Goal: Task Accomplishment & Management: Manage account settings

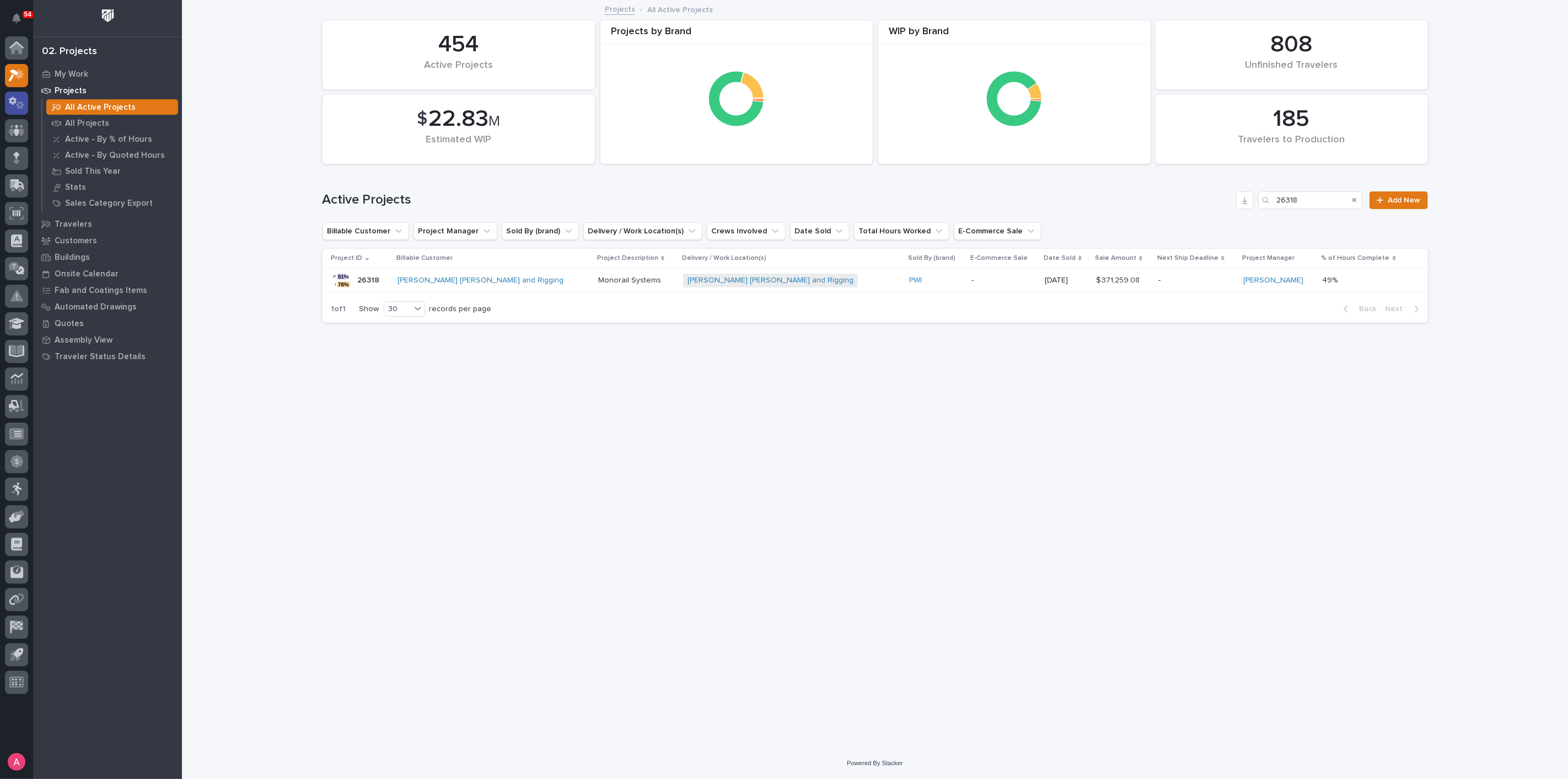
click at [12, 104] on icon at bounding box center [13, 101] width 7 height 8
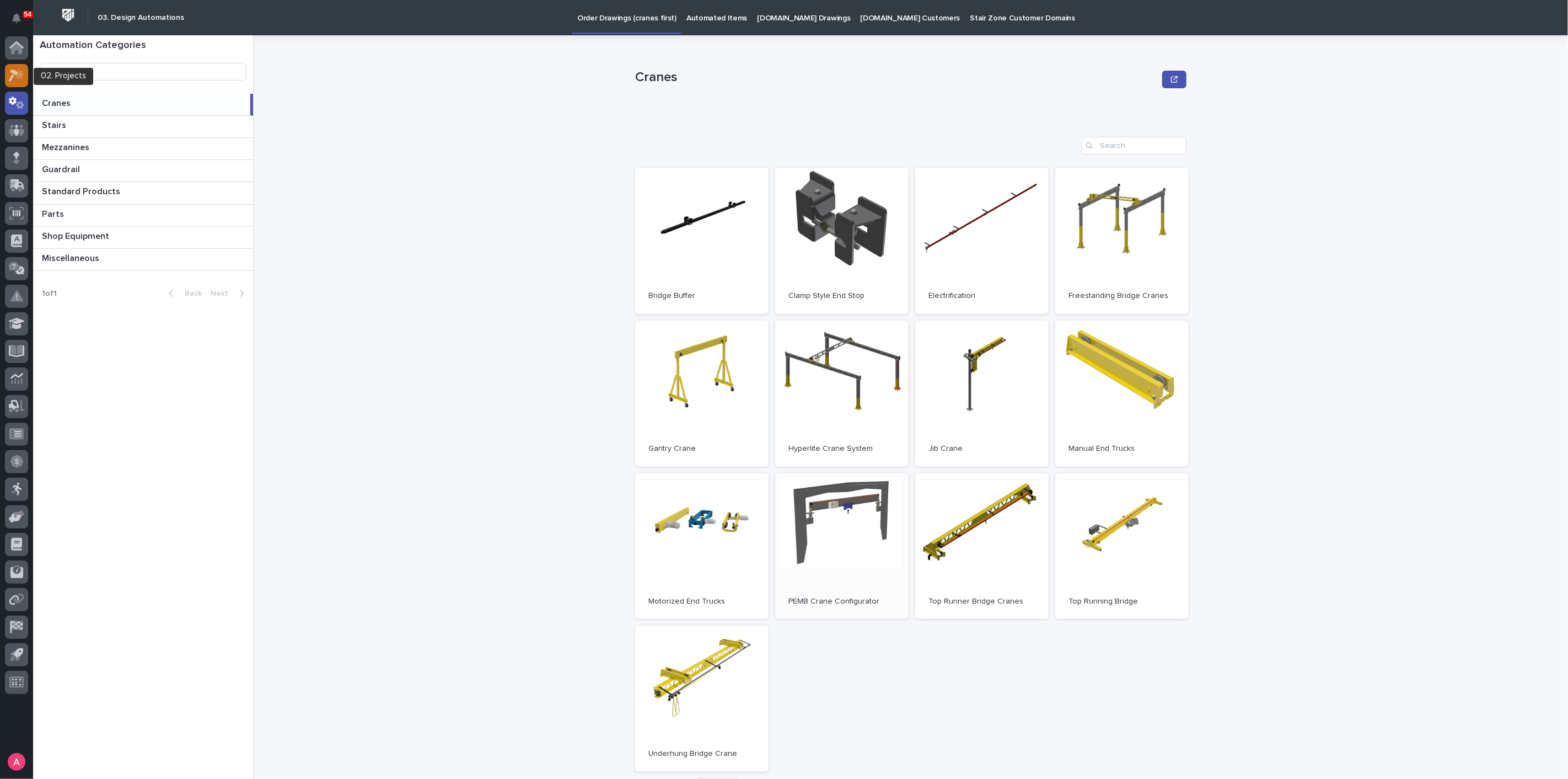
click at [16, 74] on icon at bounding box center [14, 75] width 10 height 12
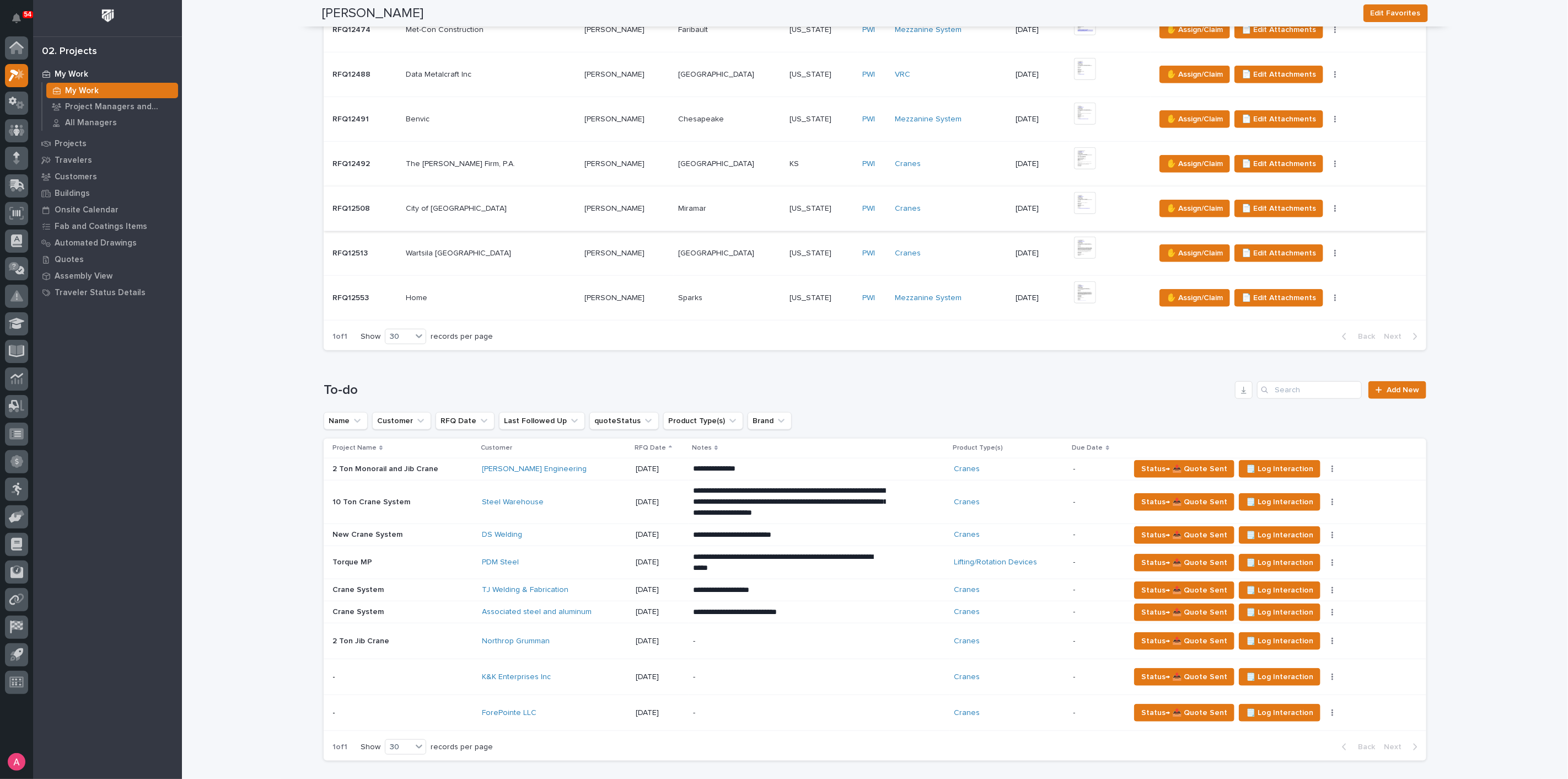
scroll to position [674, 0]
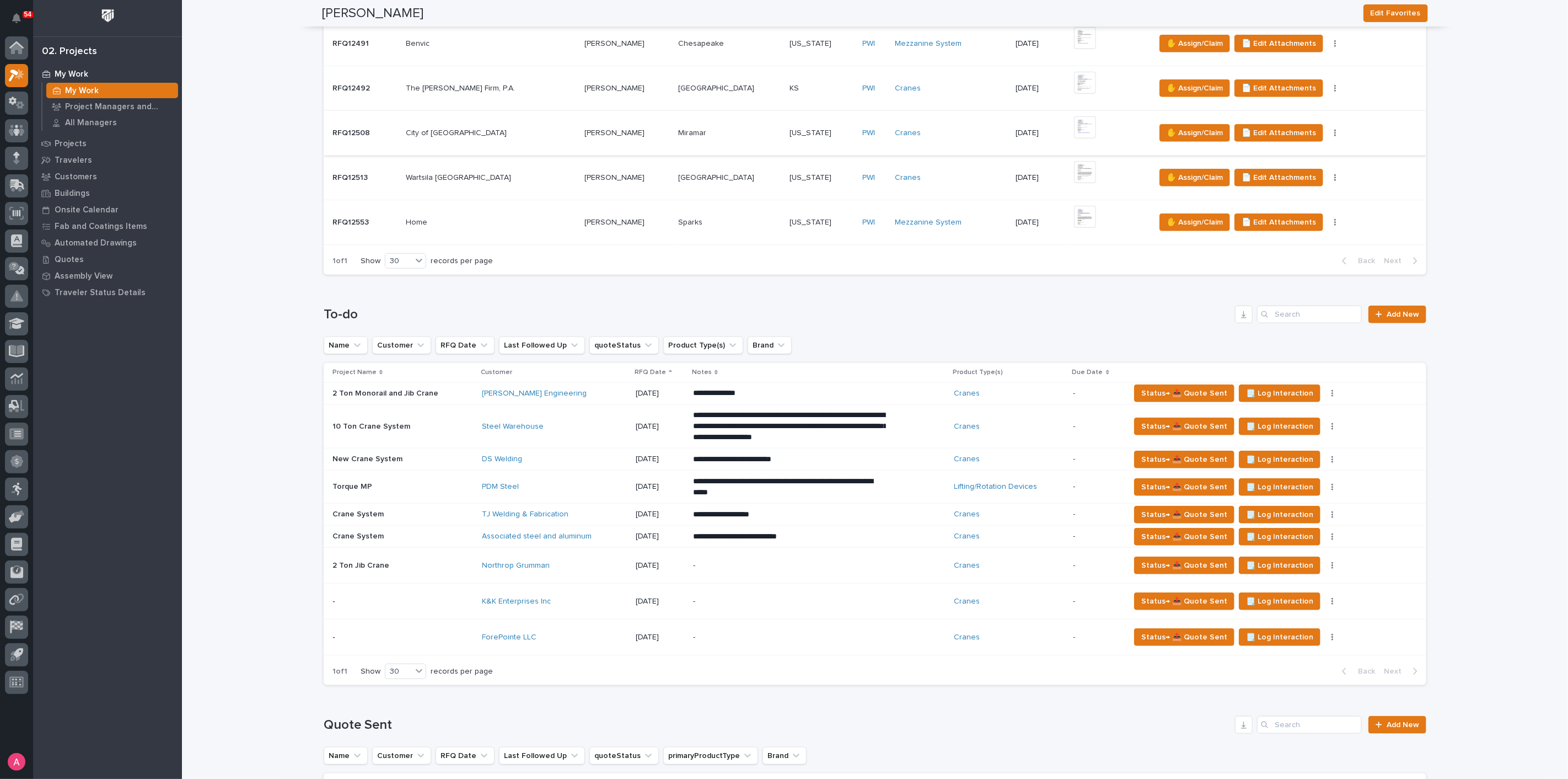
click at [581, 552] on td "Northrop Grumman" at bounding box center [555, 565] width 154 height 36
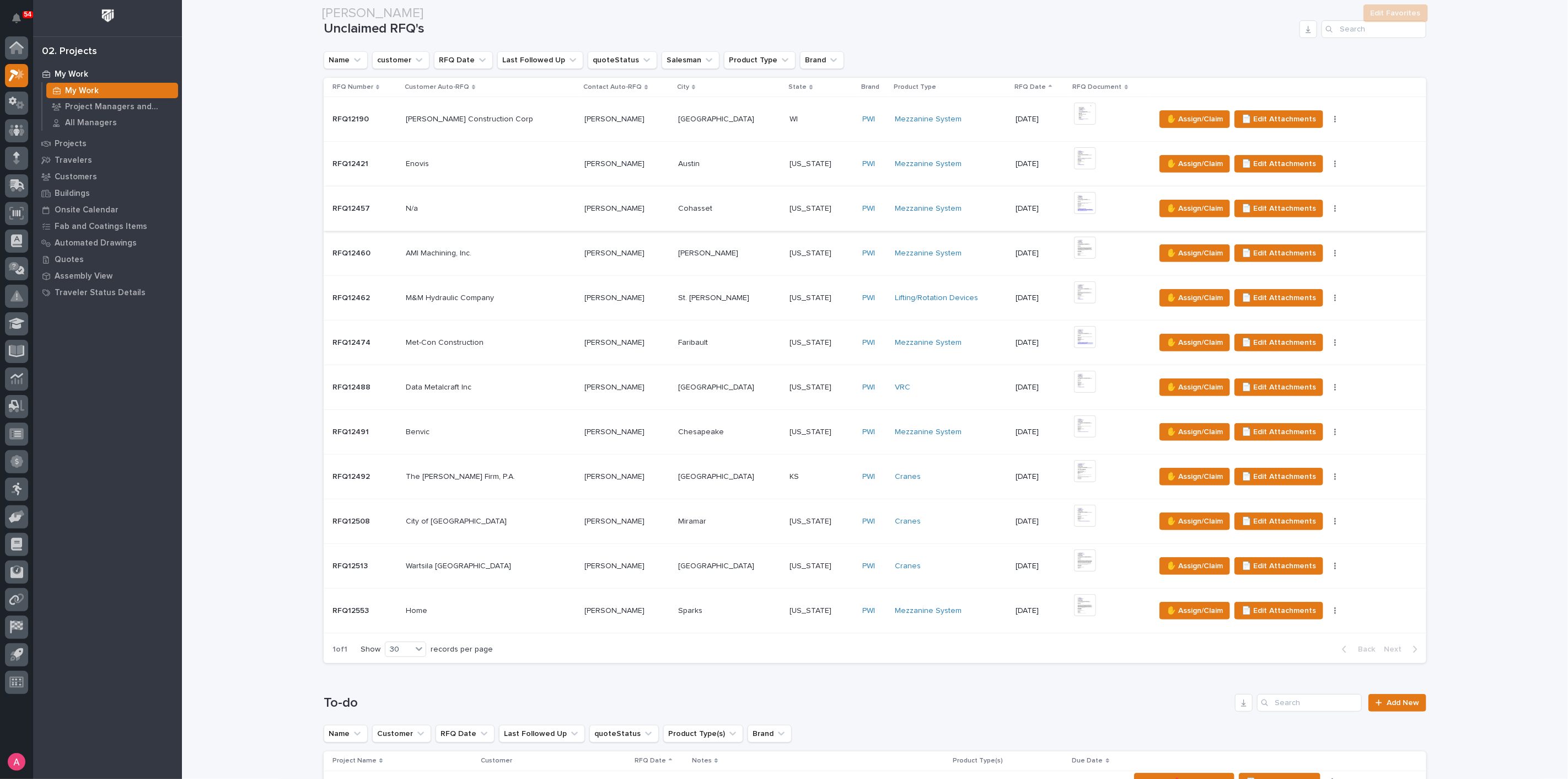
scroll to position [613, 0]
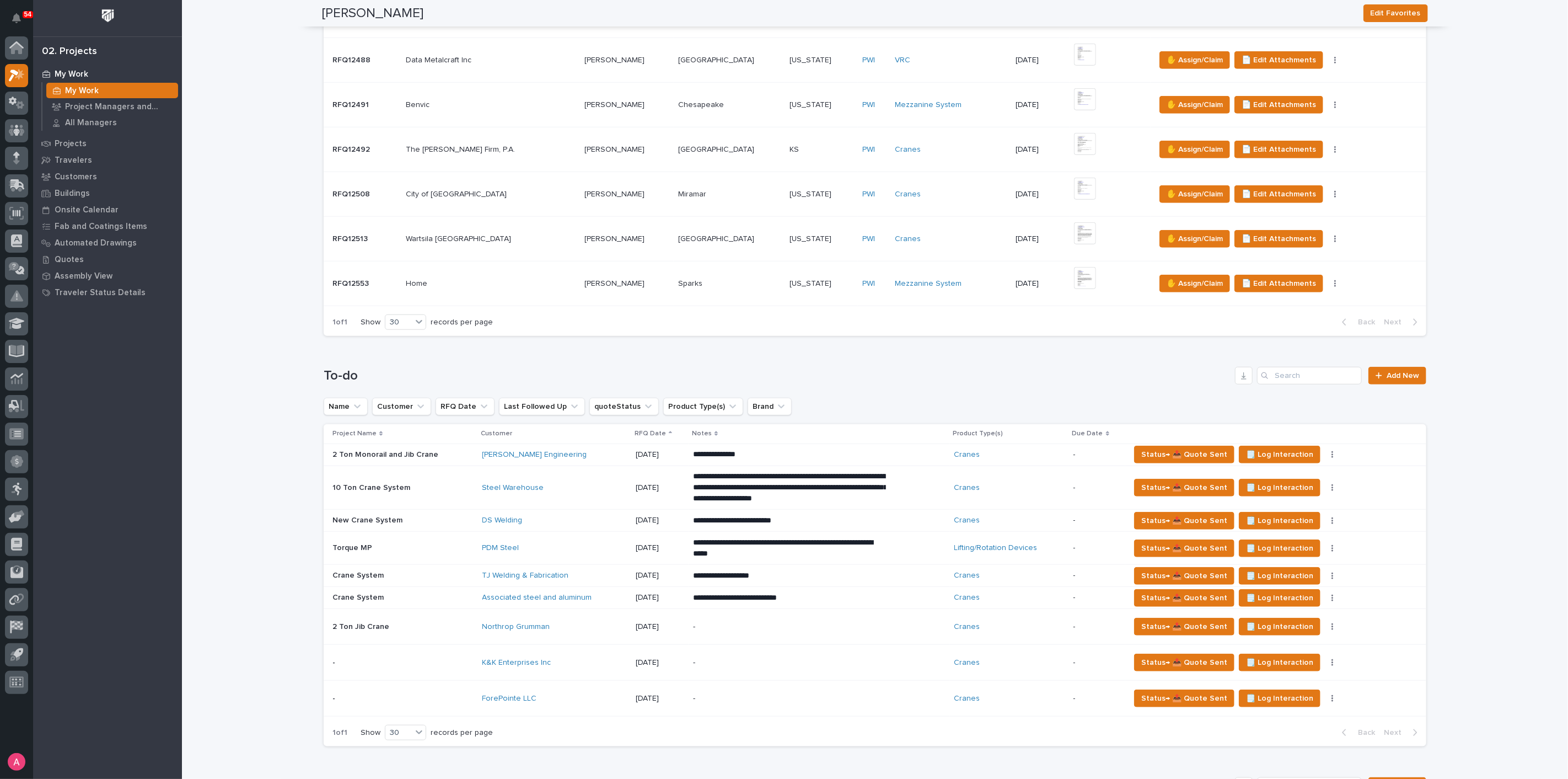
click at [540, 543] on div "PDM Steel" at bounding box center [555, 548] width 144 height 9
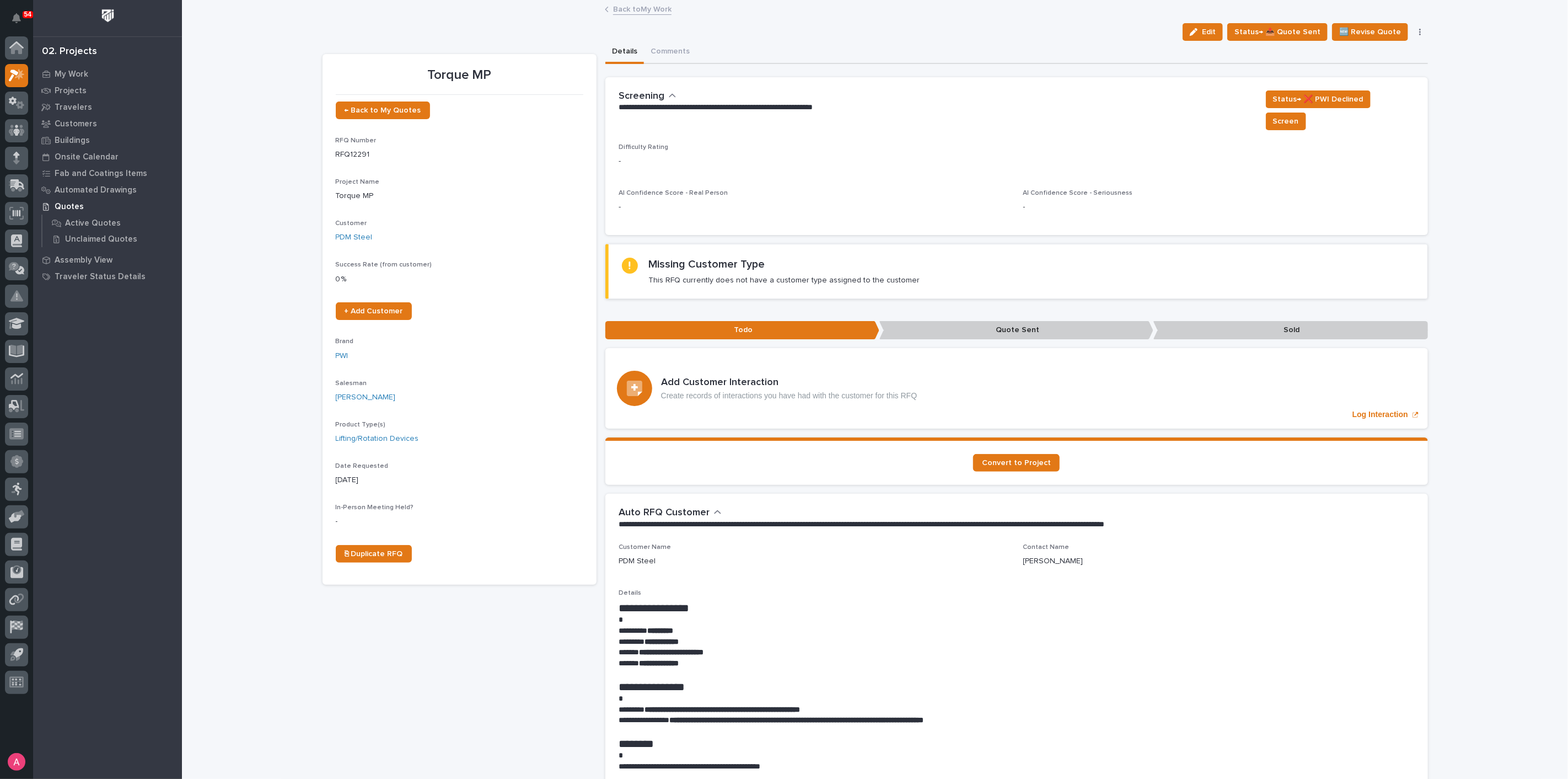
click at [1210, 39] on button "Edit" at bounding box center [1202, 31] width 40 height 17
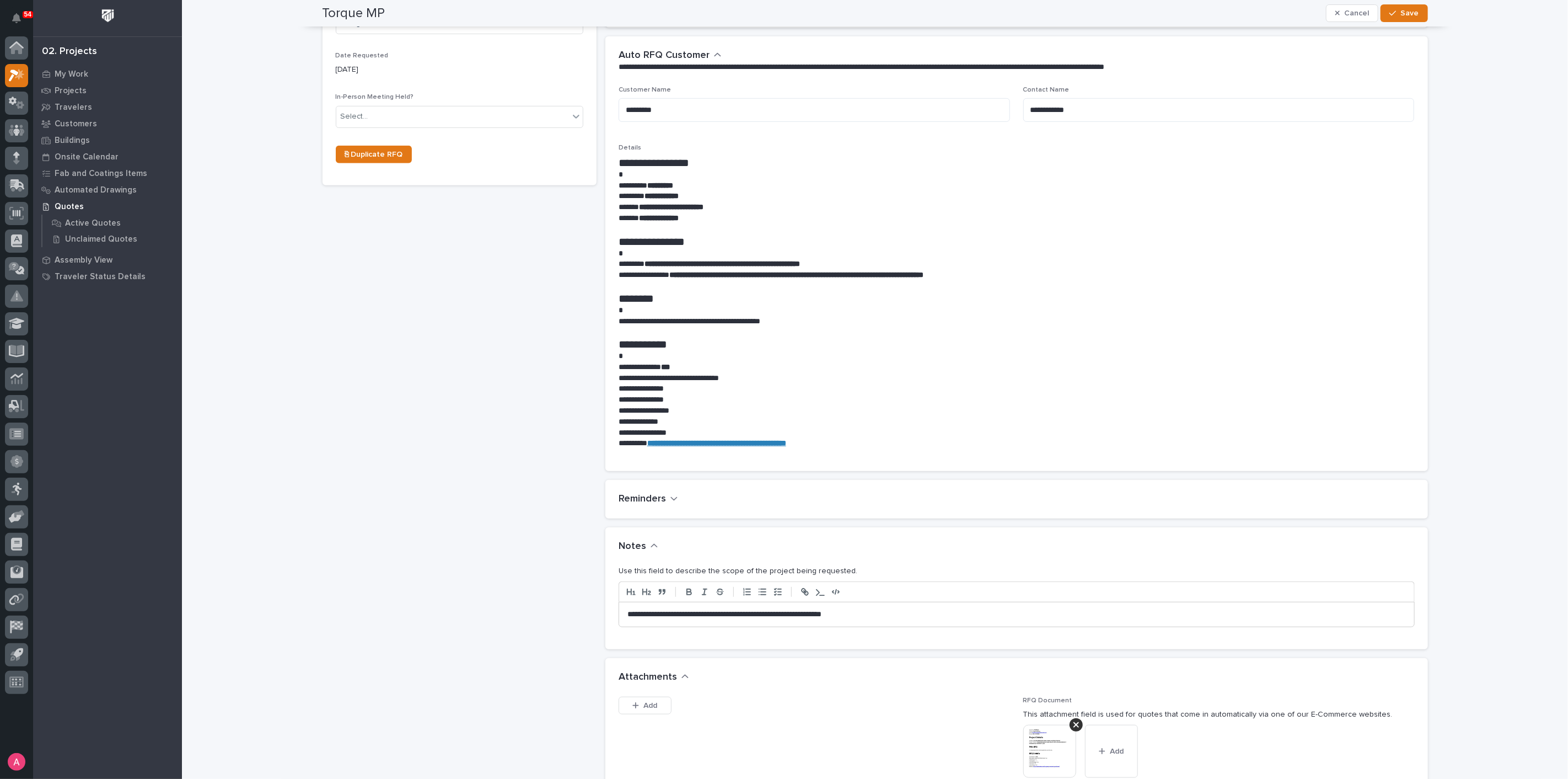
scroll to position [490, 0]
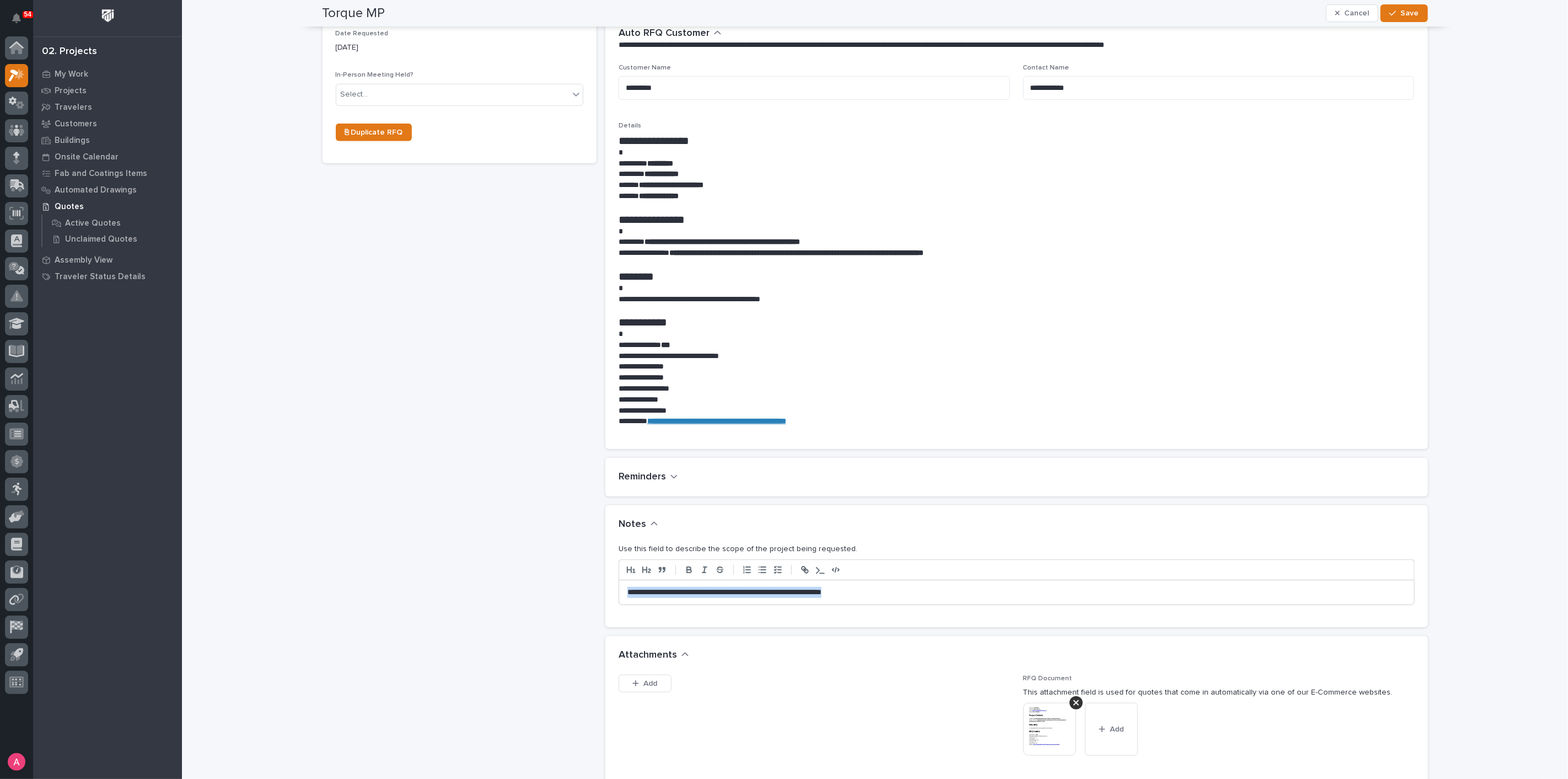
drag, startPoint x: 757, startPoint y: 581, endPoint x: 532, endPoint y: 577, distance: 225.0
click at [532, 577] on div "**********" at bounding box center [875, 358] width 1106 height 1615
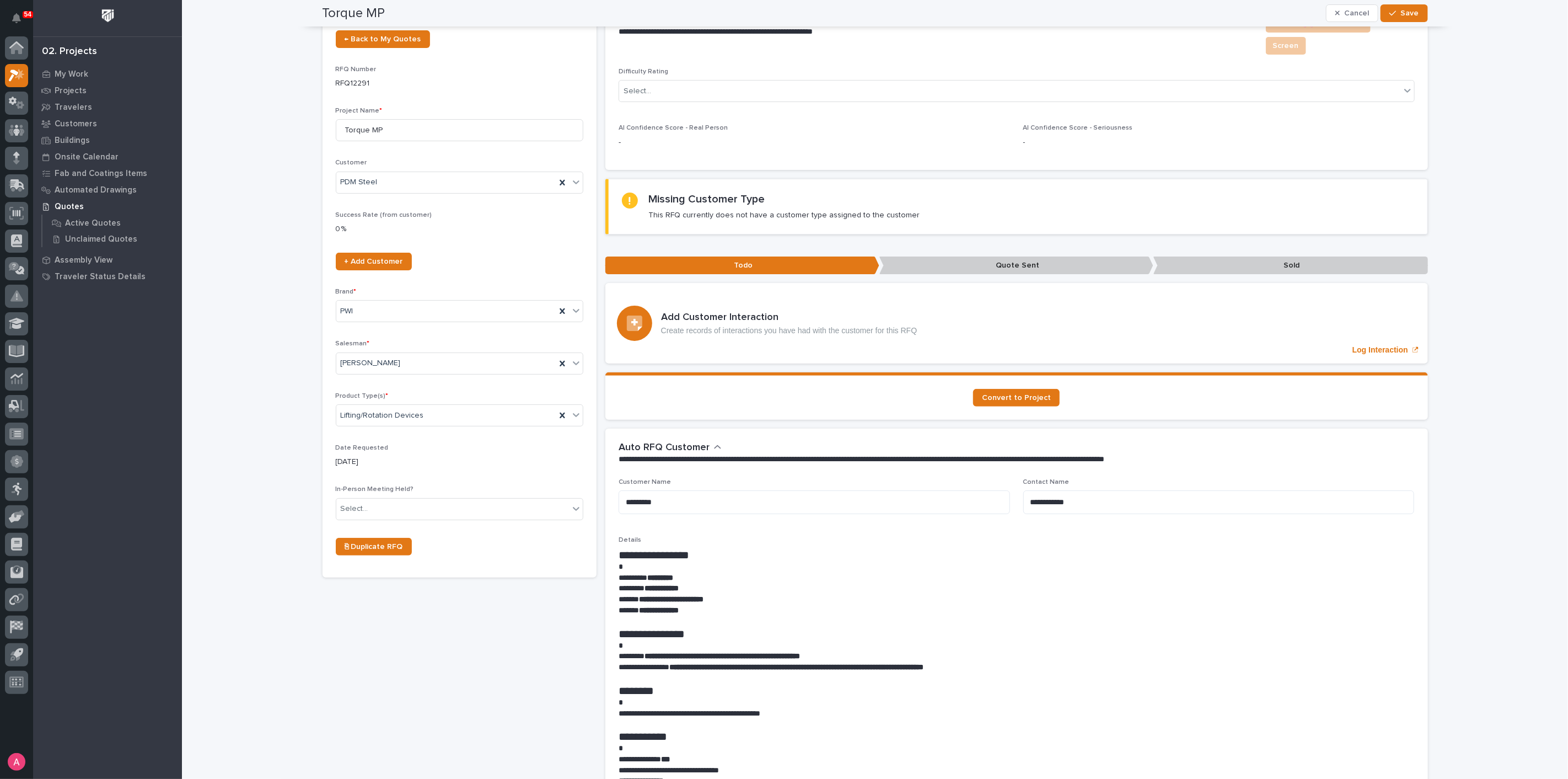
scroll to position [0, 0]
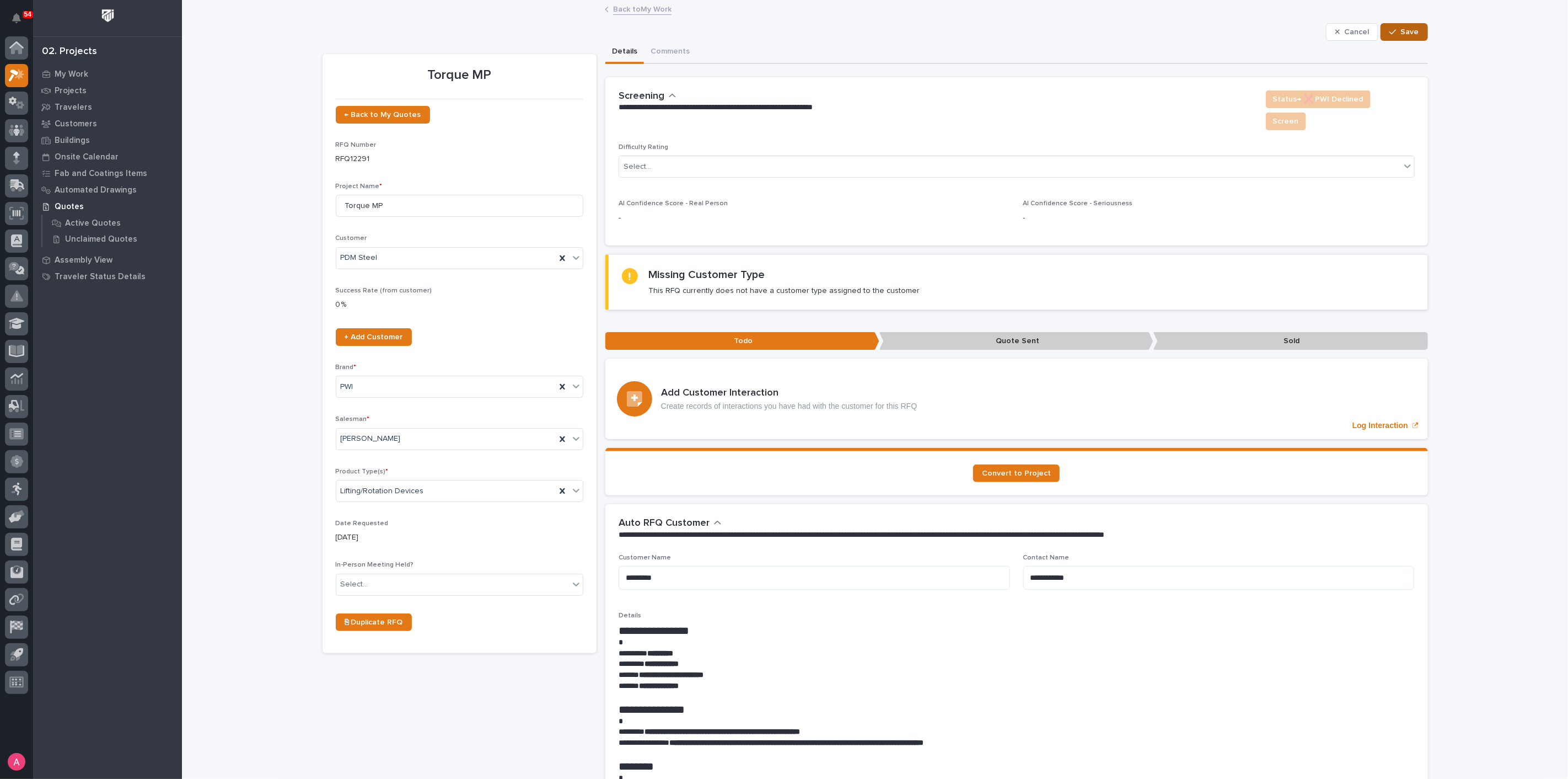
click at [1397, 39] on button "Save" at bounding box center [1404, 31] width 47 height 17
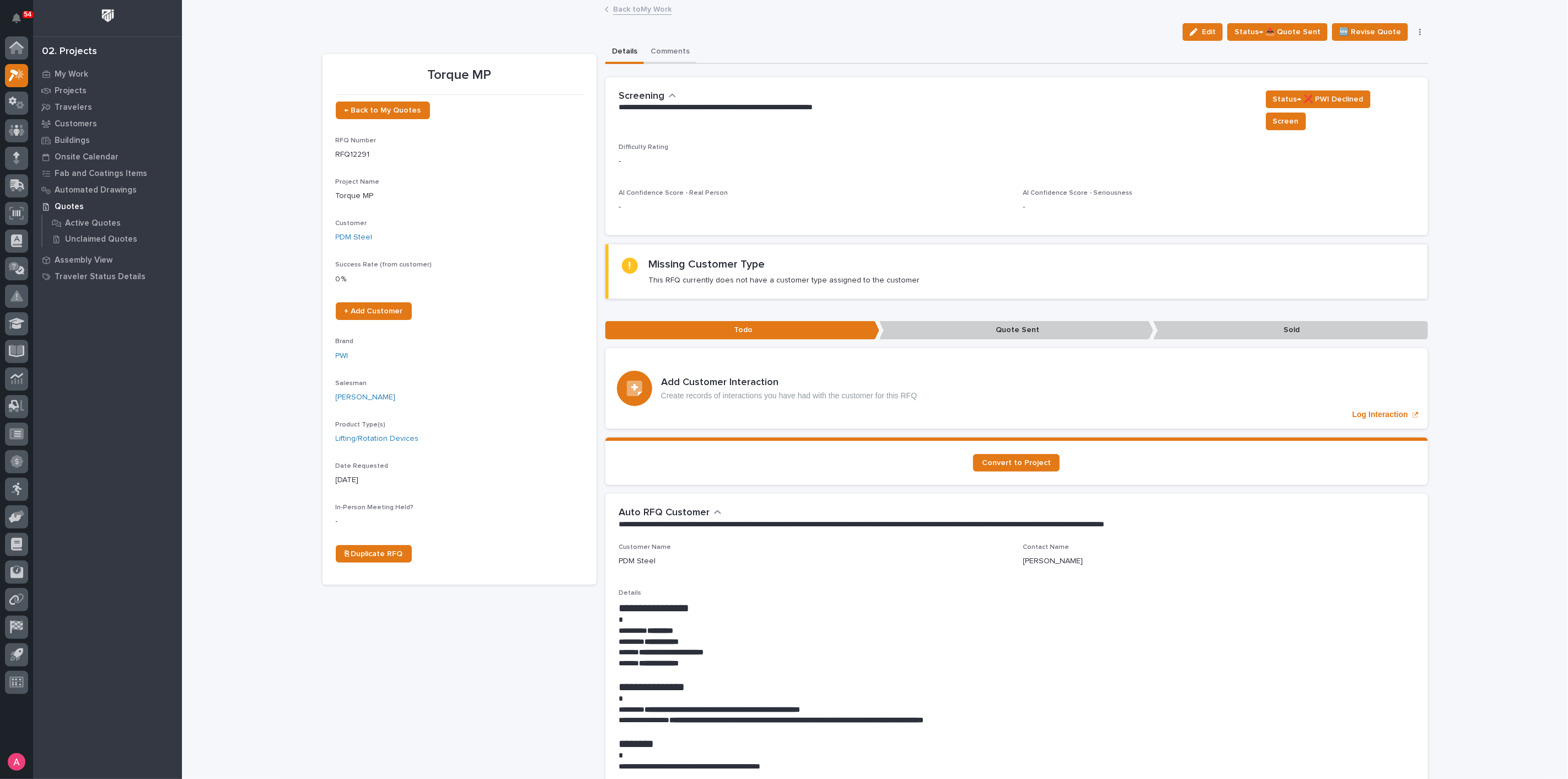
click at [668, 48] on button "Comments" at bounding box center [670, 52] width 52 height 23
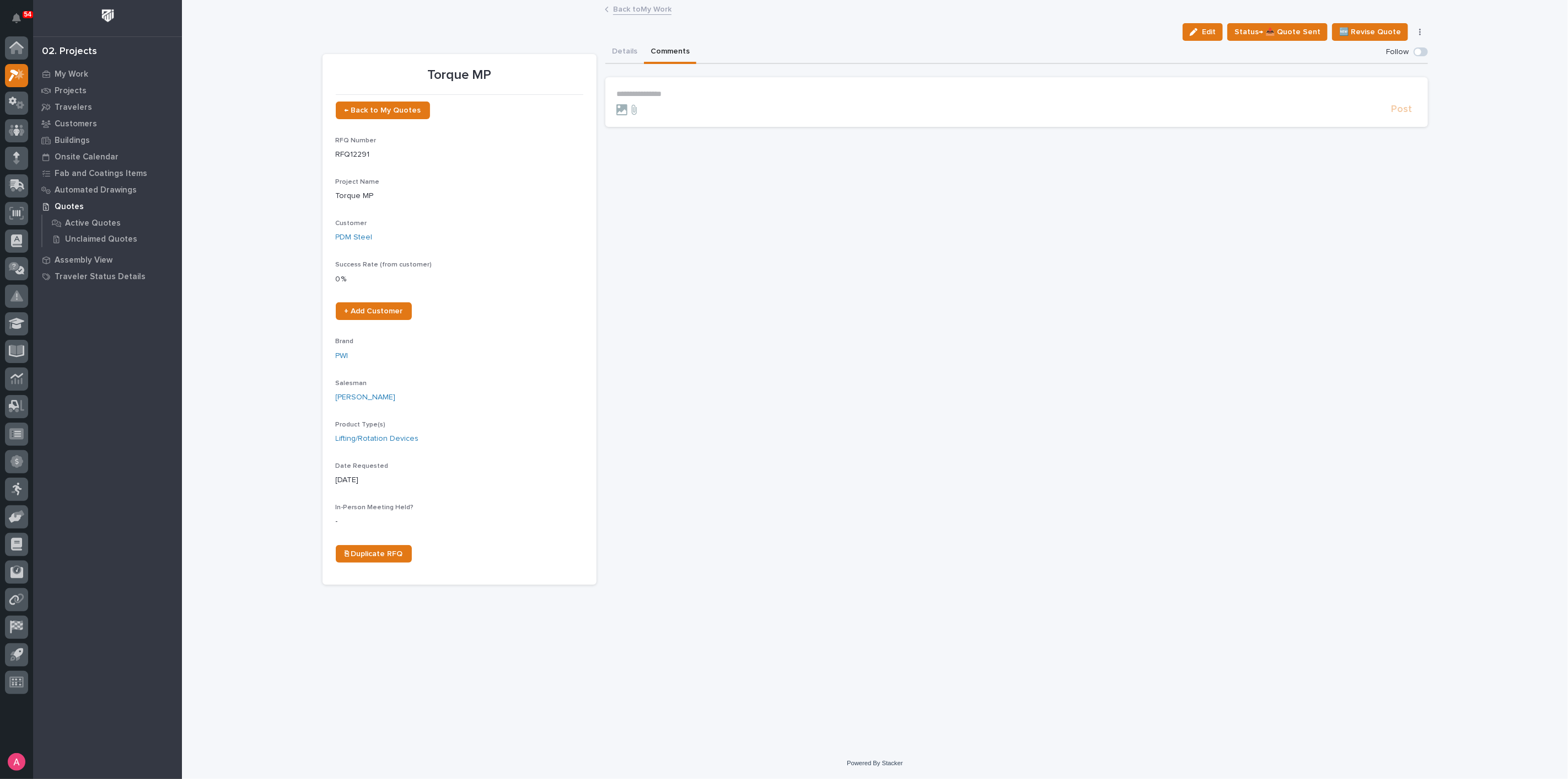
click at [666, 92] on p "**********" at bounding box center [1016, 94] width 800 height 9
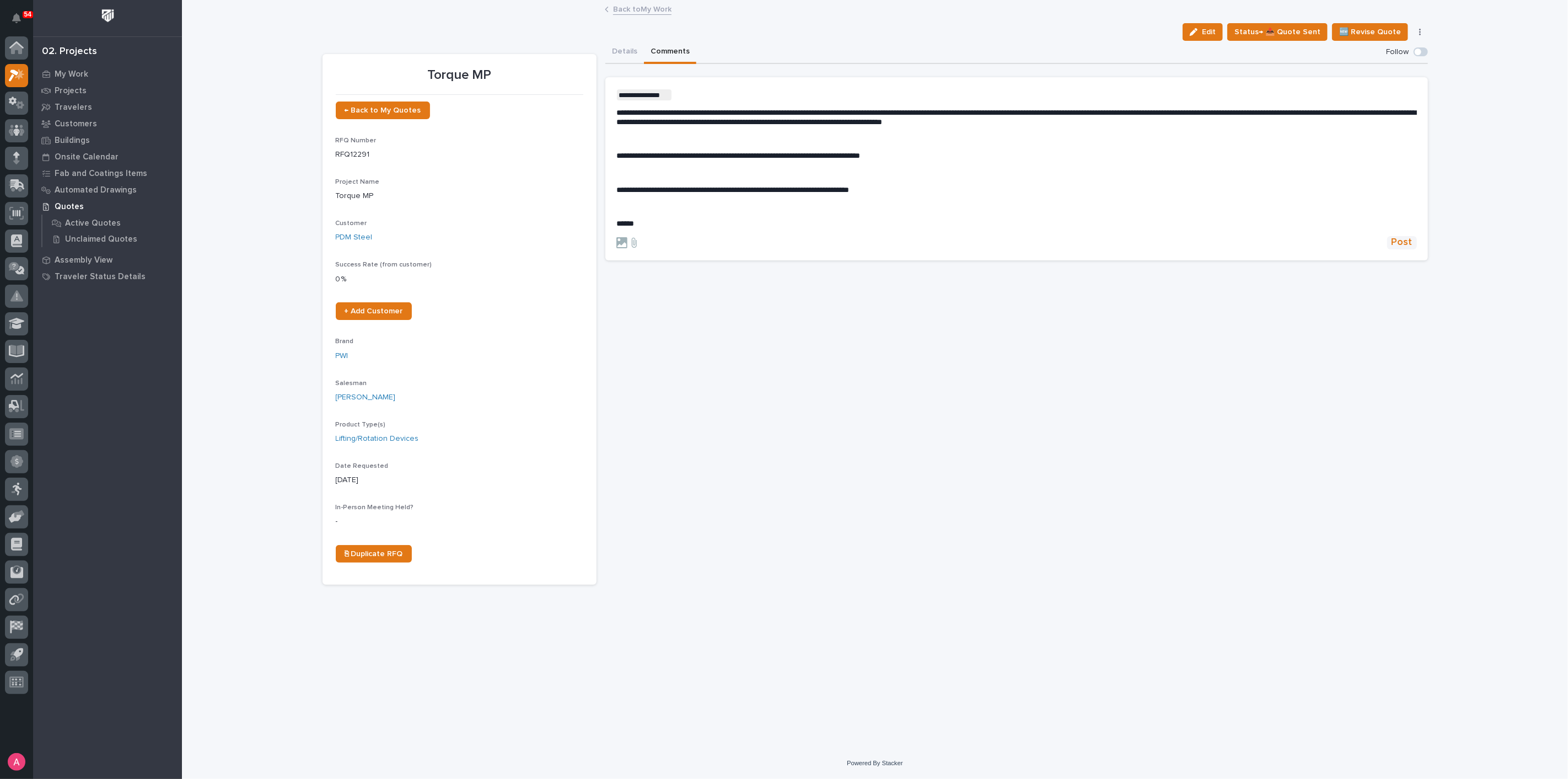
click at [1389, 243] on button "Post" at bounding box center [1402, 242] width 30 height 13
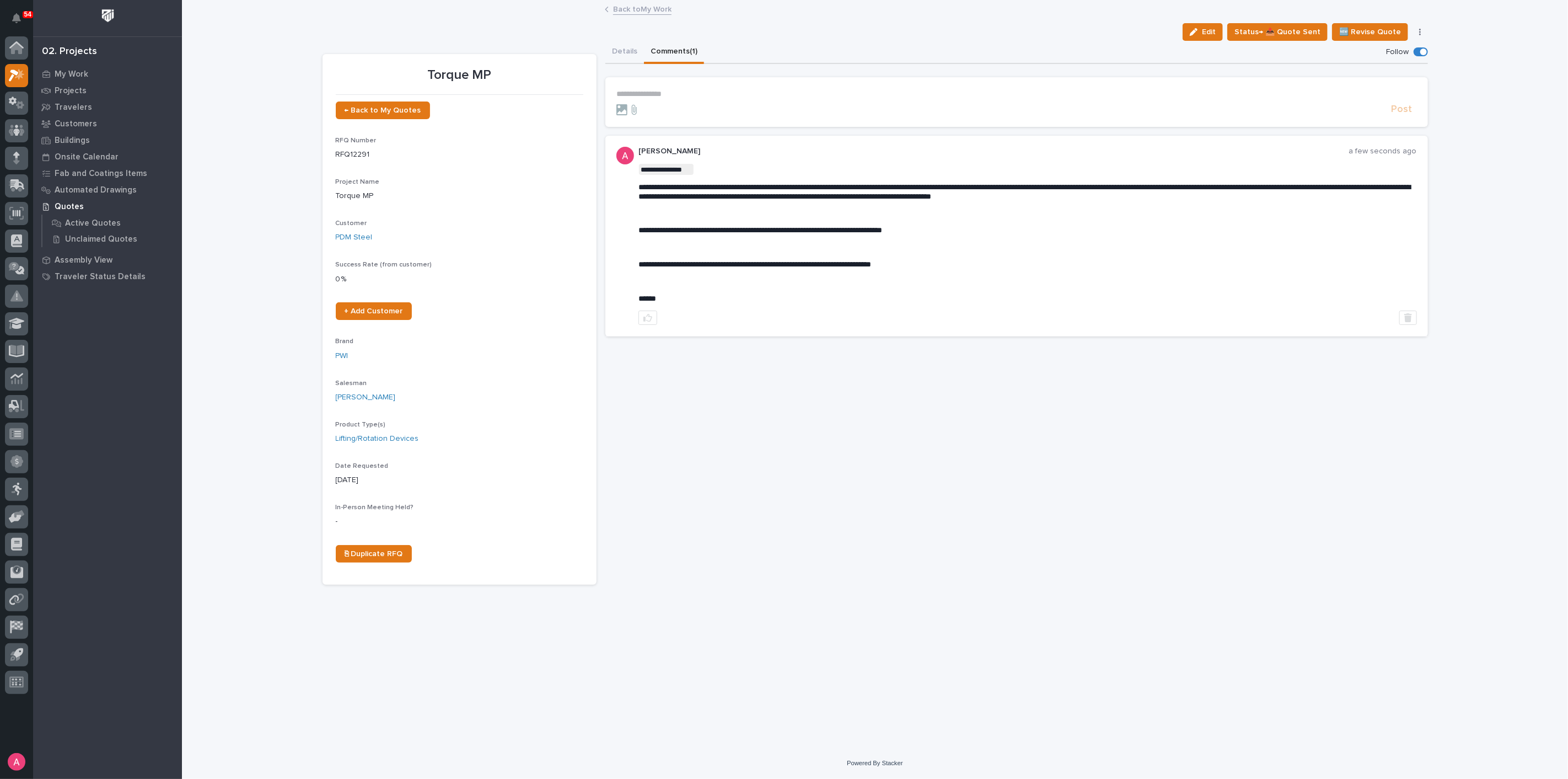
click at [616, 12] on link "Back to My Work" at bounding box center [642, 8] width 58 height 13
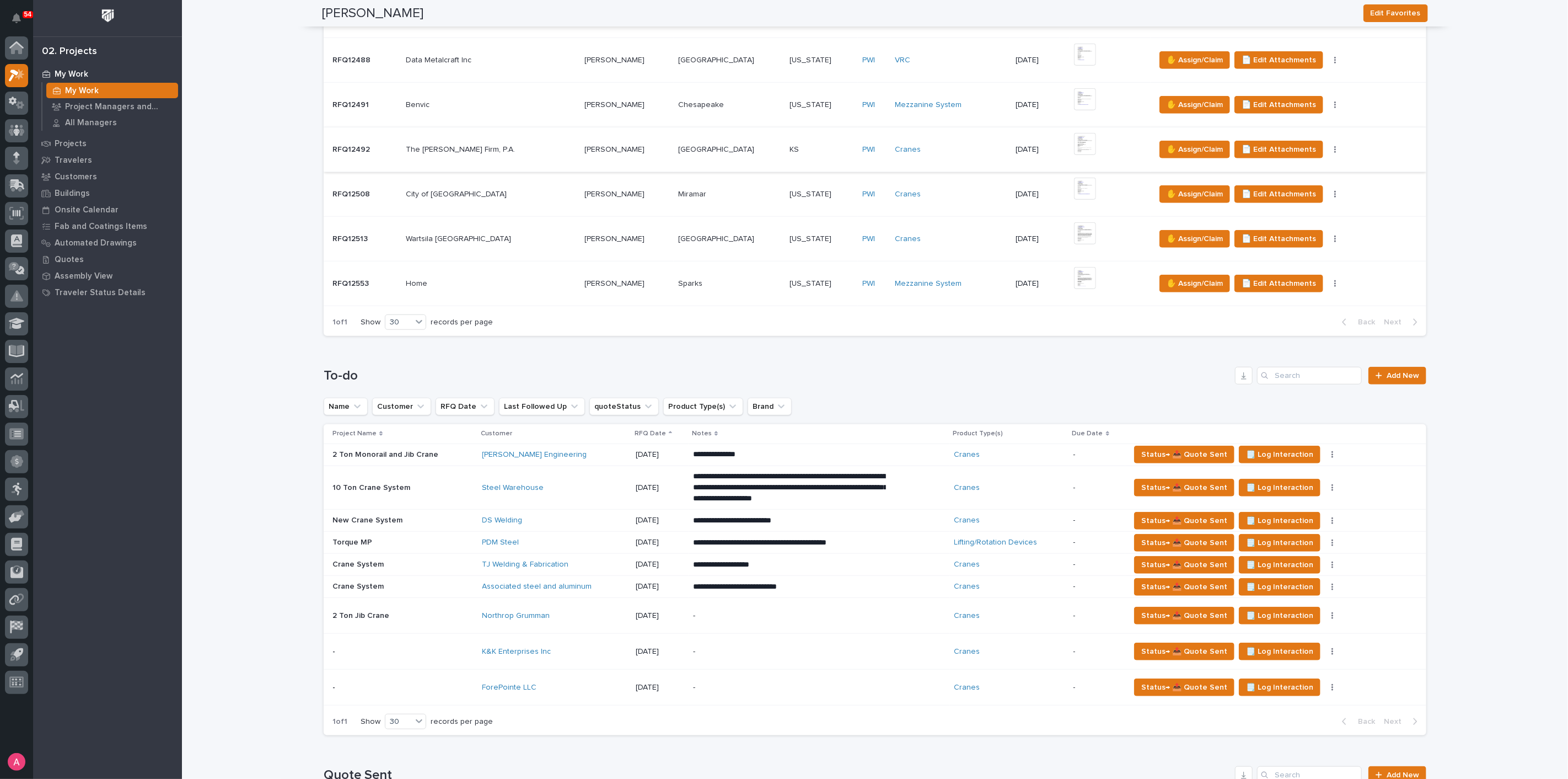
scroll to position [674, 0]
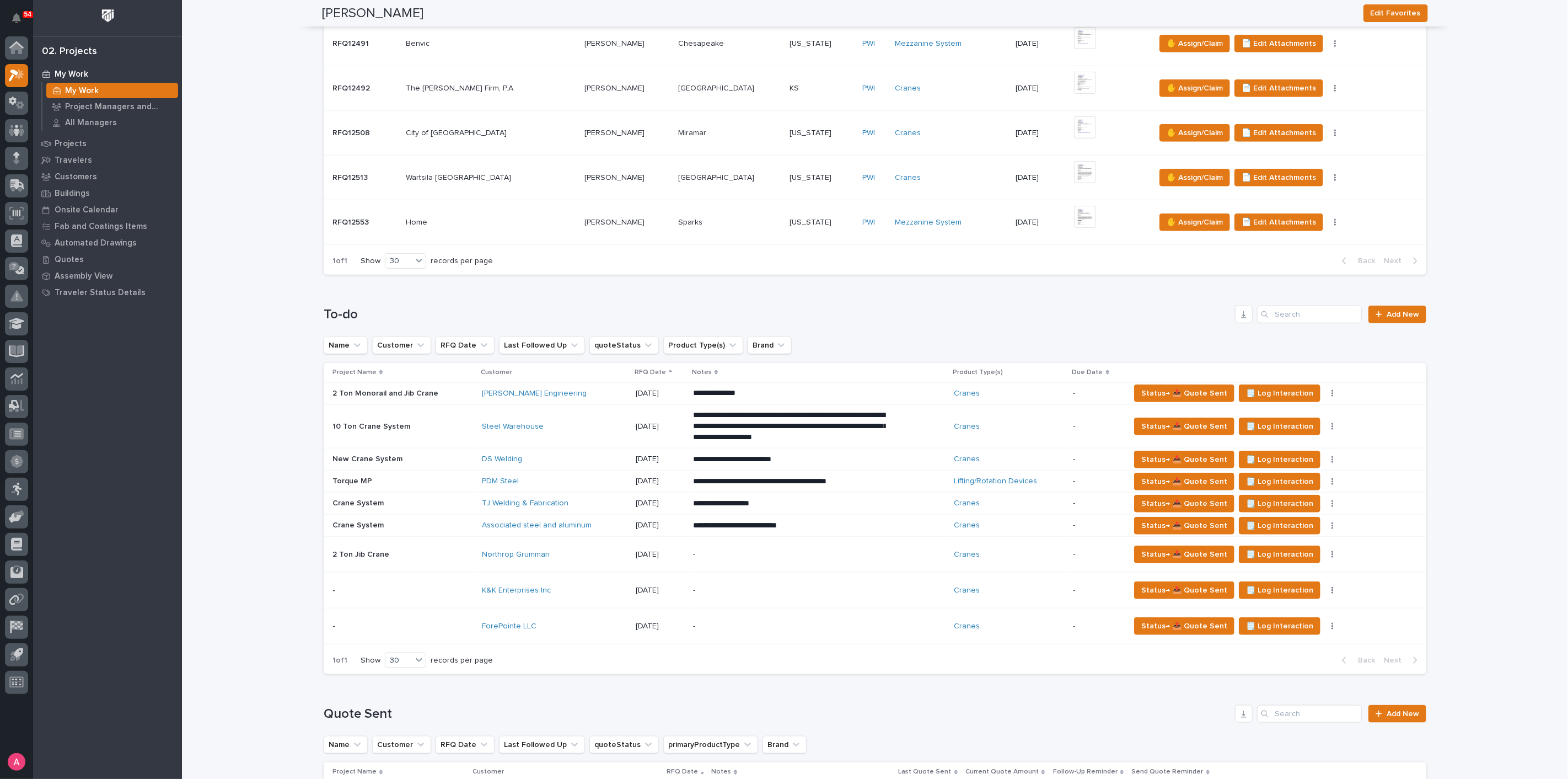
click at [588, 588] on div "K&K Enterprises Inc" at bounding box center [555, 591] width 144 height 9
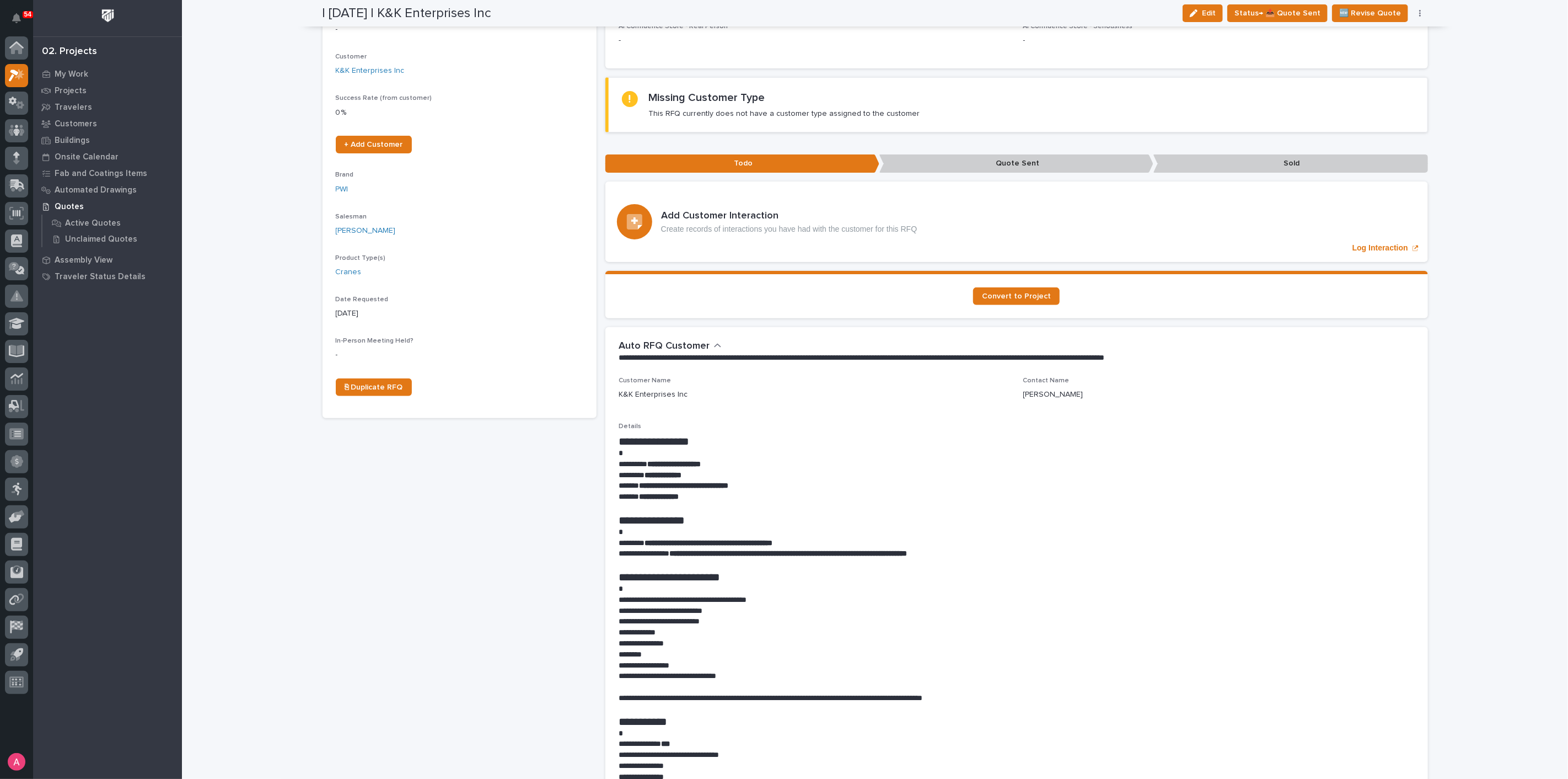
scroll to position [123, 0]
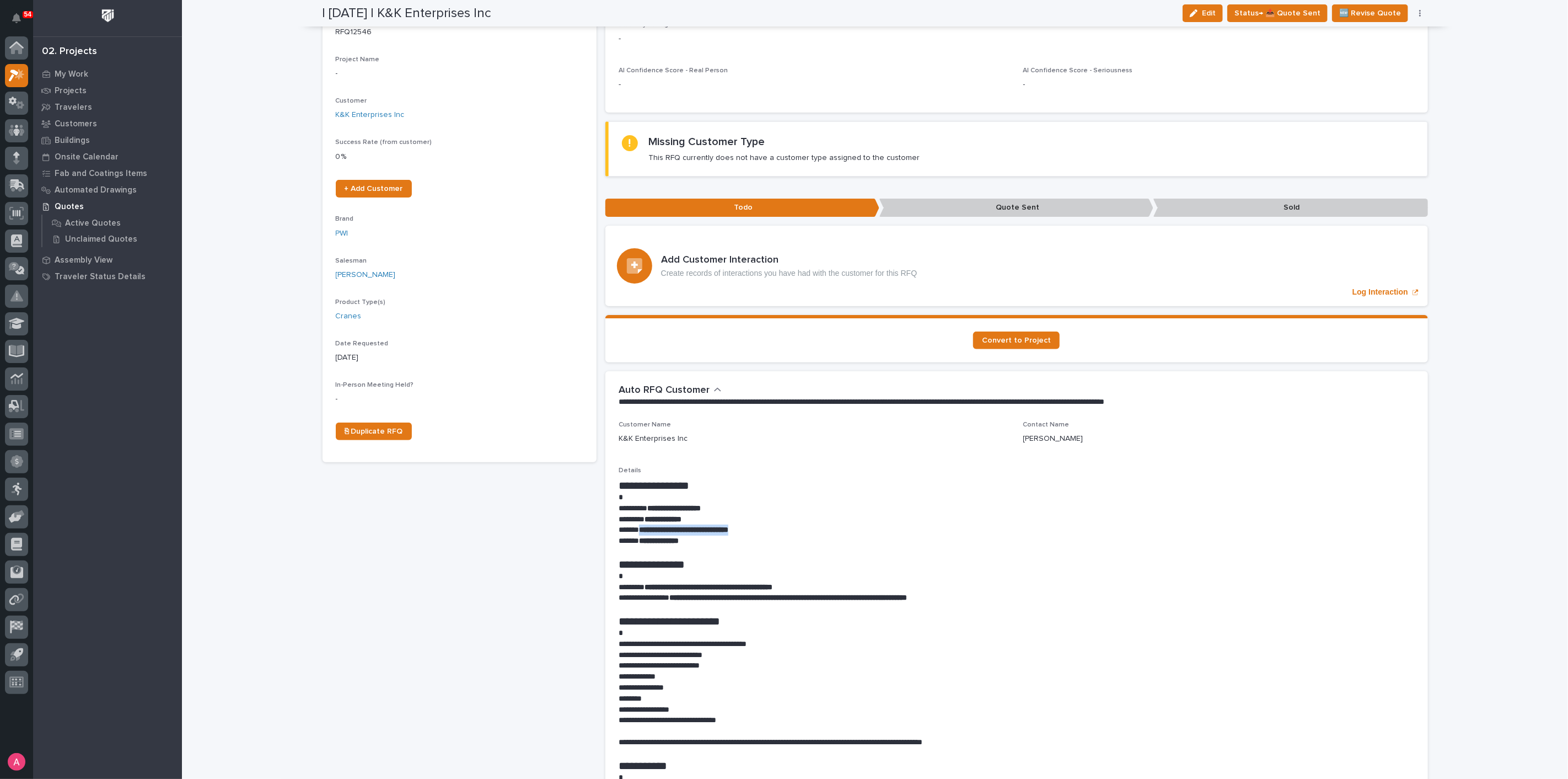
drag, startPoint x: 778, startPoint y: 511, endPoint x: 636, endPoint y: 510, distance: 142.0
click at [636, 525] on p "**********" at bounding box center [1016, 530] width 796 height 11
copy strong "**********"
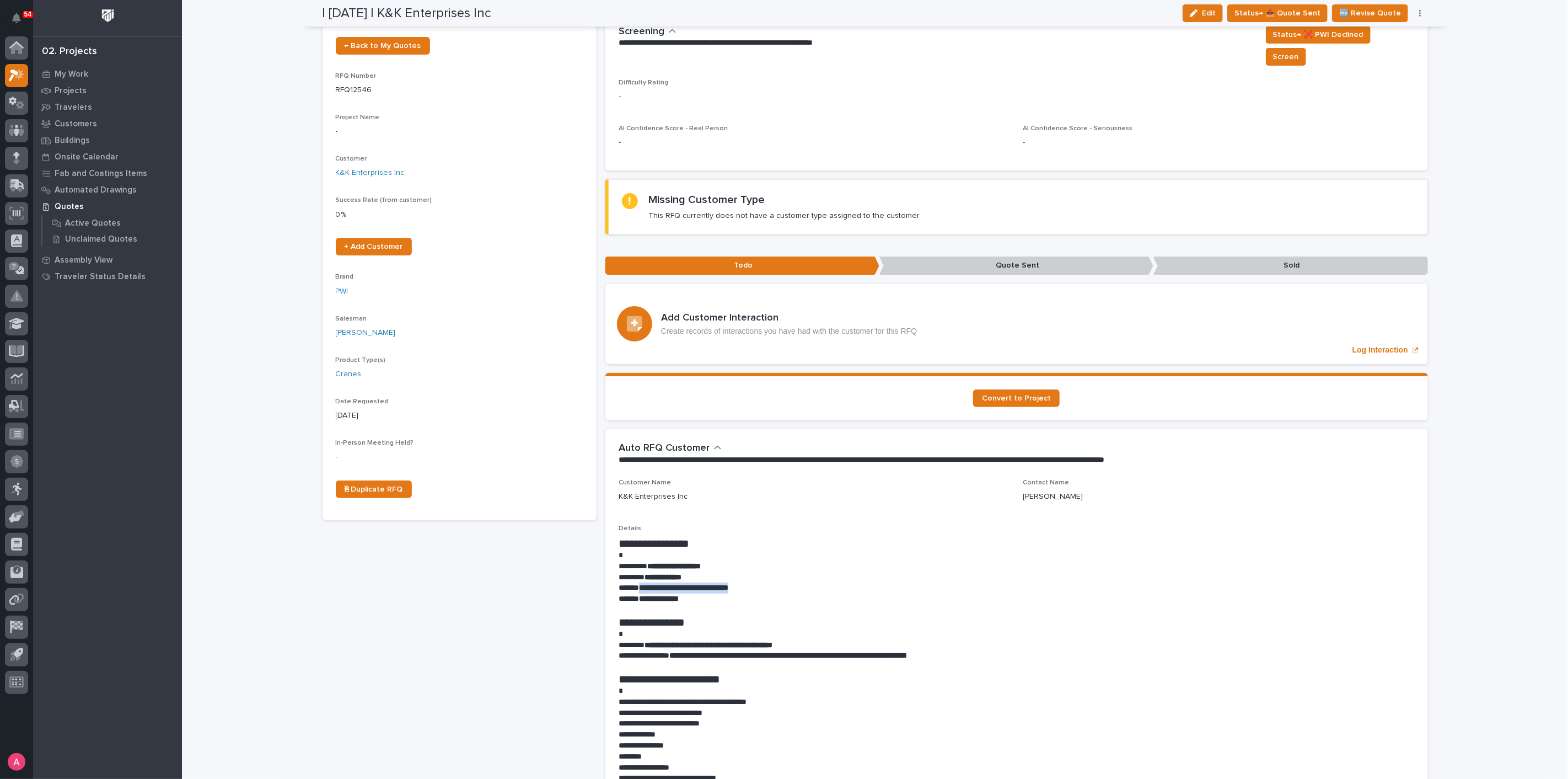
scroll to position [0, 0]
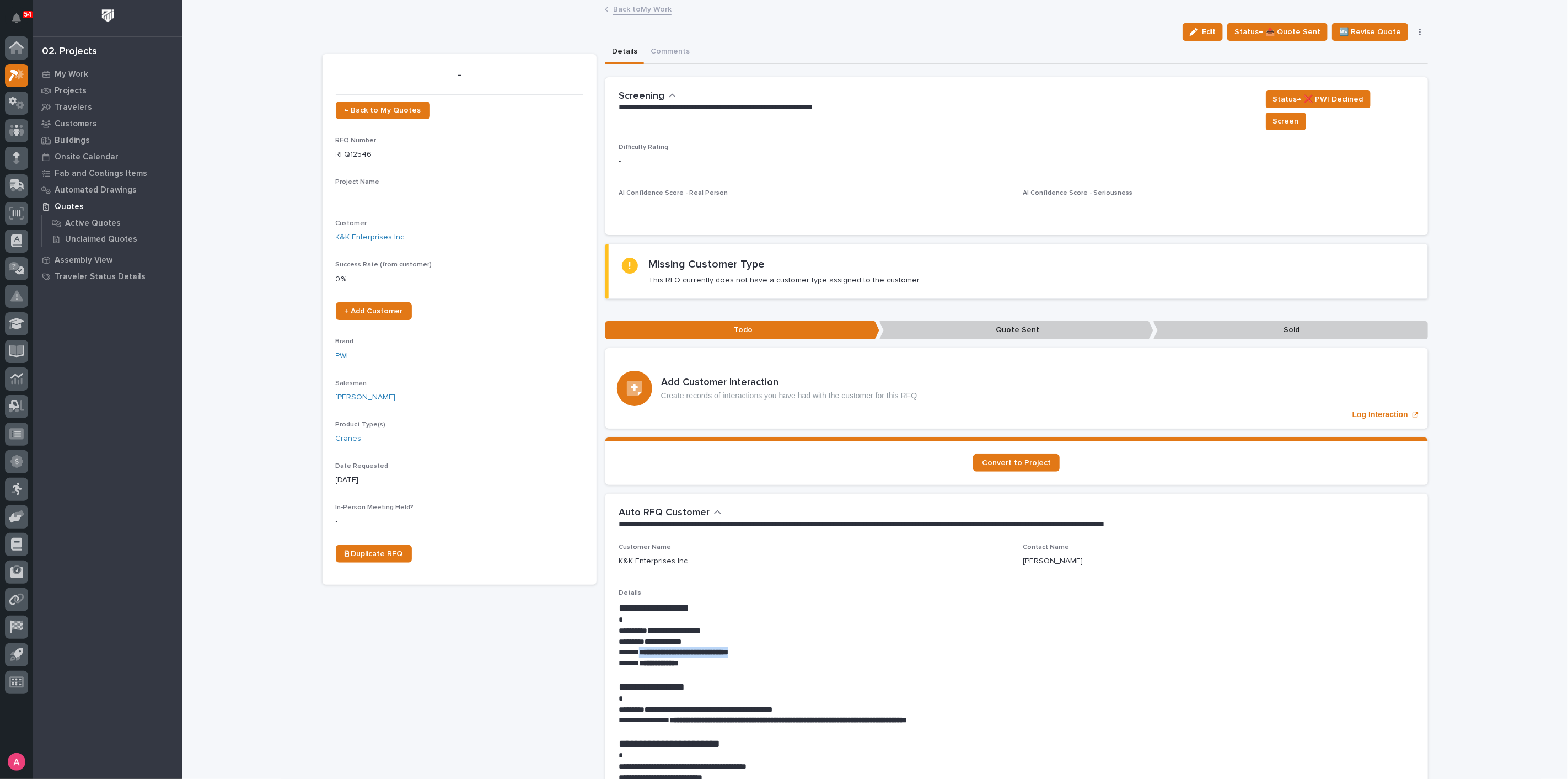
click at [641, 10] on link "Back to My Work" at bounding box center [642, 8] width 58 height 13
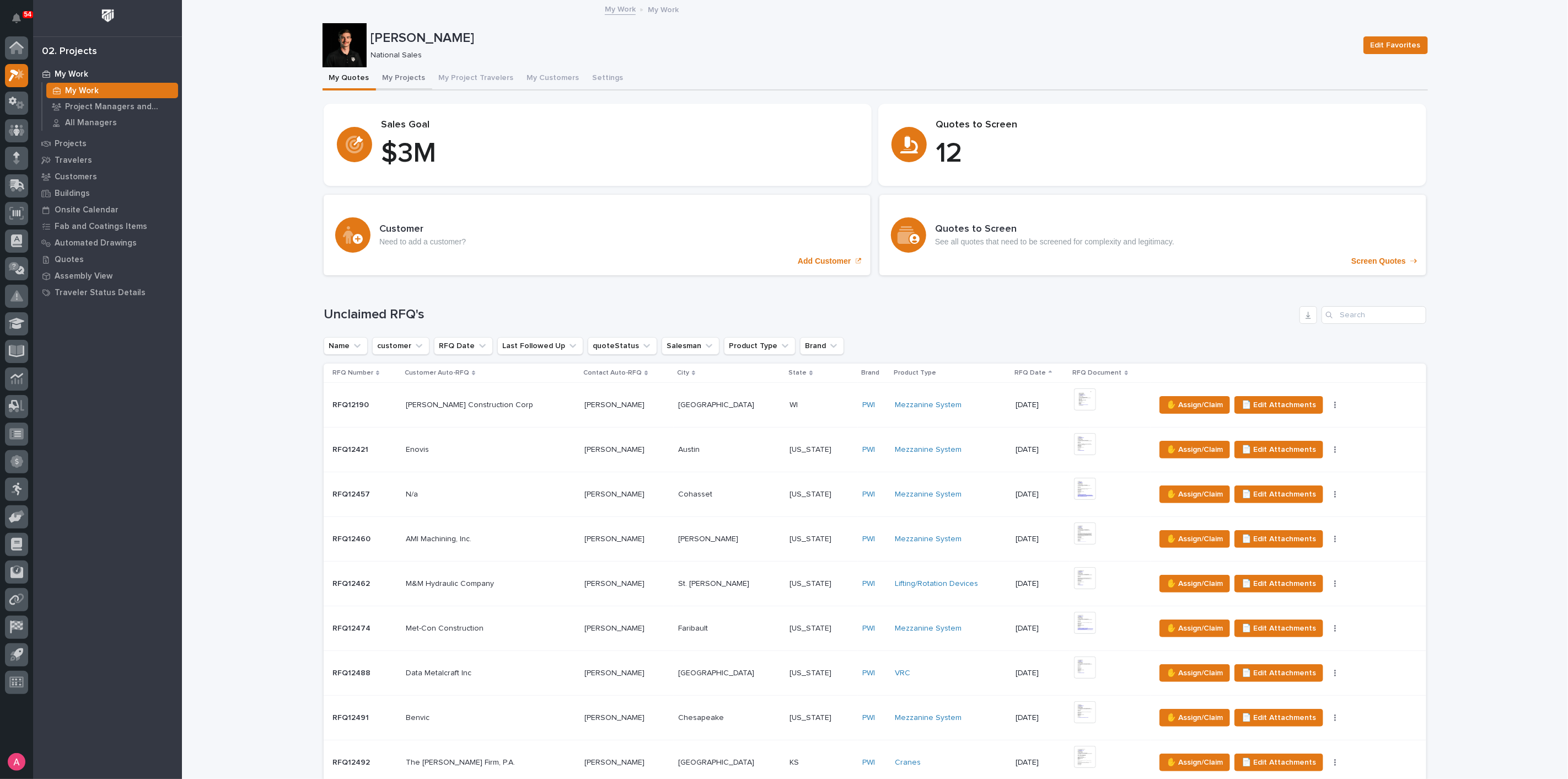
click at [409, 76] on button "My Projects" at bounding box center [404, 79] width 57 height 23
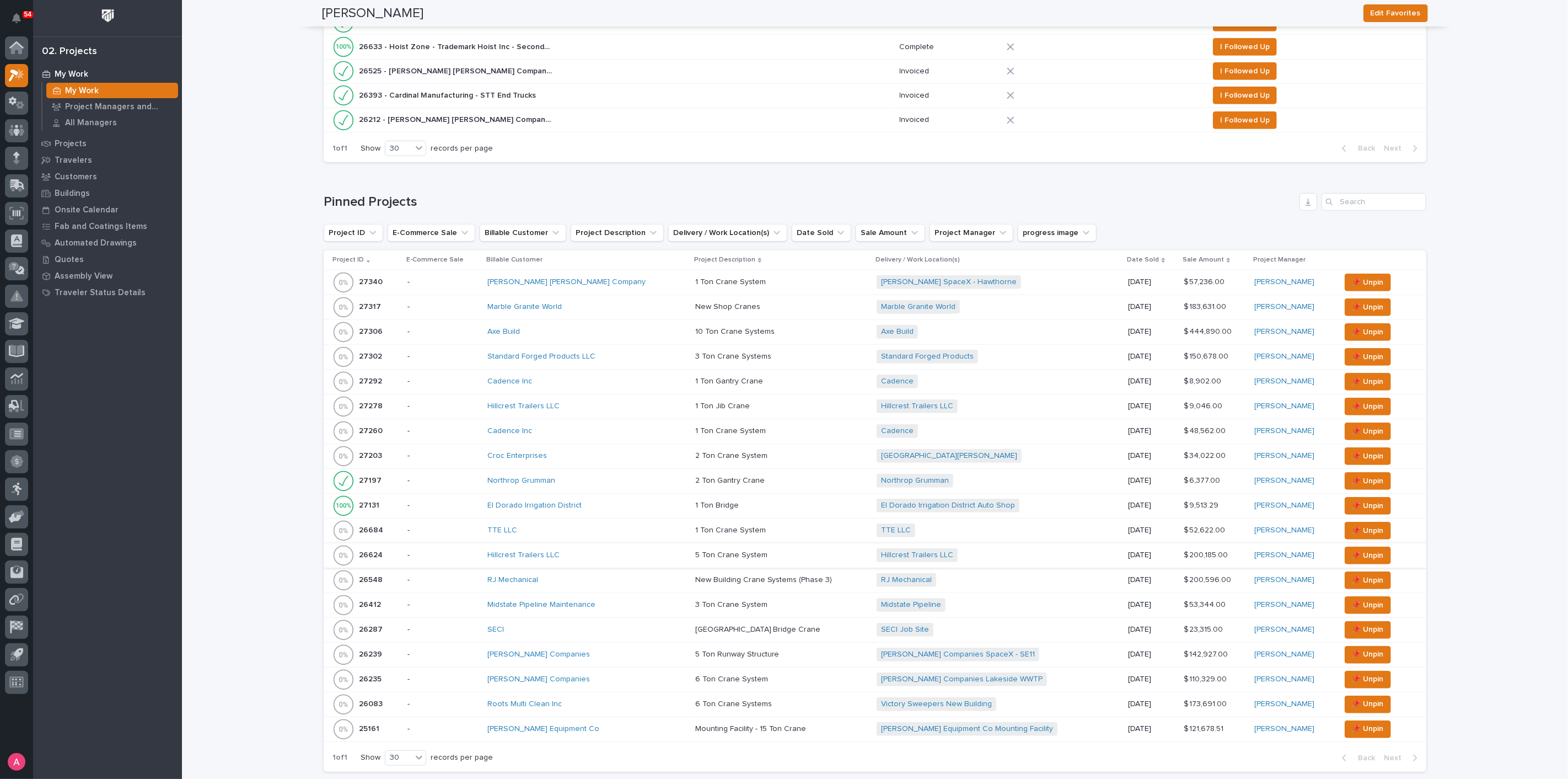
scroll to position [429, 0]
click at [1351, 498] on span "📌 Unpin" at bounding box center [1367, 505] width 32 height 13
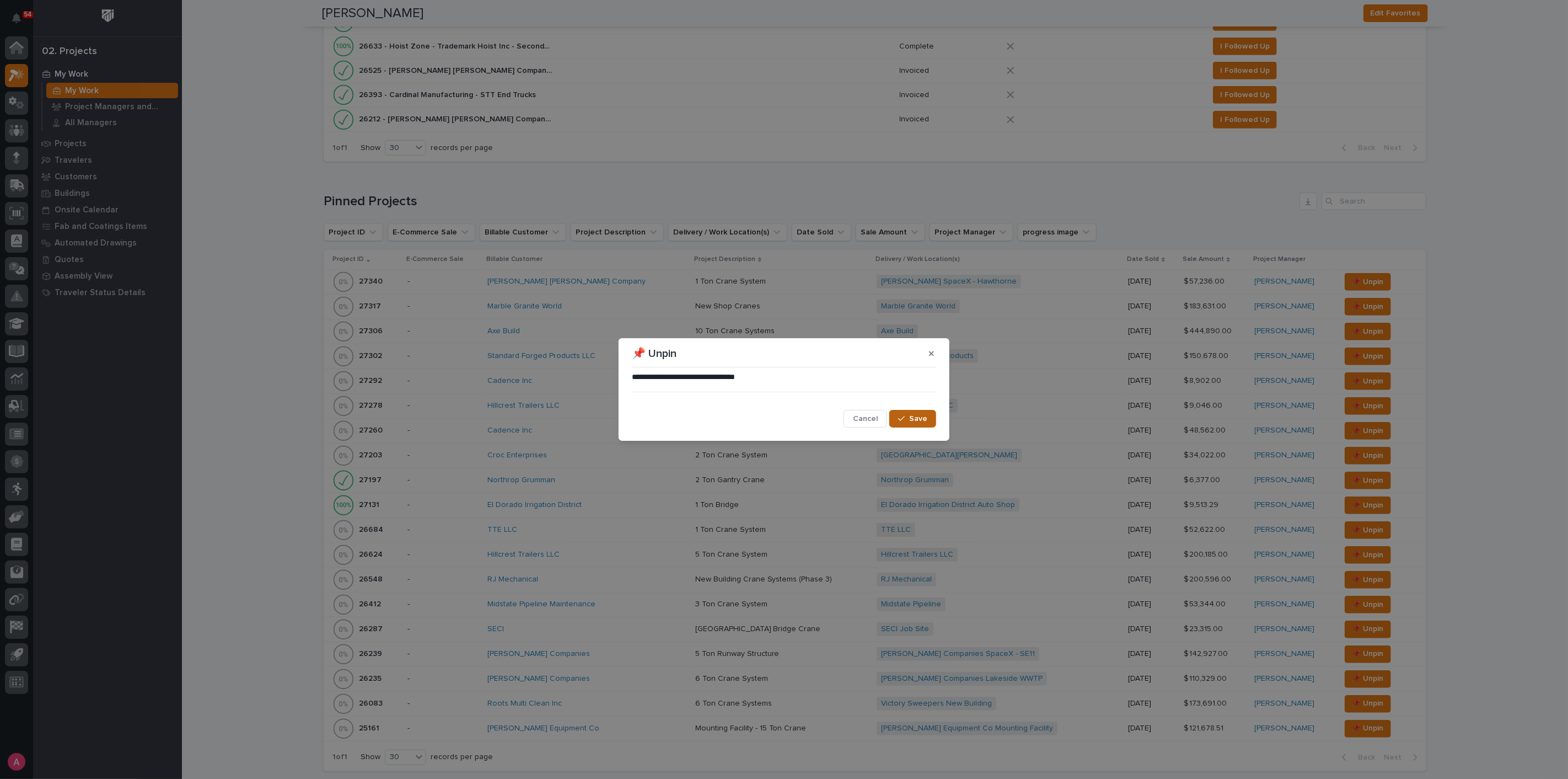
click at [910, 416] on span "Save" at bounding box center [918, 418] width 18 height 10
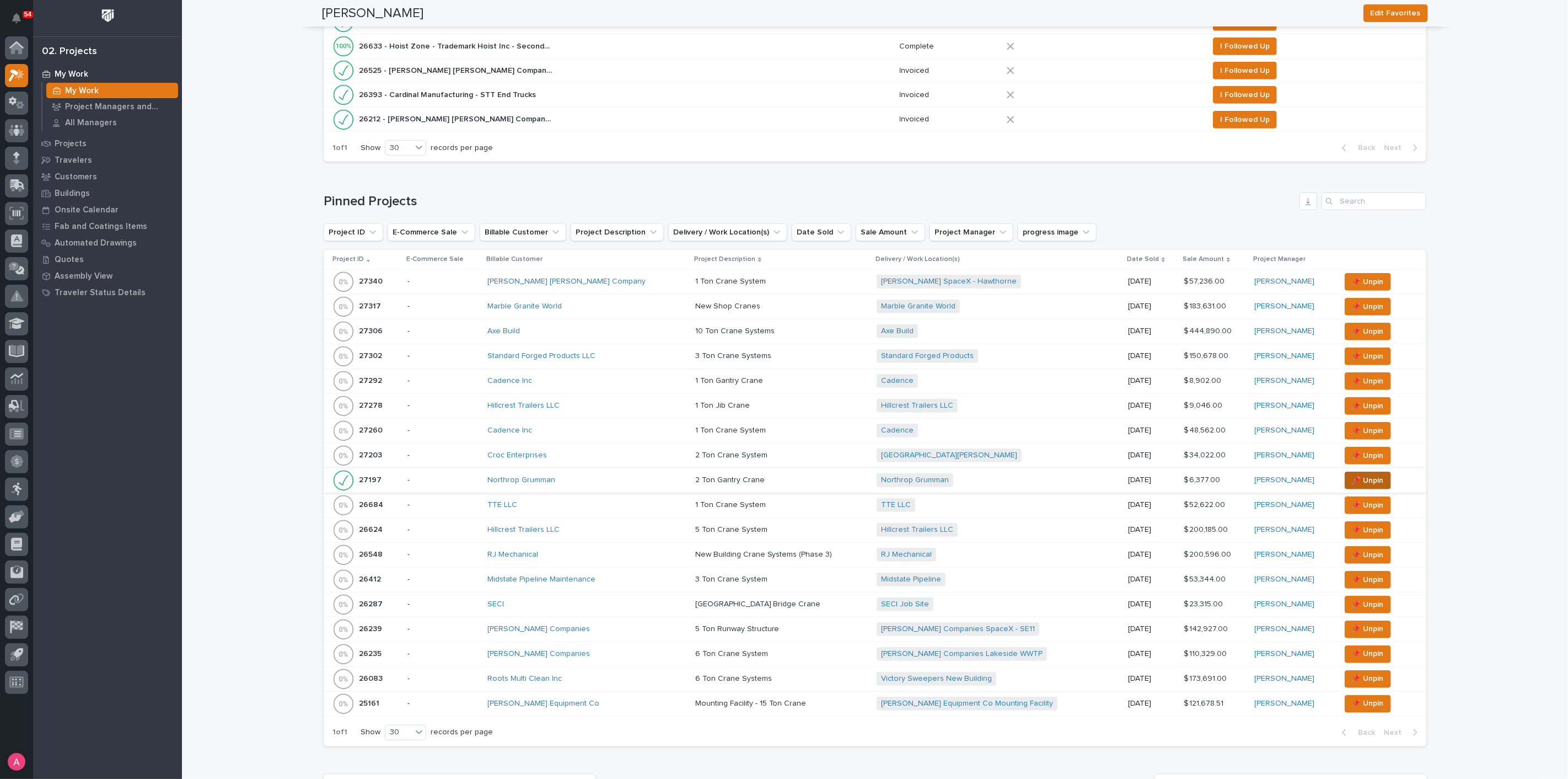
click at [1357, 476] on span "📌 Unpin" at bounding box center [1367, 480] width 32 height 13
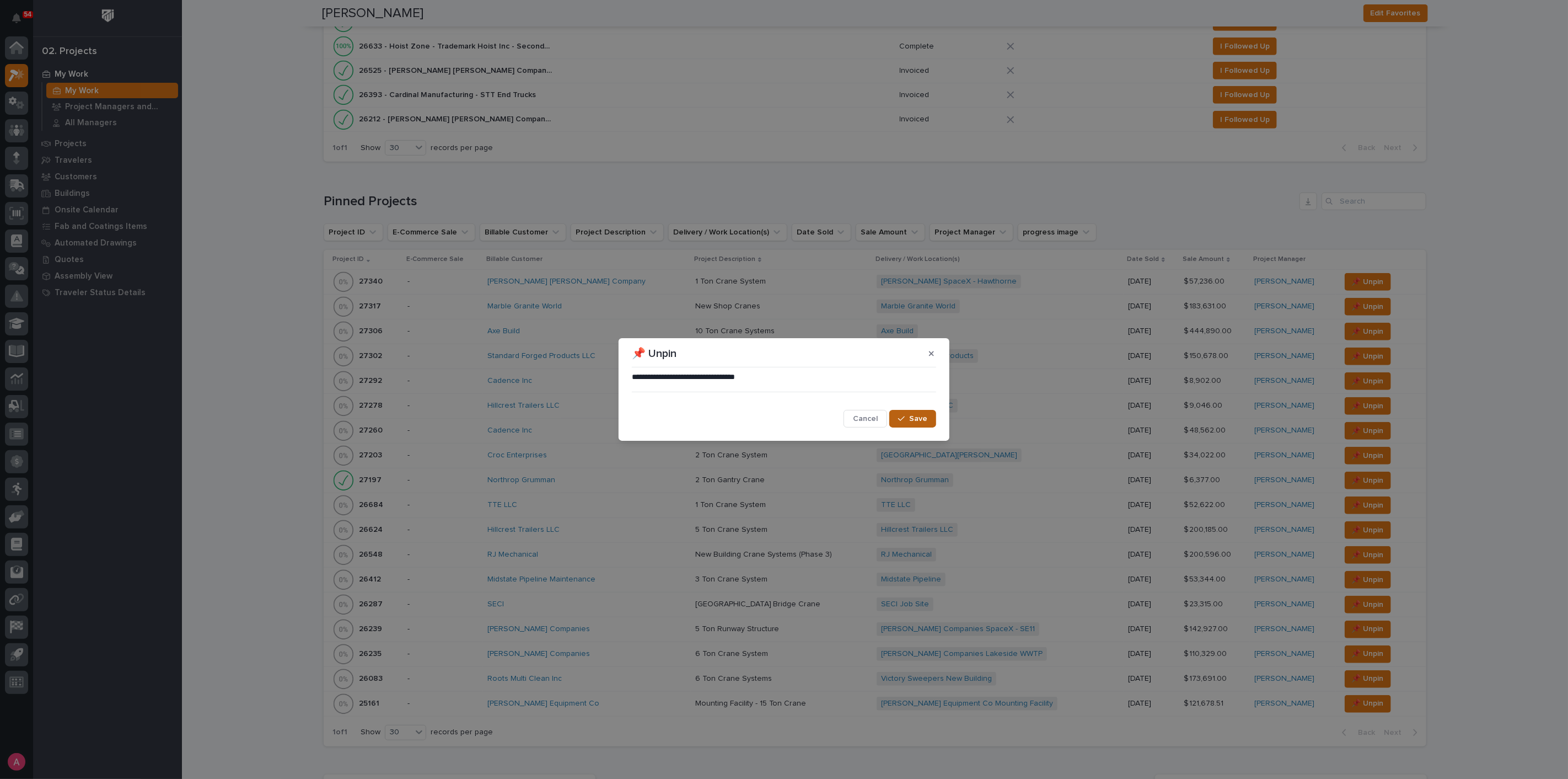
click at [917, 416] on span "Save" at bounding box center [918, 418] width 18 height 10
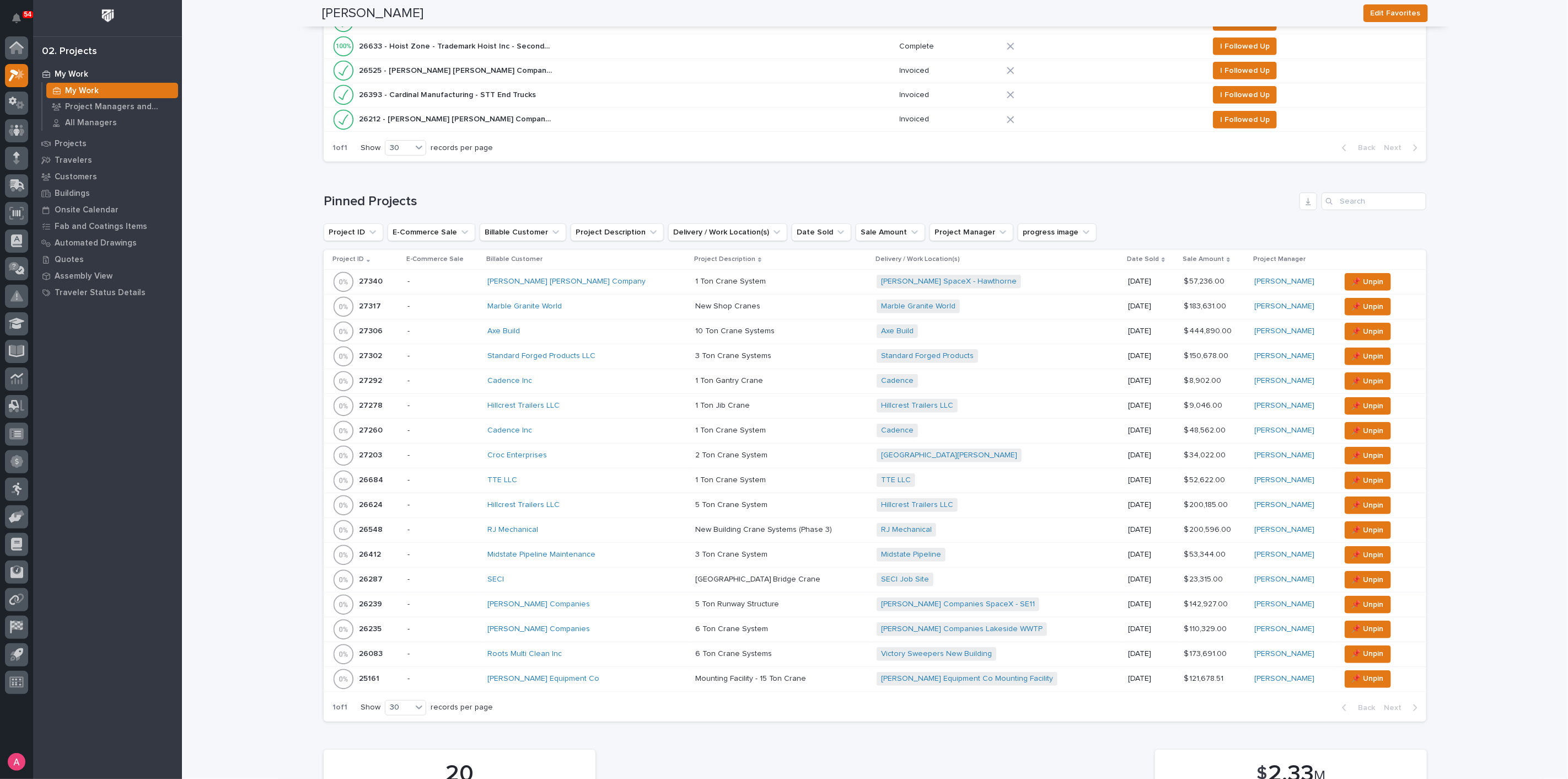
click at [555, 475] on div "TTE LLC" at bounding box center [583, 480] width 193 height 9
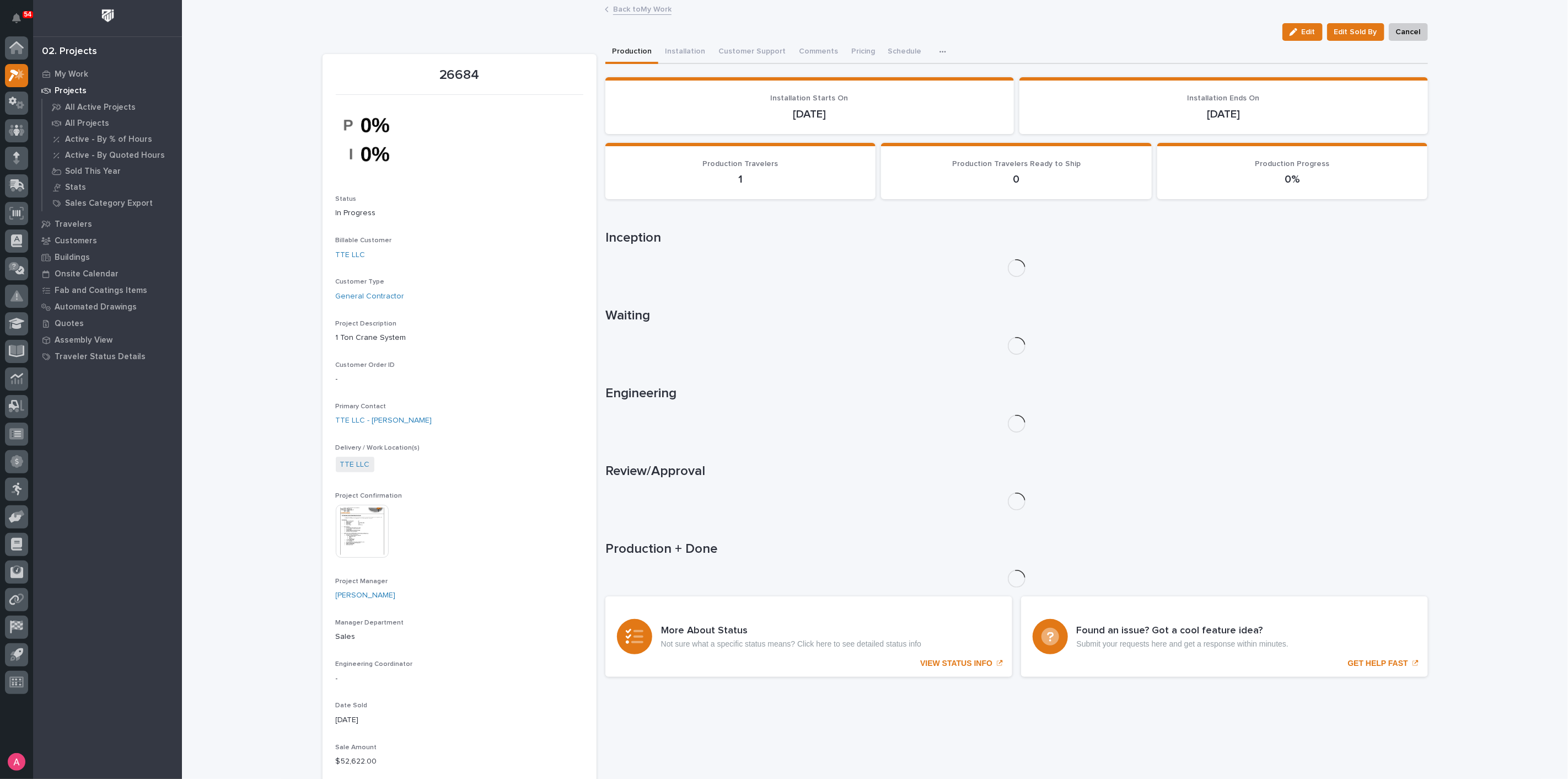
click at [618, 12] on link "Back to My Work" at bounding box center [642, 8] width 58 height 13
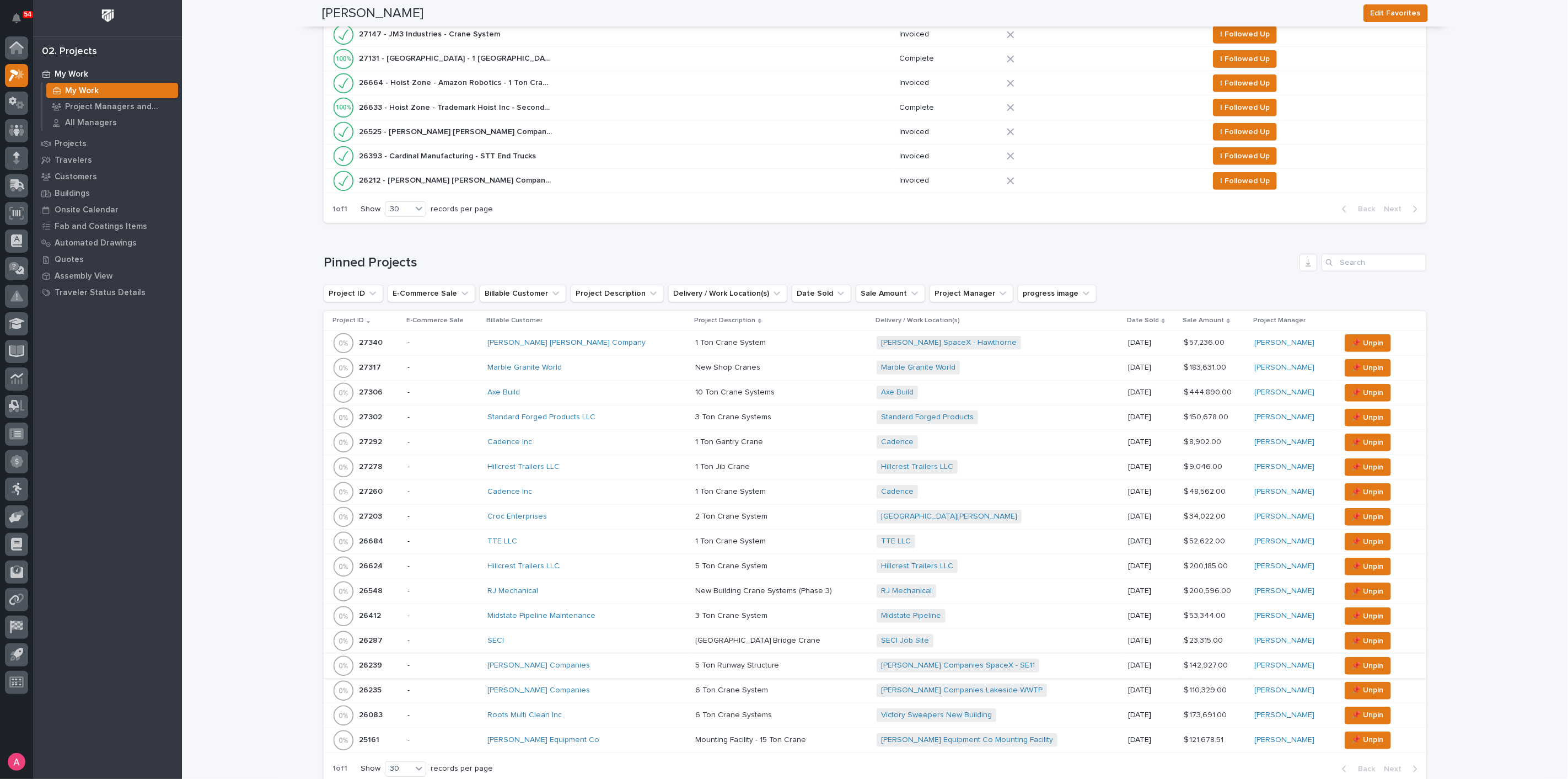
scroll to position [429, 0]
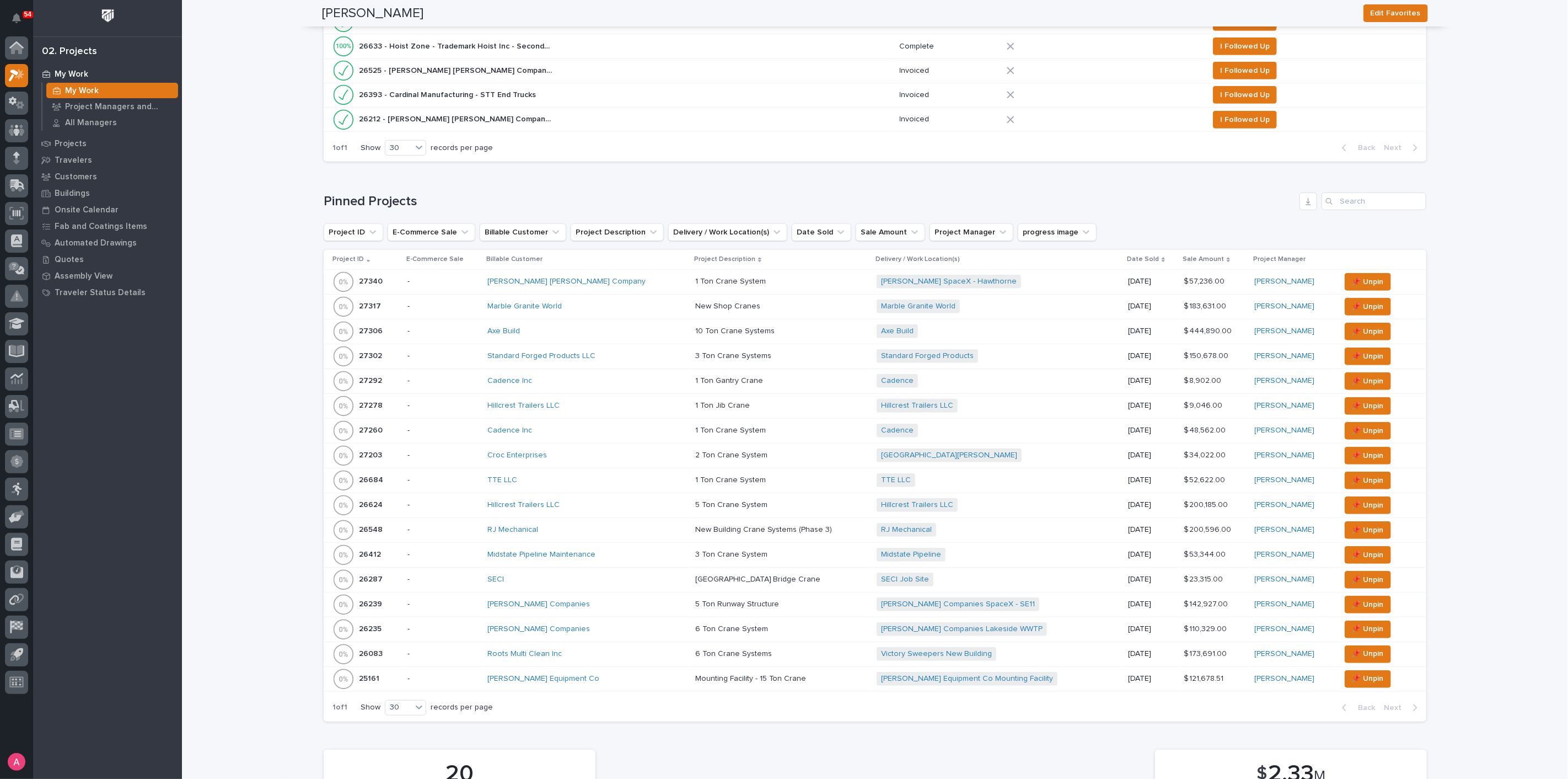
click at [546, 575] on div "SECI" at bounding box center [583, 580] width 193 height 9
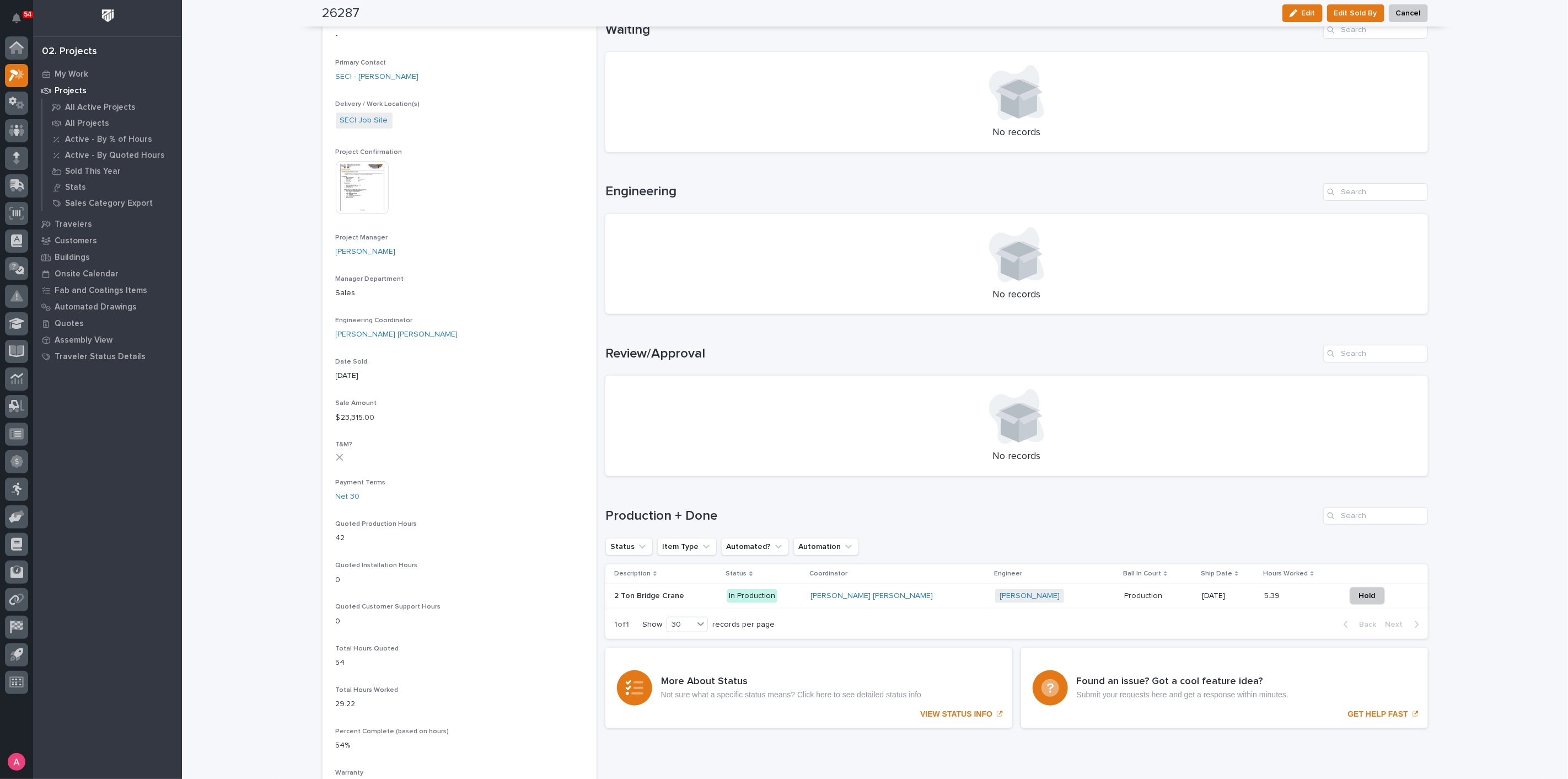
scroll to position [306, 0]
click at [1036, 593] on div "[PERSON_NAME] + 0" at bounding box center [1055, 595] width 121 height 14
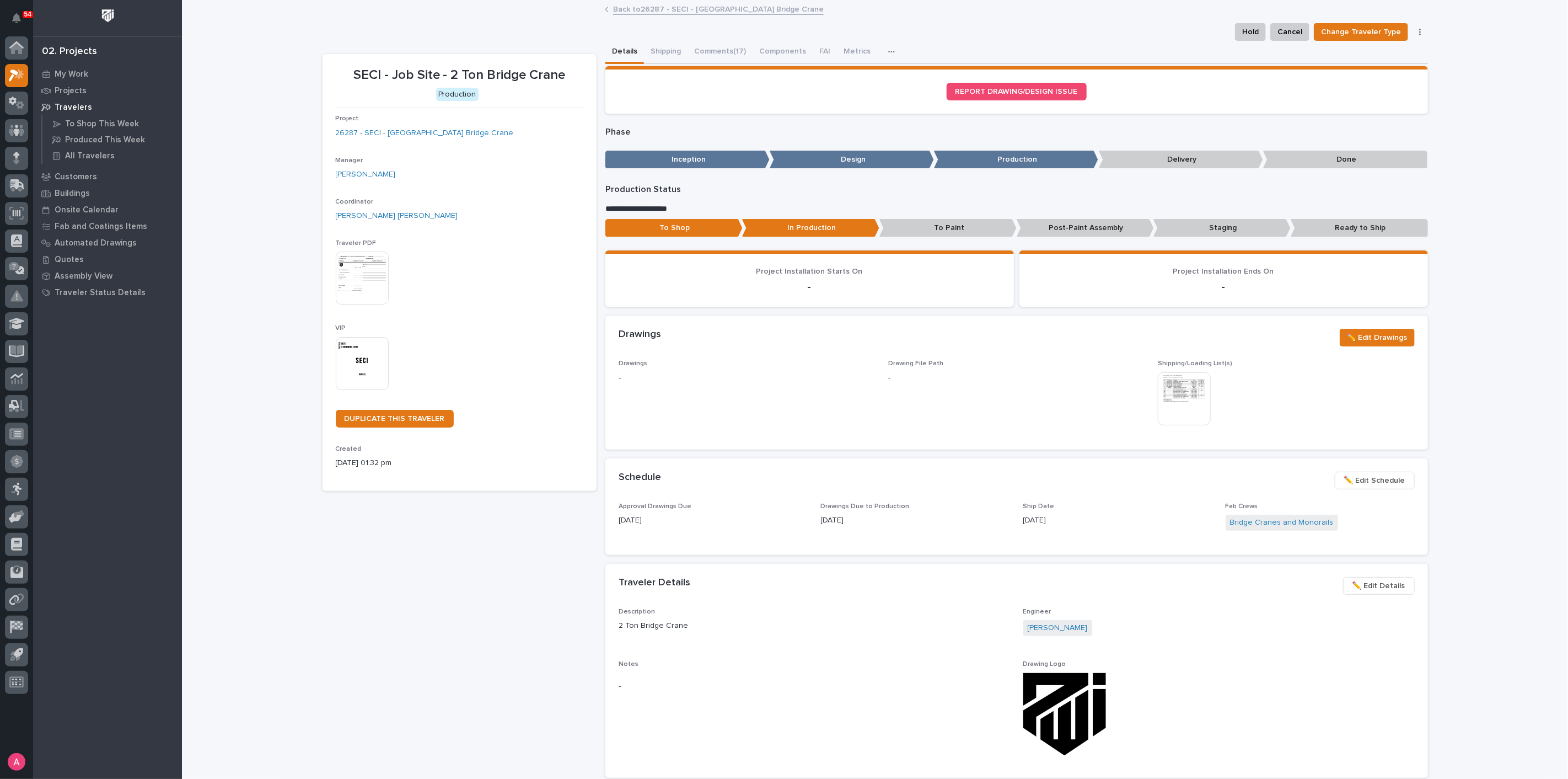
click at [669, 5] on link "Back to 26287 - SECI - [GEOGRAPHIC_DATA] Bridge Crane" at bounding box center [718, 8] width 210 height 13
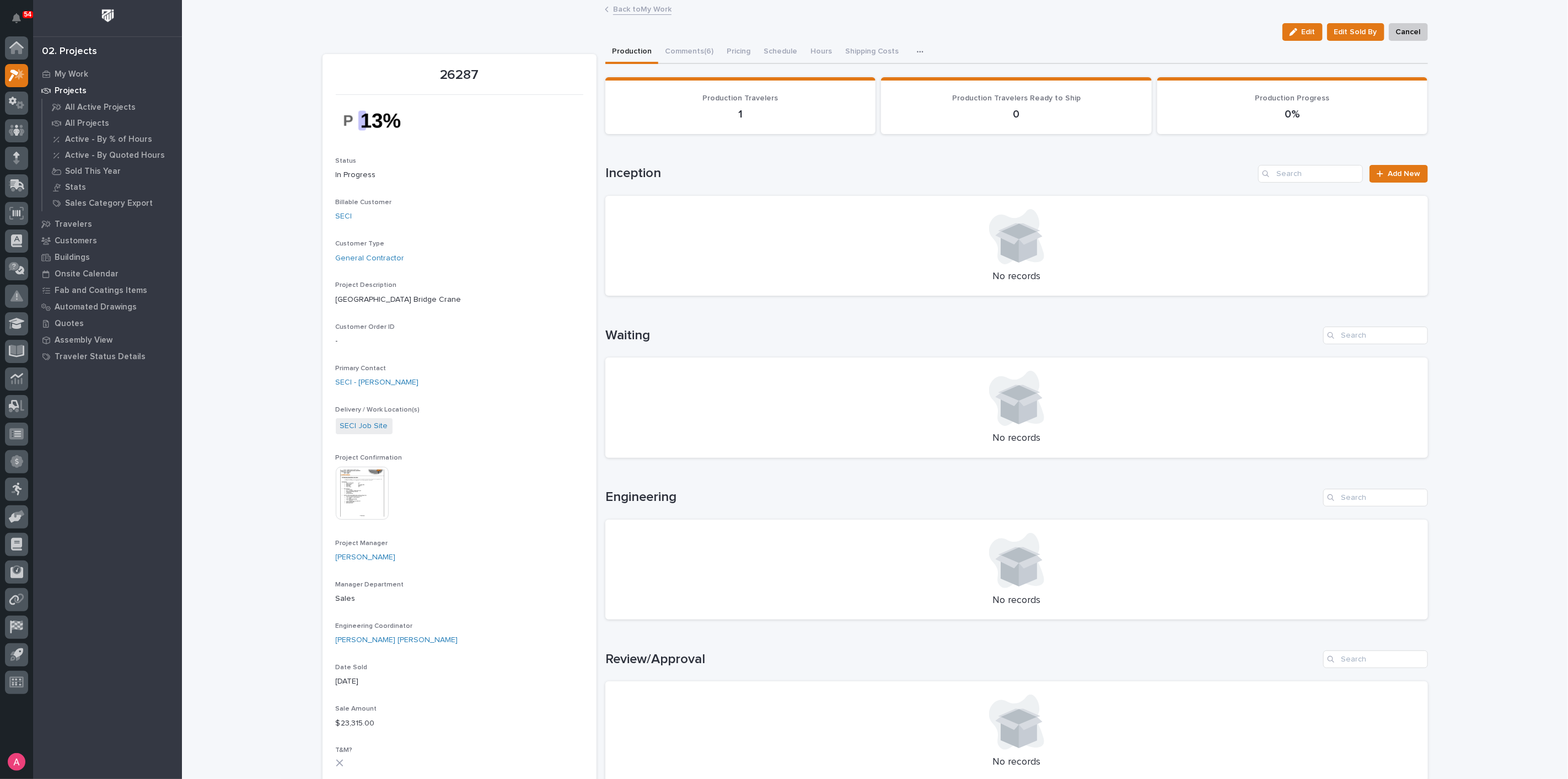
click at [635, 11] on link "Back to My Work" at bounding box center [642, 8] width 58 height 13
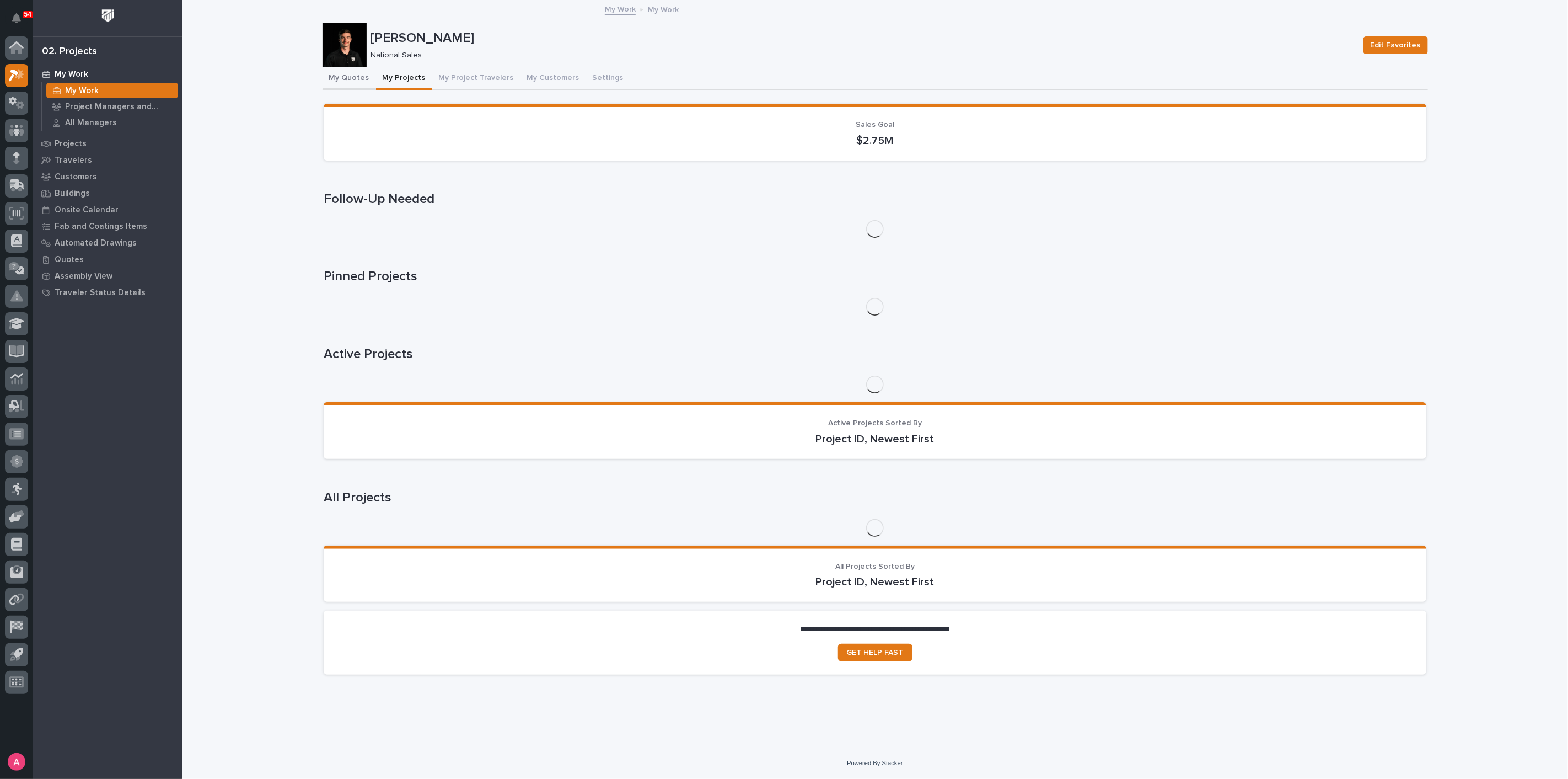
click at [345, 77] on button "My Quotes" at bounding box center [349, 79] width 54 height 23
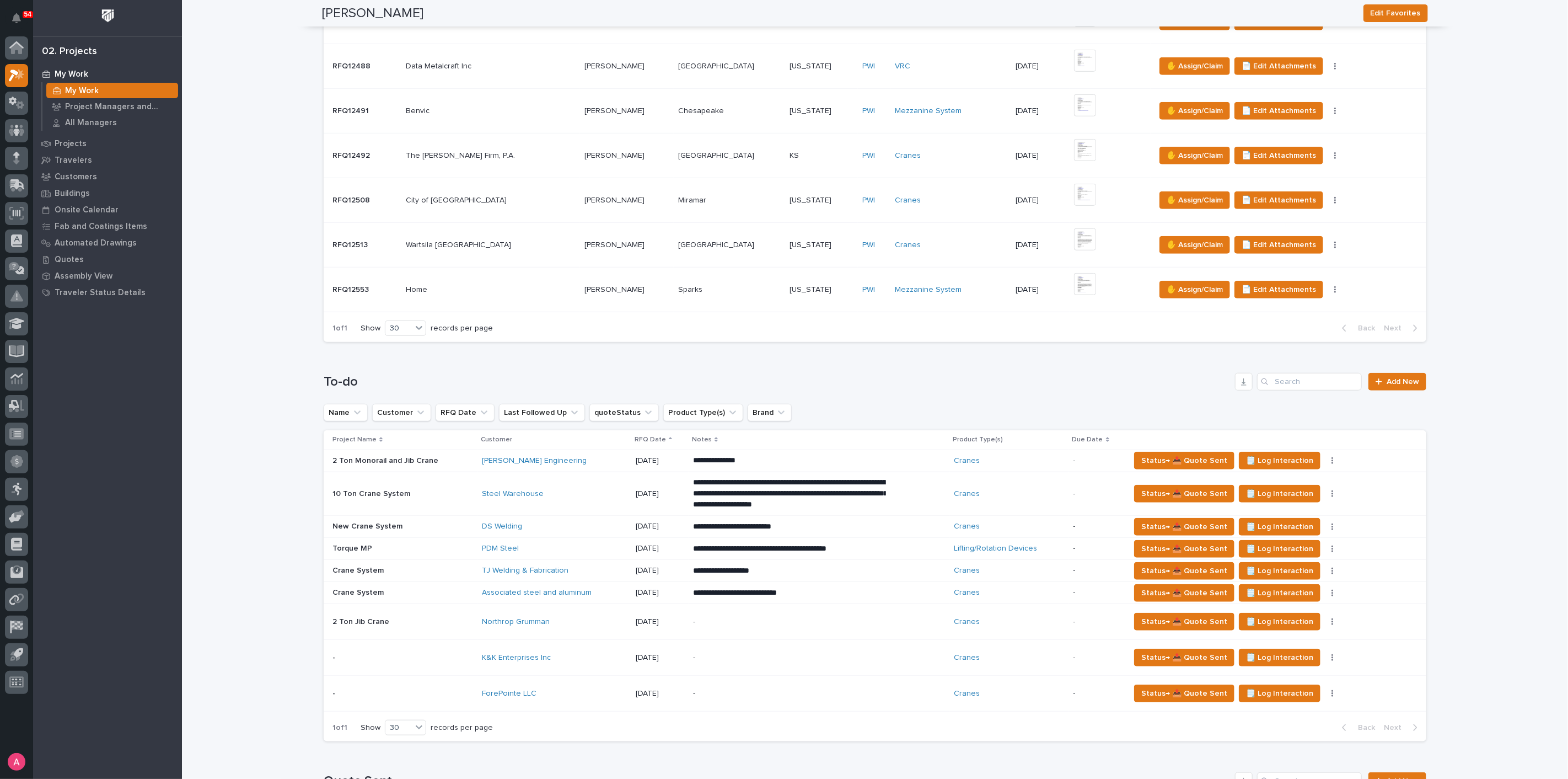
scroll to position [613, 0]
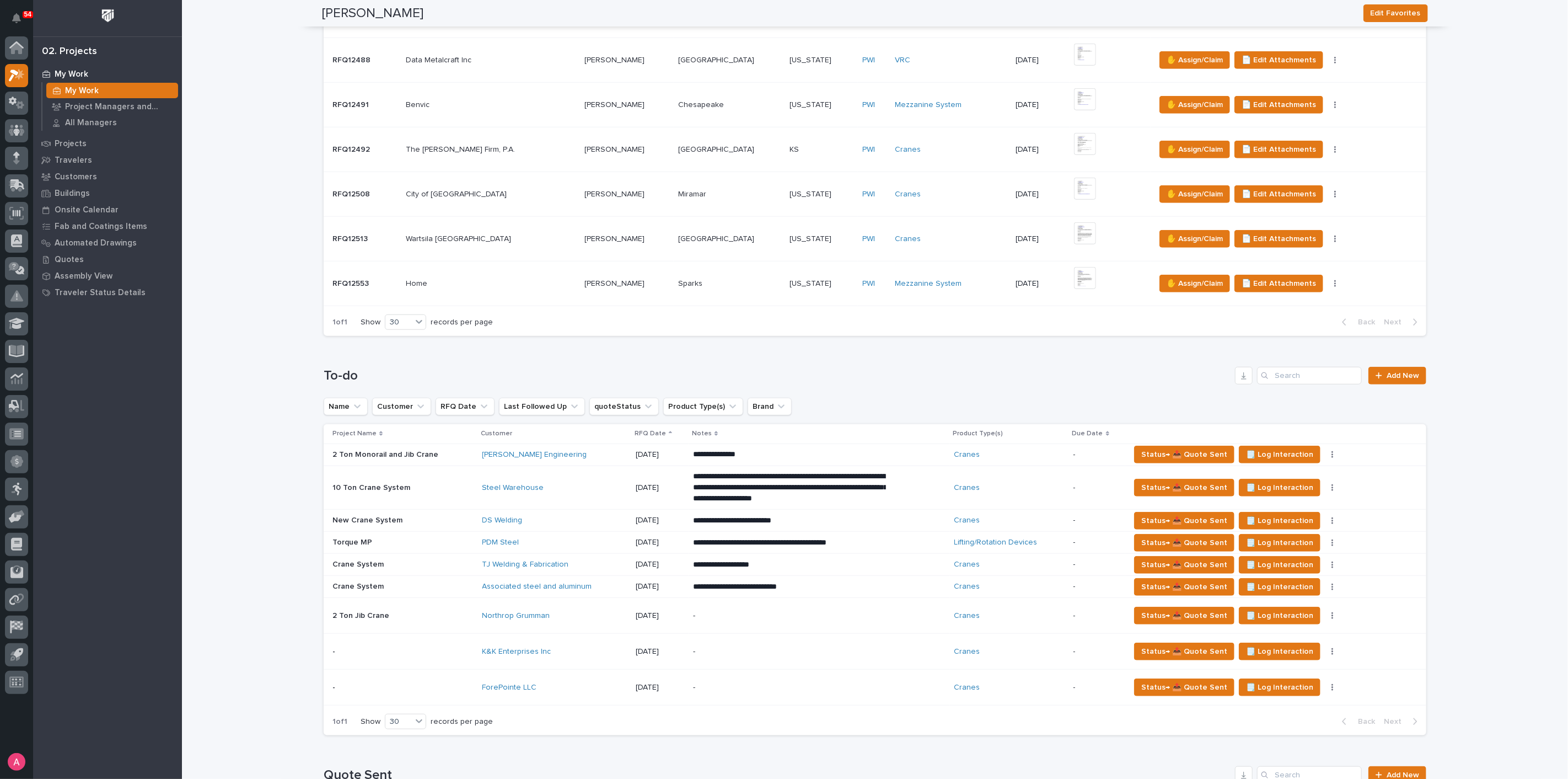
click at [582, 678] on div "ForePointe LLC" at bounding box center [555, 688] width 144 height 18
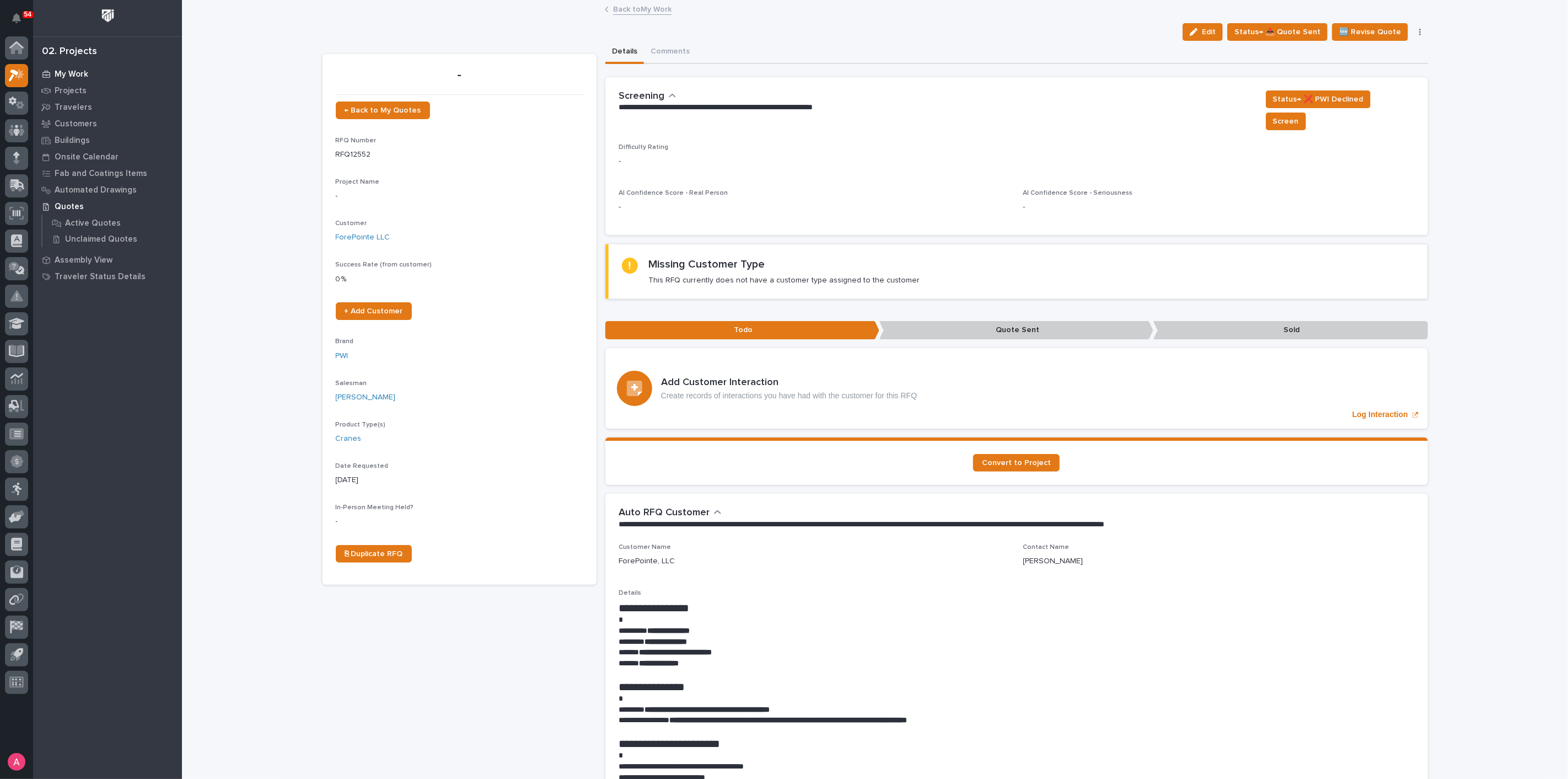
click at [73, 77] on p "My Work" at bounding box center [71, 74] width 34 height 10
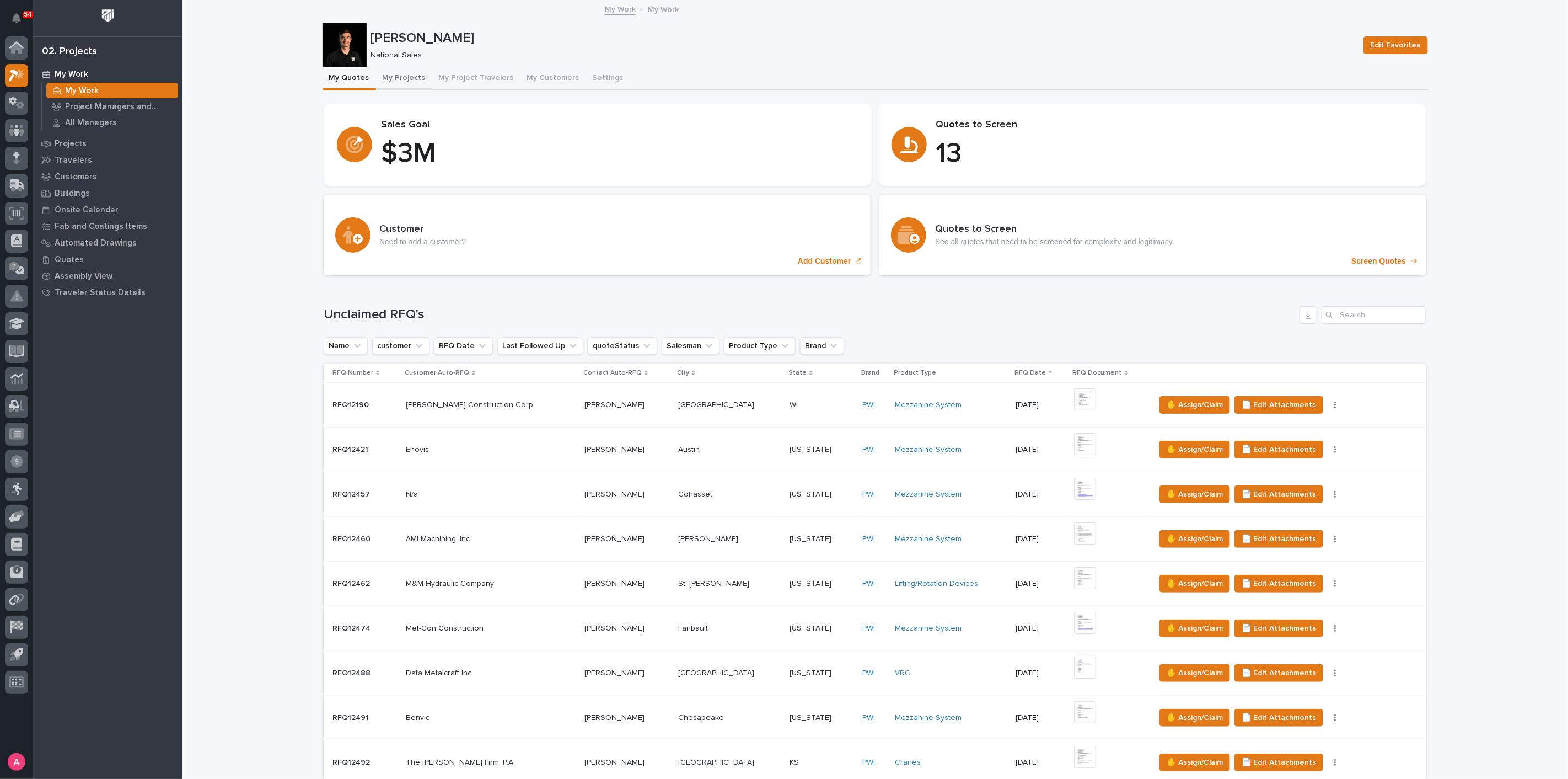
click at [407, 80] on button "My Projects" at bounding box center [404, 79] width 57 height 23
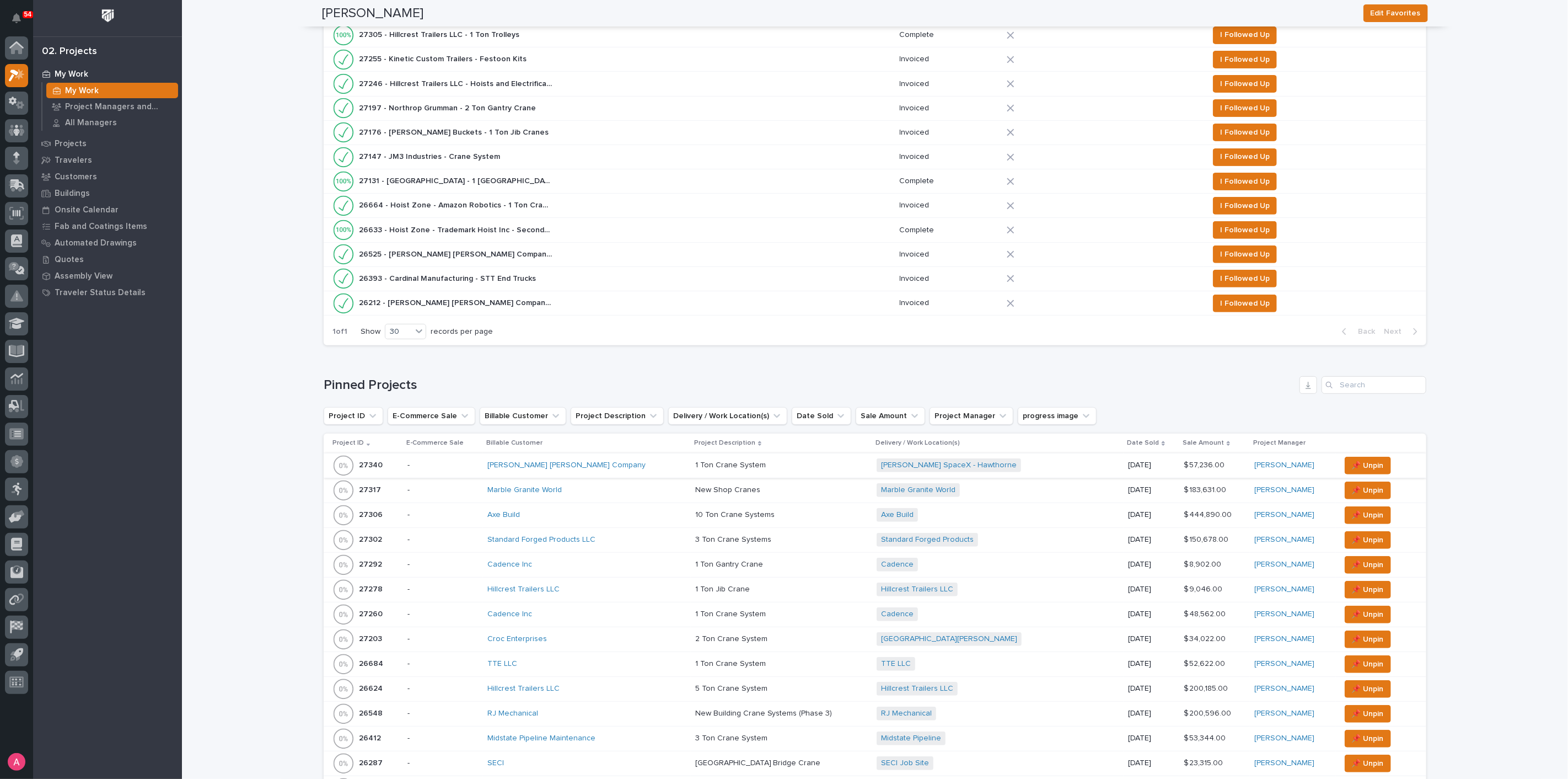
scroll to position [339, 0]
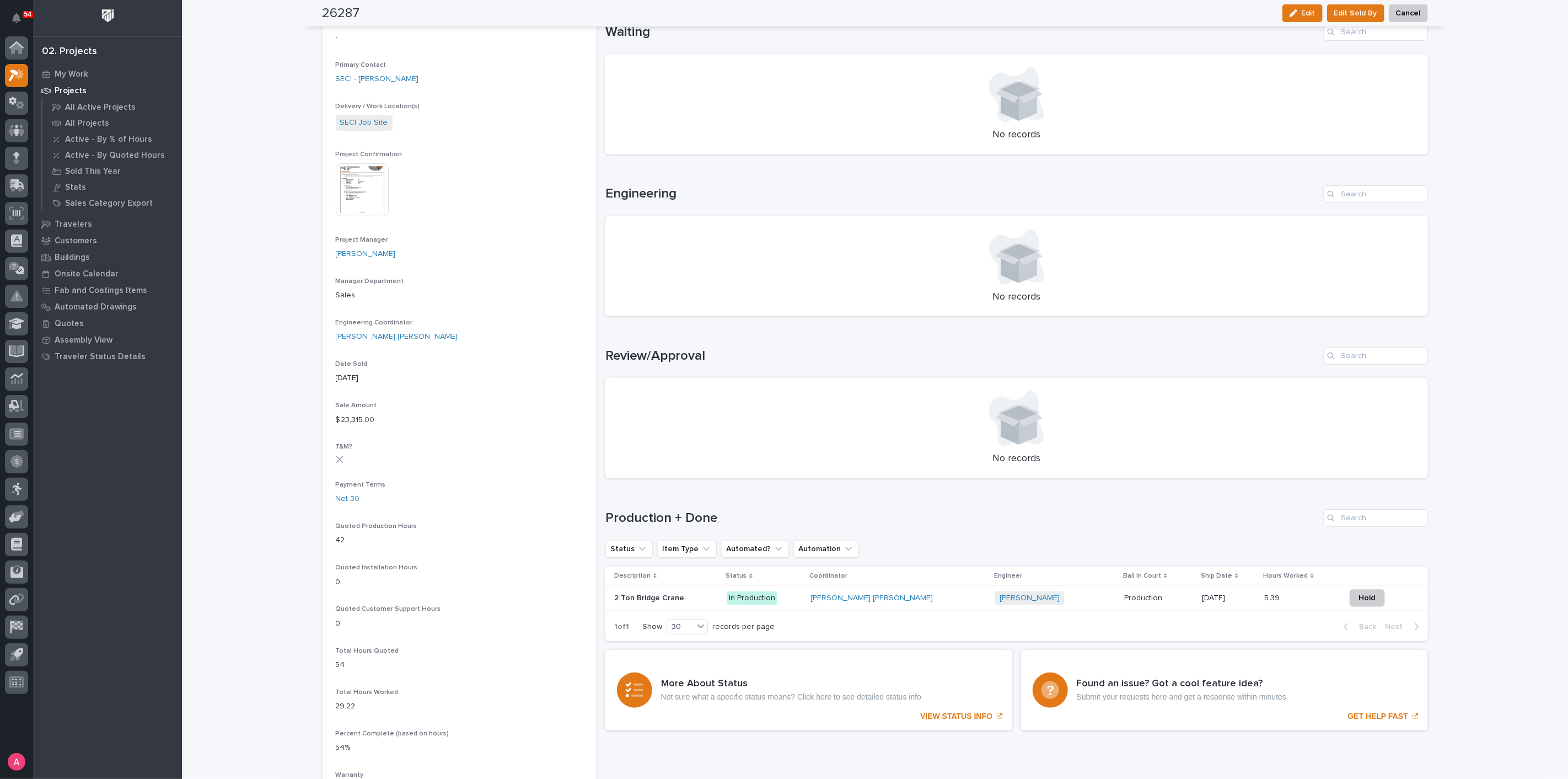
scroll to position [368, 0]
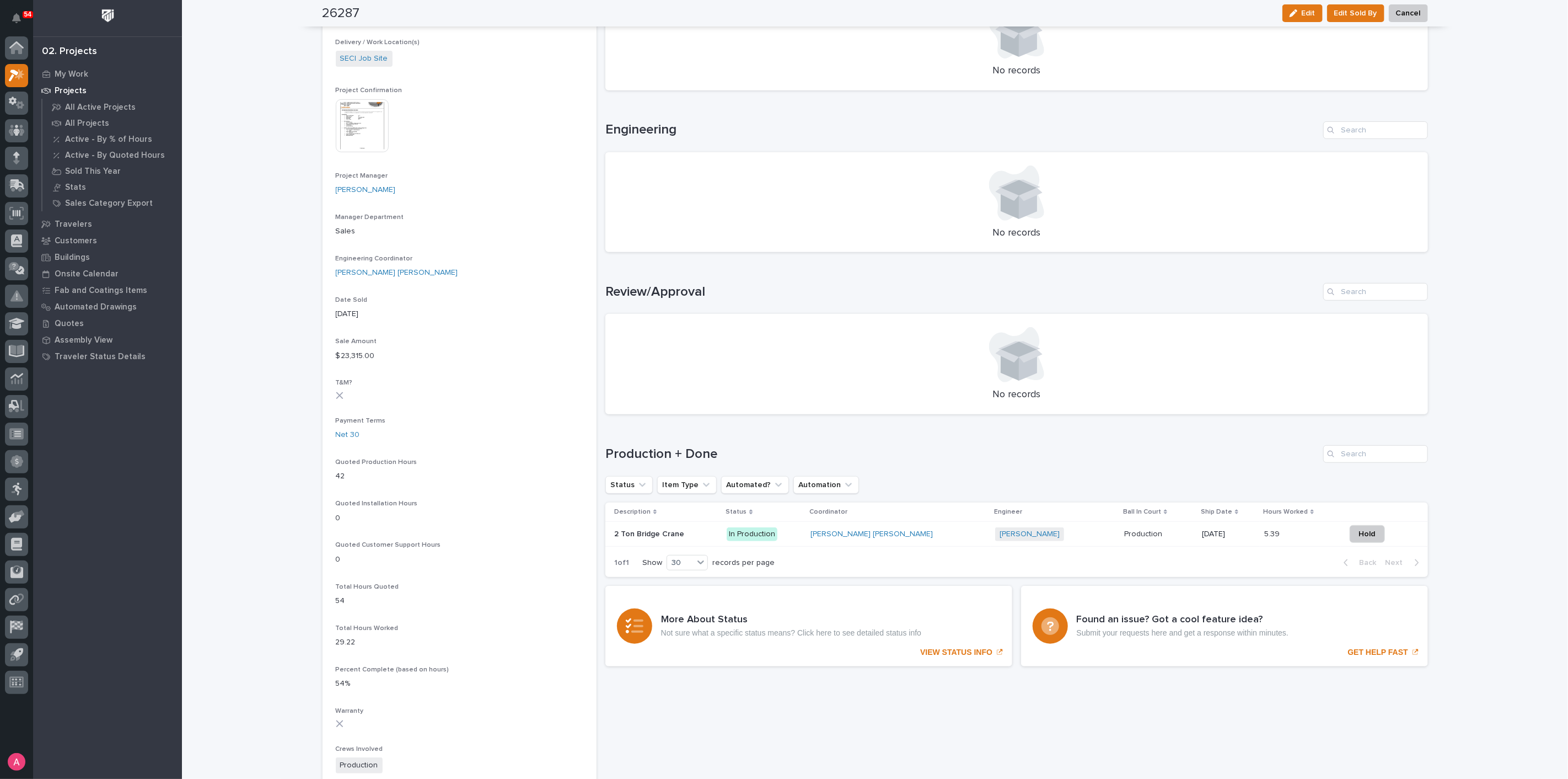
click at [705, 538] on div "2 Ton Bridge Crane 2 Ton Bridge Crane" at bounding box center [666, 534] width 104 height 18
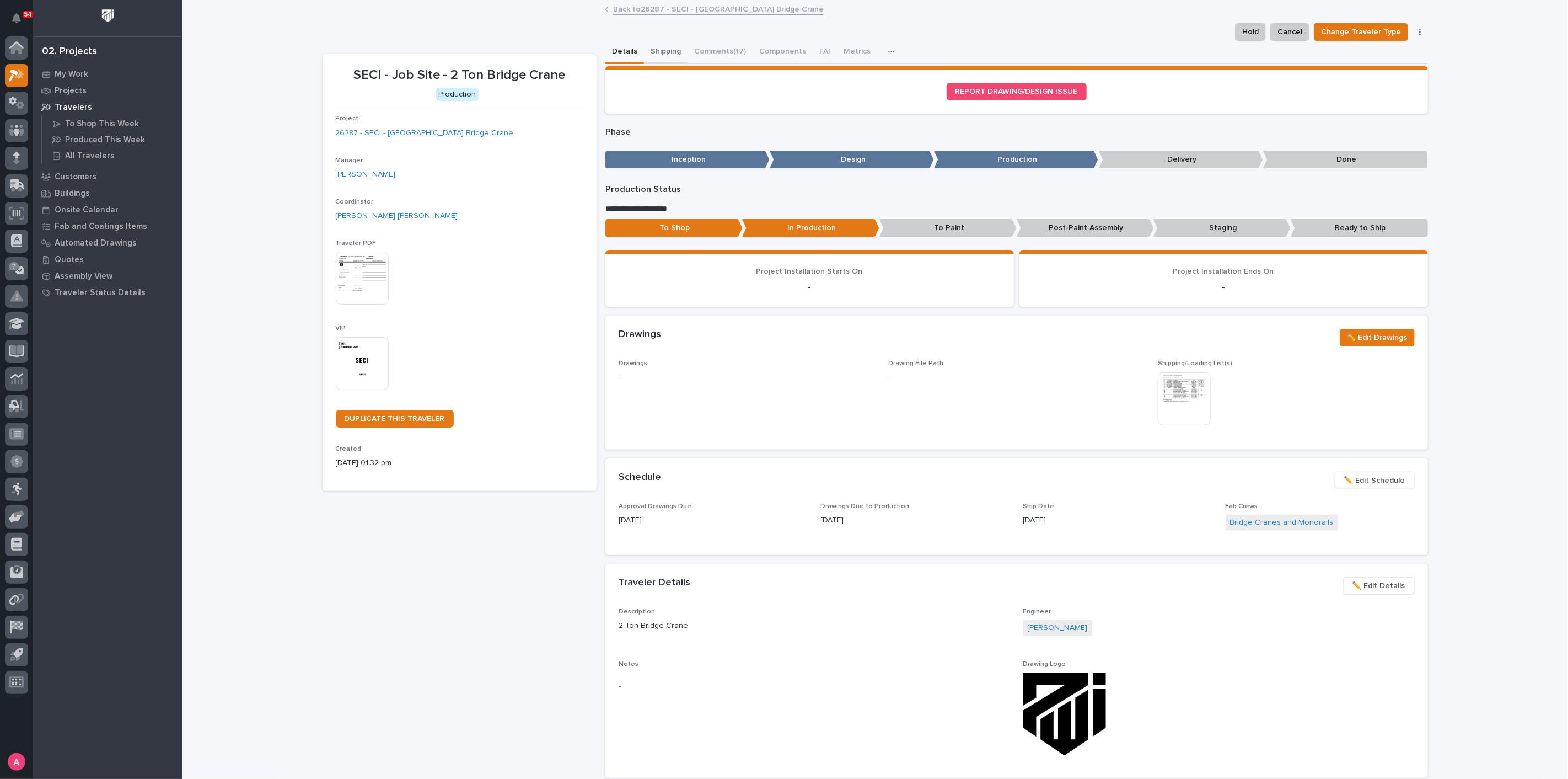
click at [670, 50] on button "Shipping" at bounding box center [666, 52] width 44 height 23
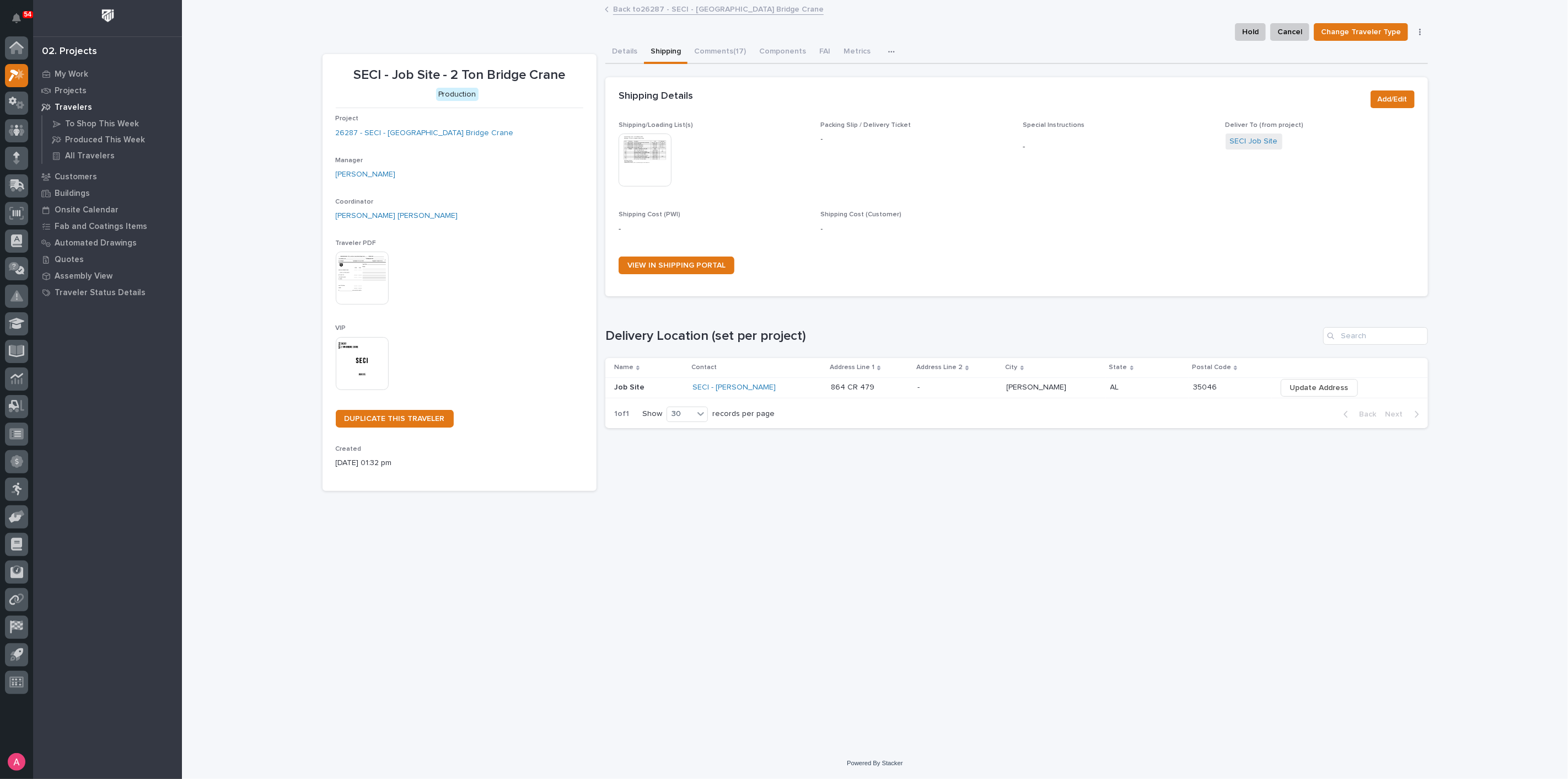
click at [643, 12] on link "Back to 26287 - SECI - [GEOGRAPHIC_DATA] Bridge Crane" at bounding box center [718, 8] width 210 height 13
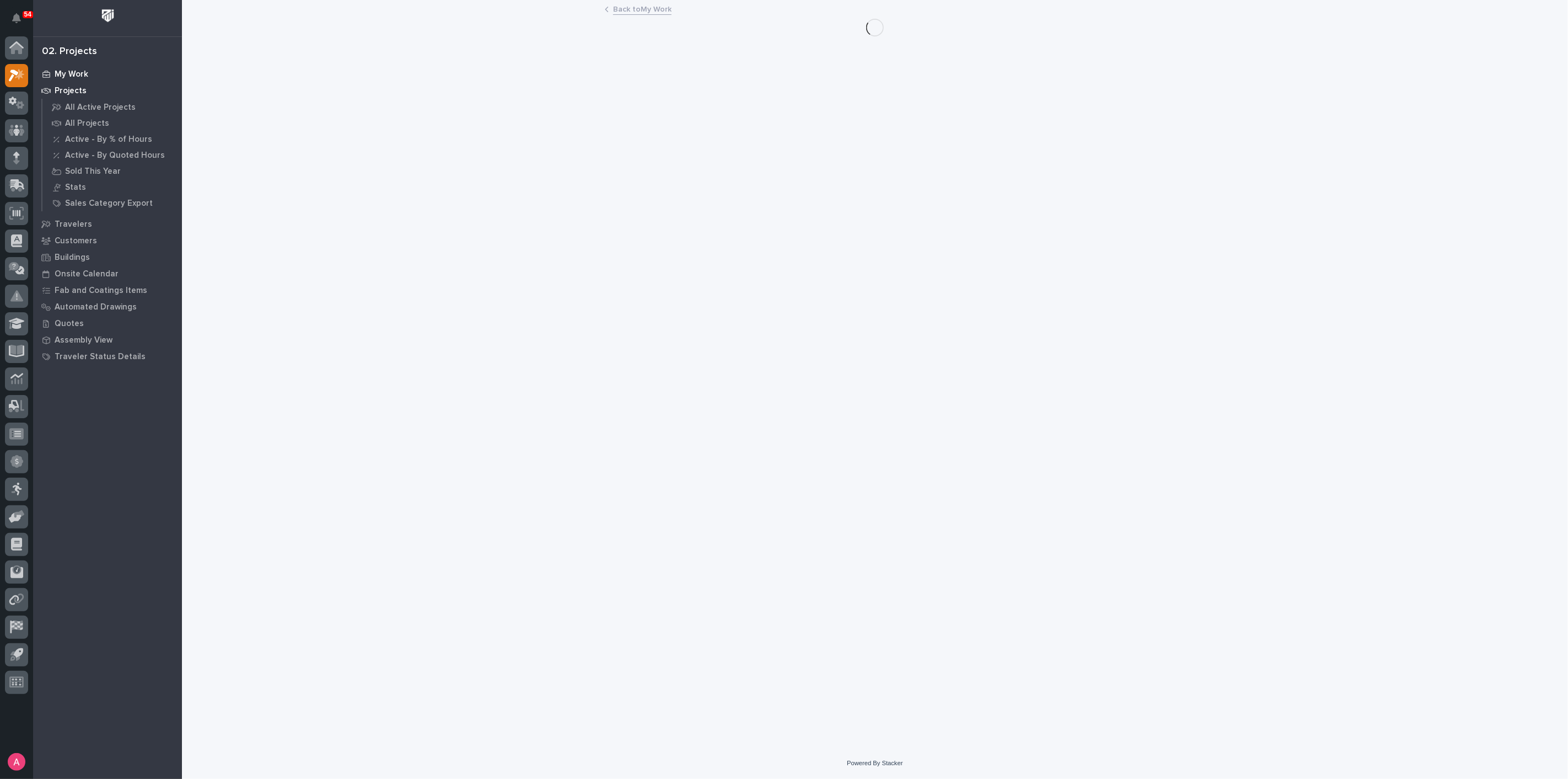
click at [84, 68] on div "My Work" at bounding box center [107, 73] width 143 height 16
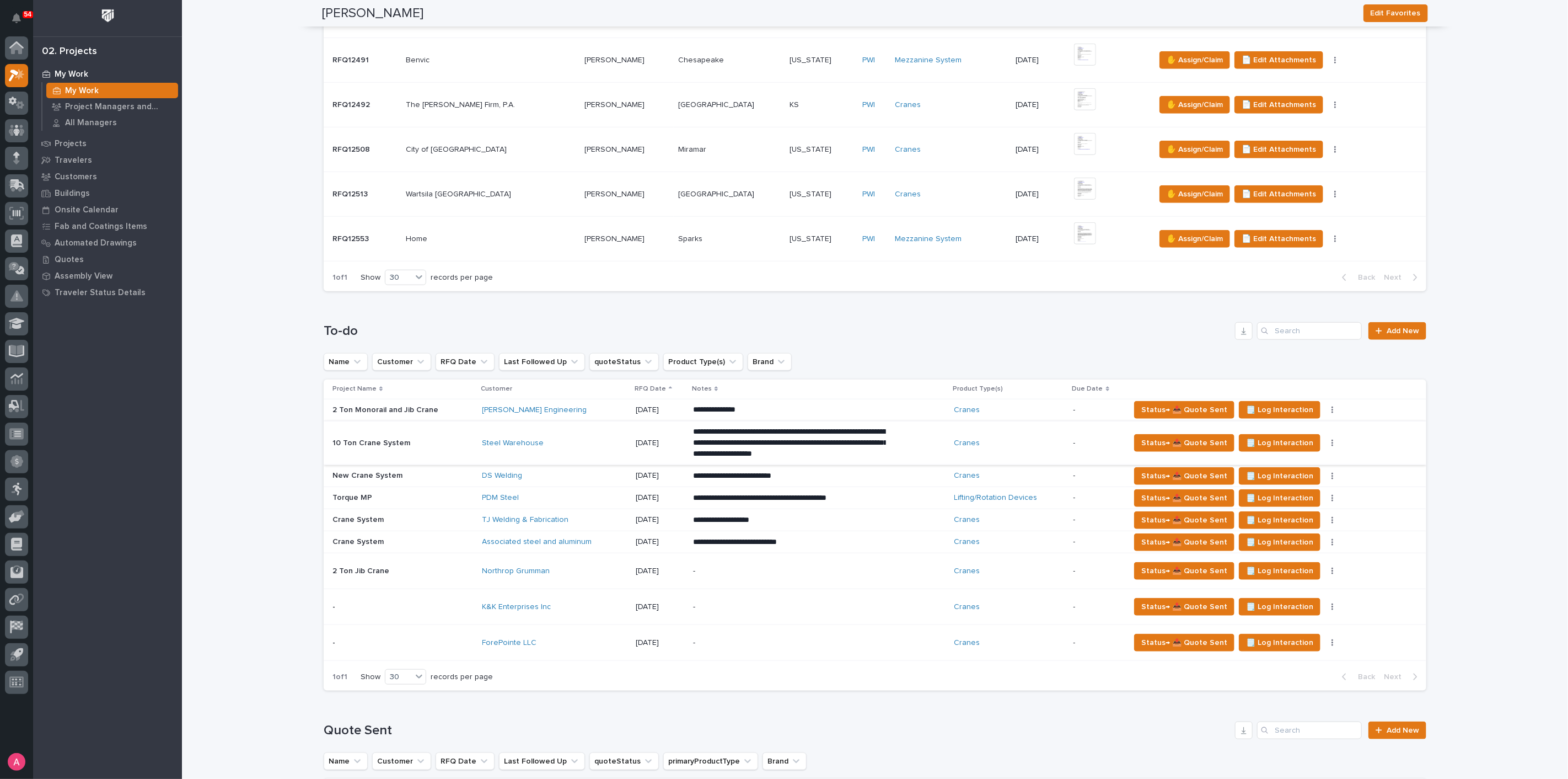
scroll to position [674, 0]
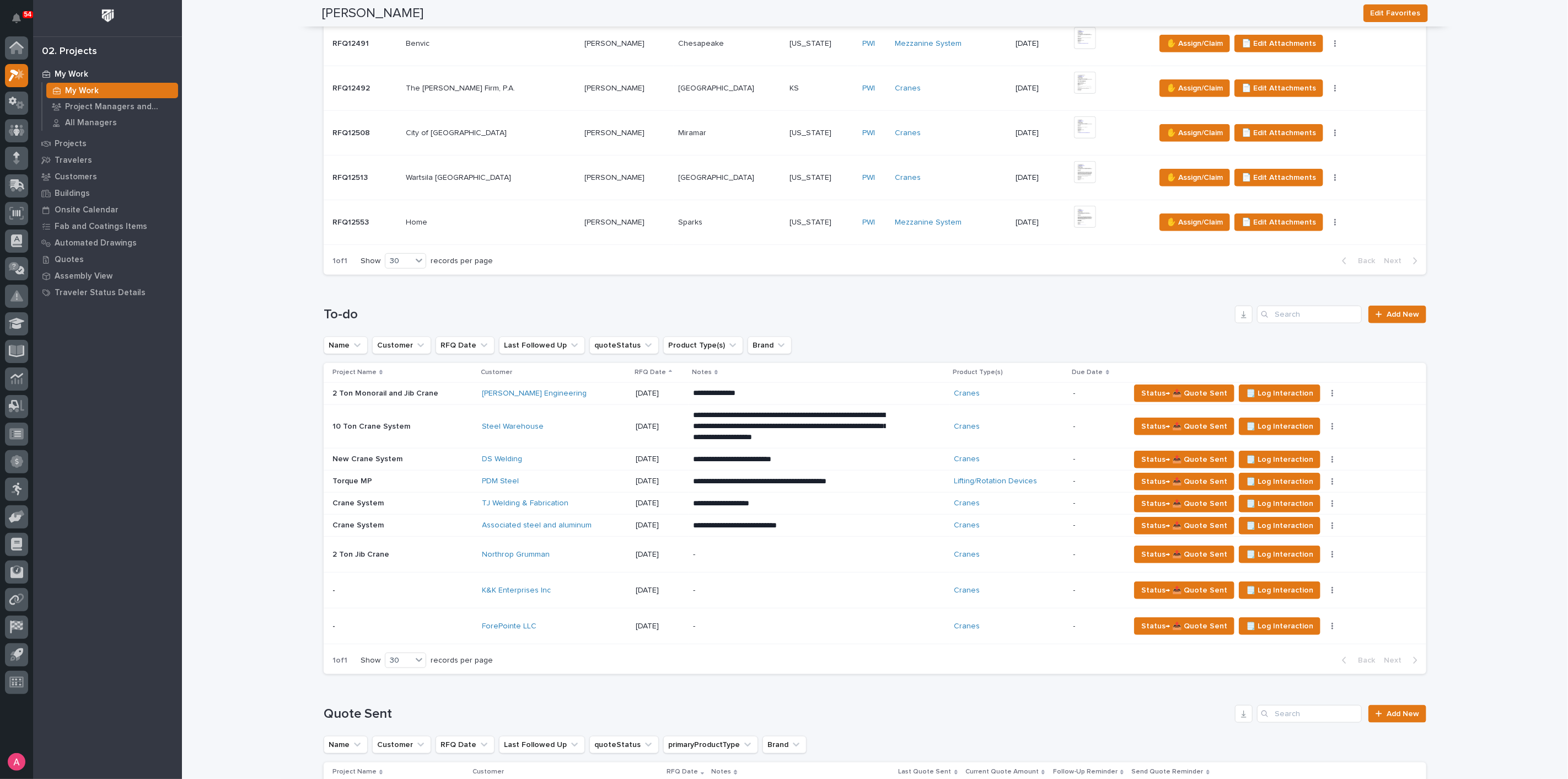
click at [725, 624] on p "-" at bounding box center [789, 626] width 193 height 9
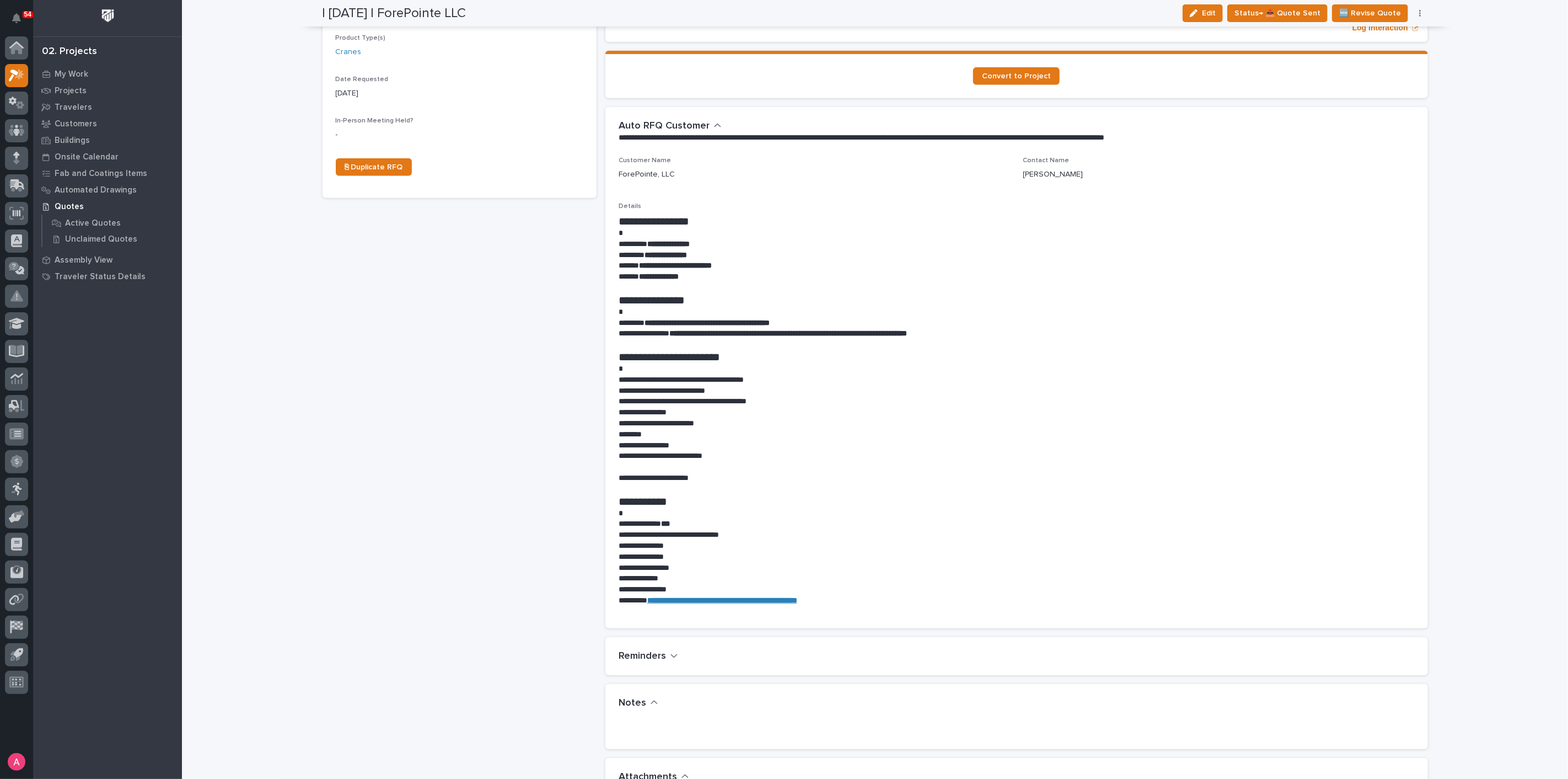
scroll to position [306, 0]
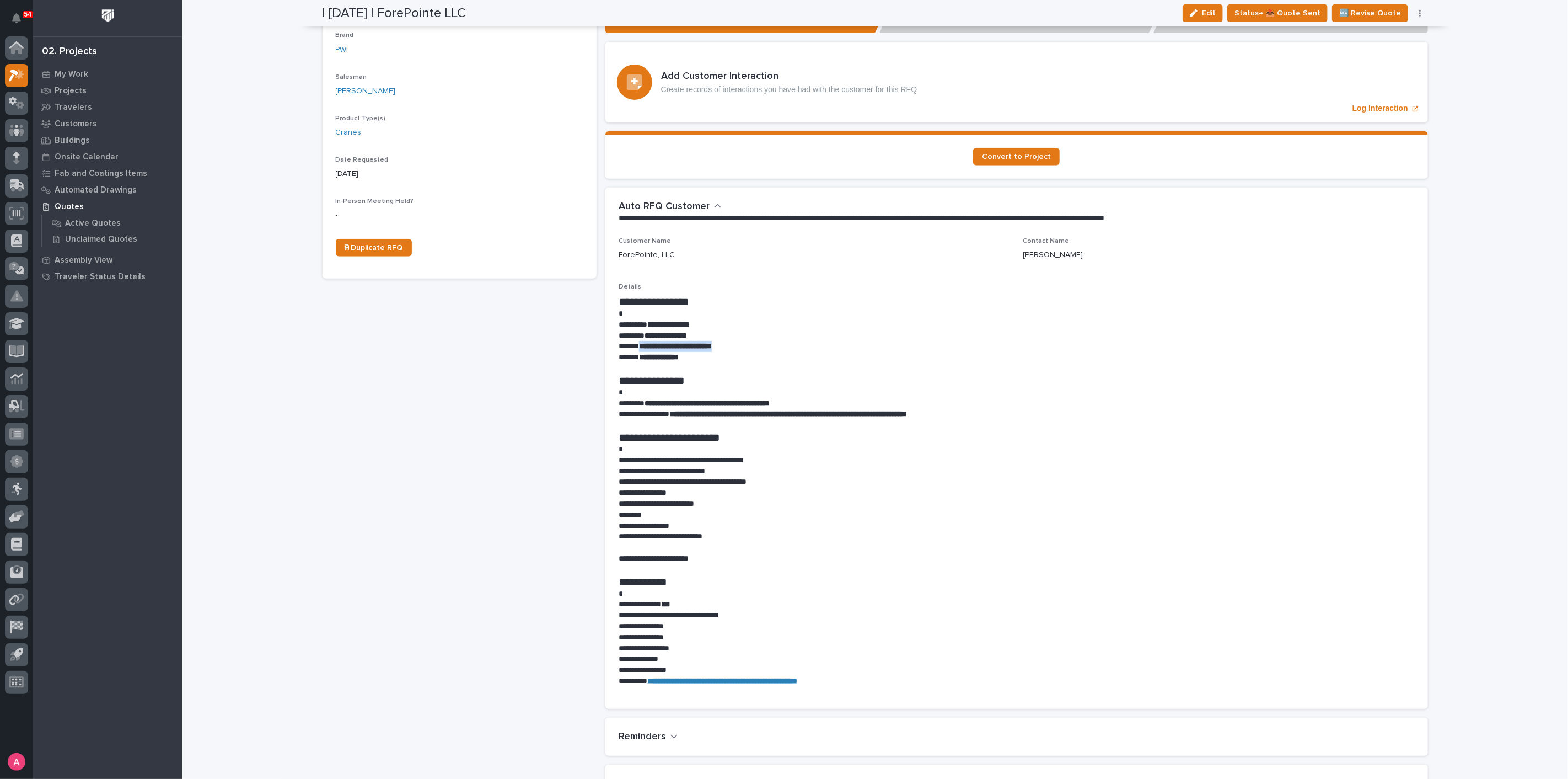
drag, startPoint x: 755, startPoint y: 326, endPoint x: 707, endPoint y: 328, distance: 48.0
click at [638, 341] on p "**********" at bounding box center [1016, 347] width 796 height 11
click at [755, 341] on p "**********" at bounding box center [1016, 347] width 796 height 11
drag, startPoint x: 762, startPoint y: 333, endPoint x: 634, endPoint y: 330, distance: 128.0
click at [634, 341] on p "**********" at bounding box center [1016, 347] width 796 height 11
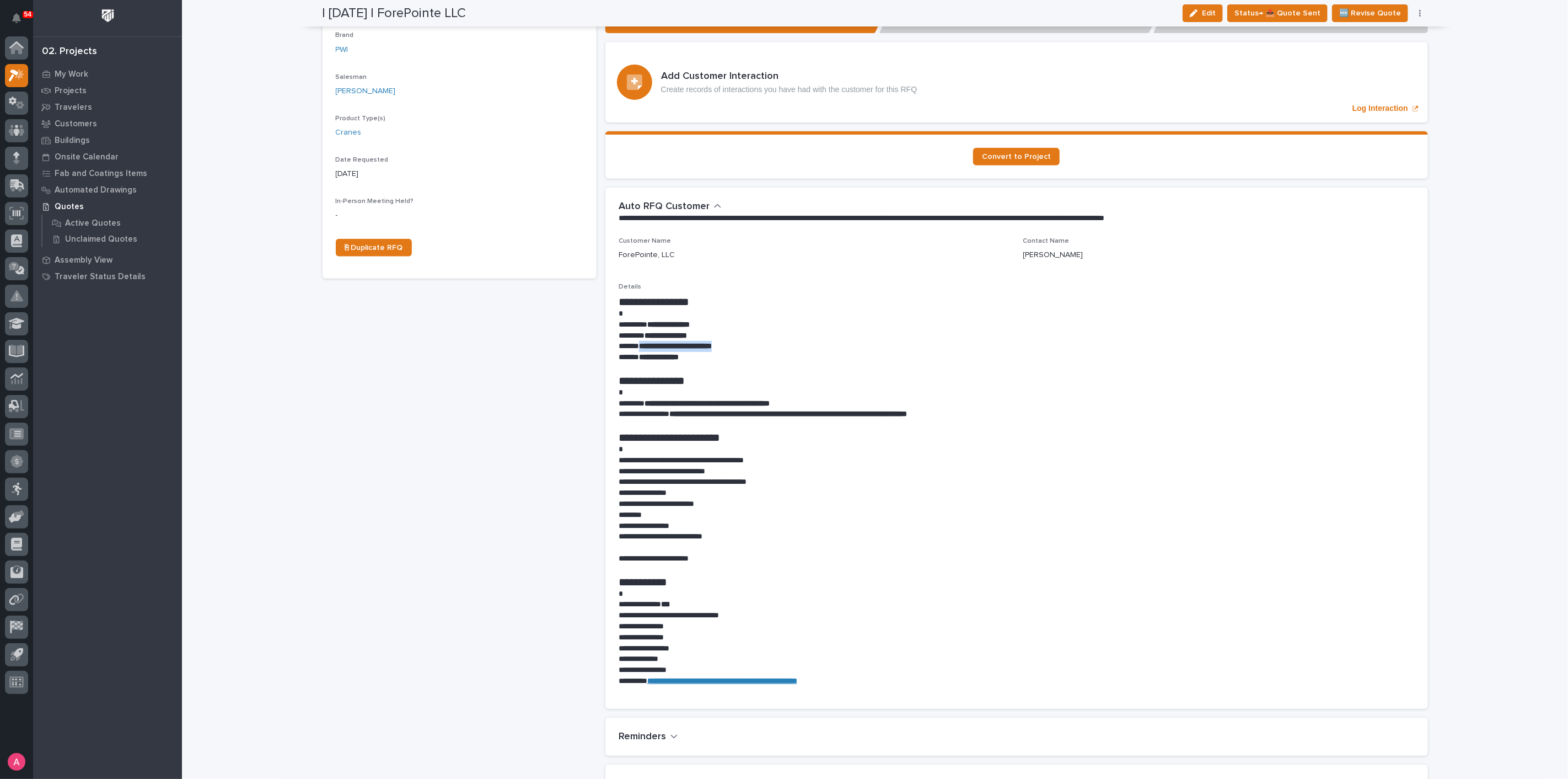
copy strong "**********"
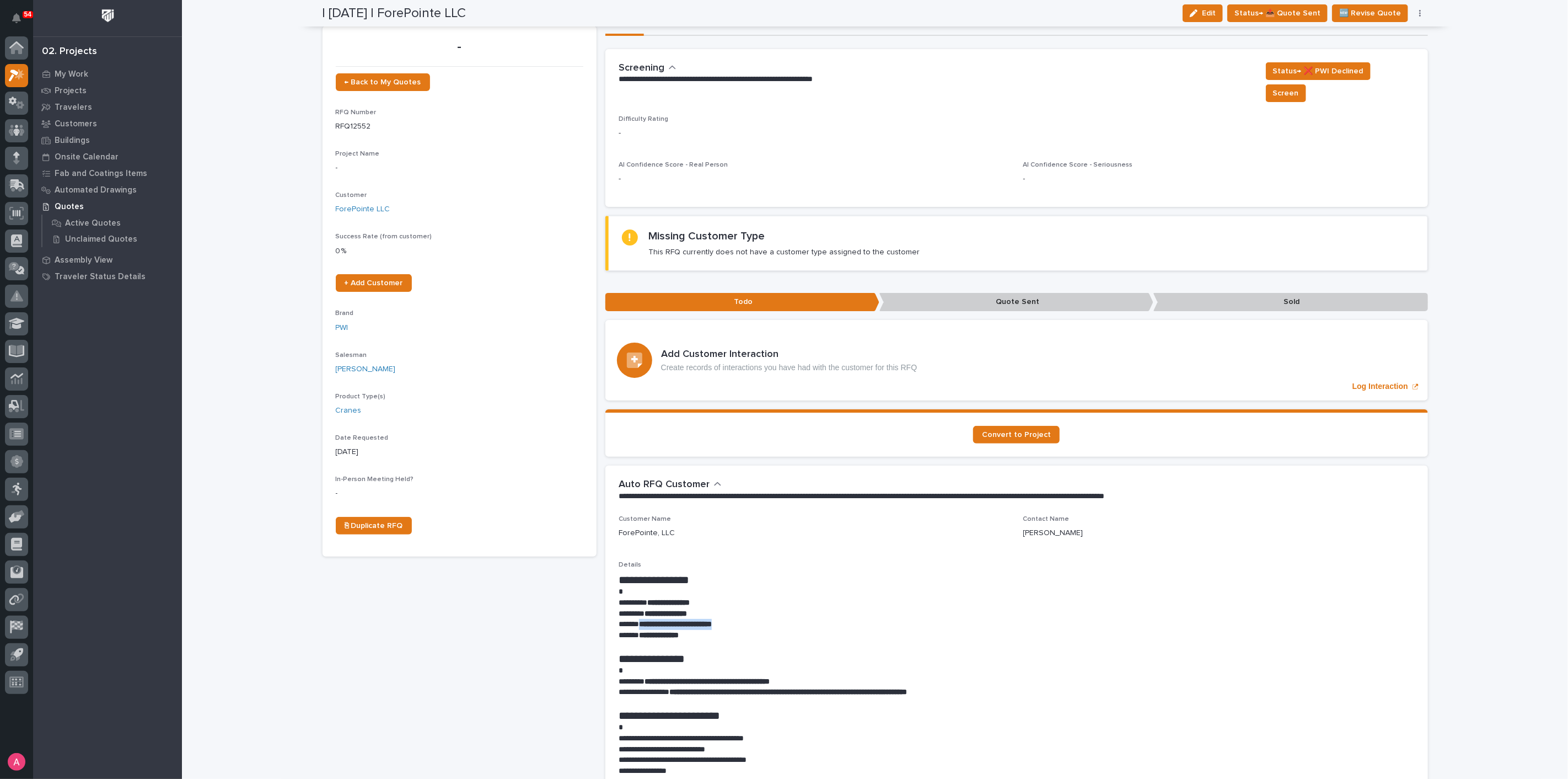
scroll to position [0, 0]
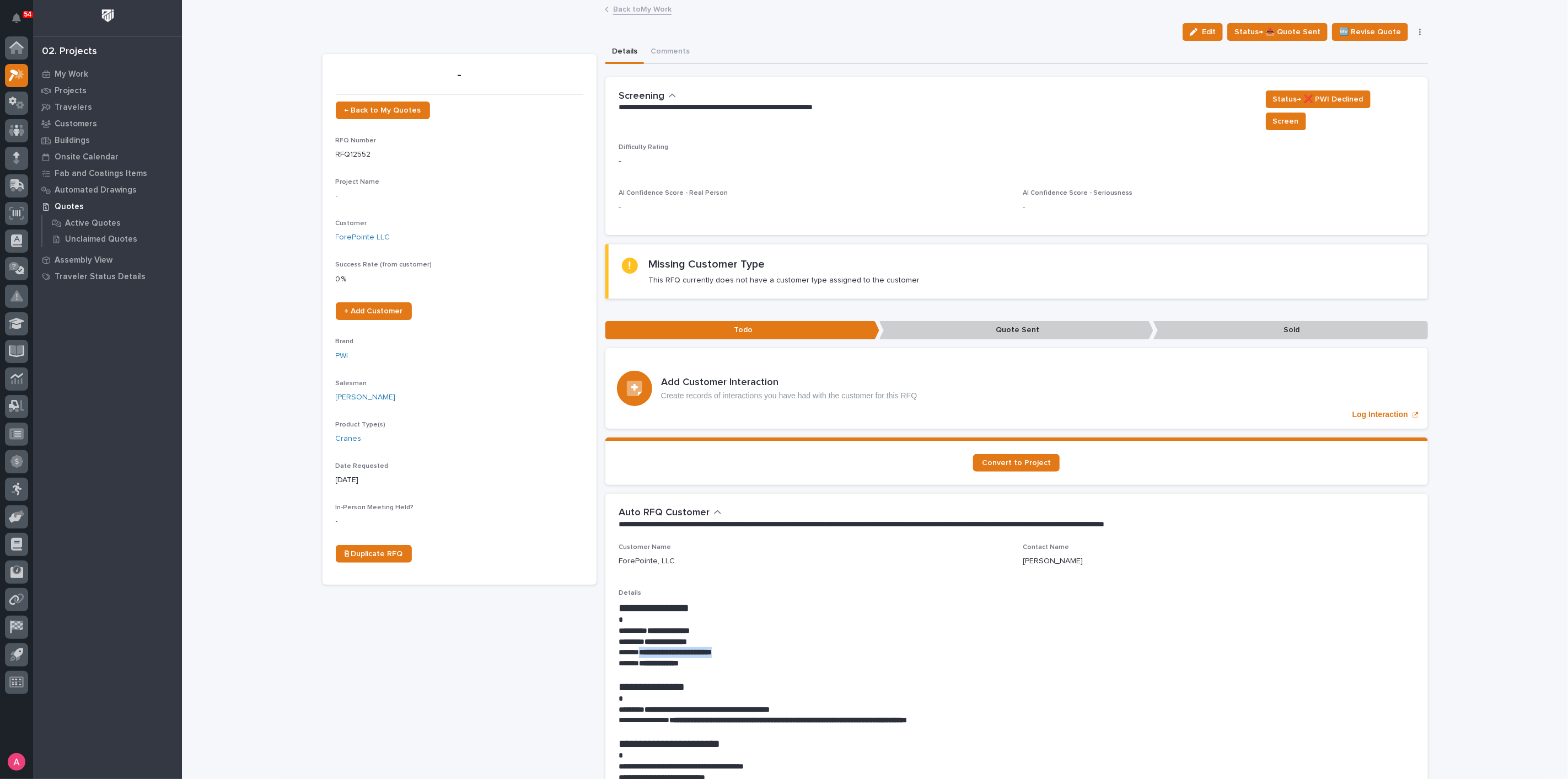
click at [616, 4] on link "Back to My Work" at bounding box center [642, 8] width 58 height 13
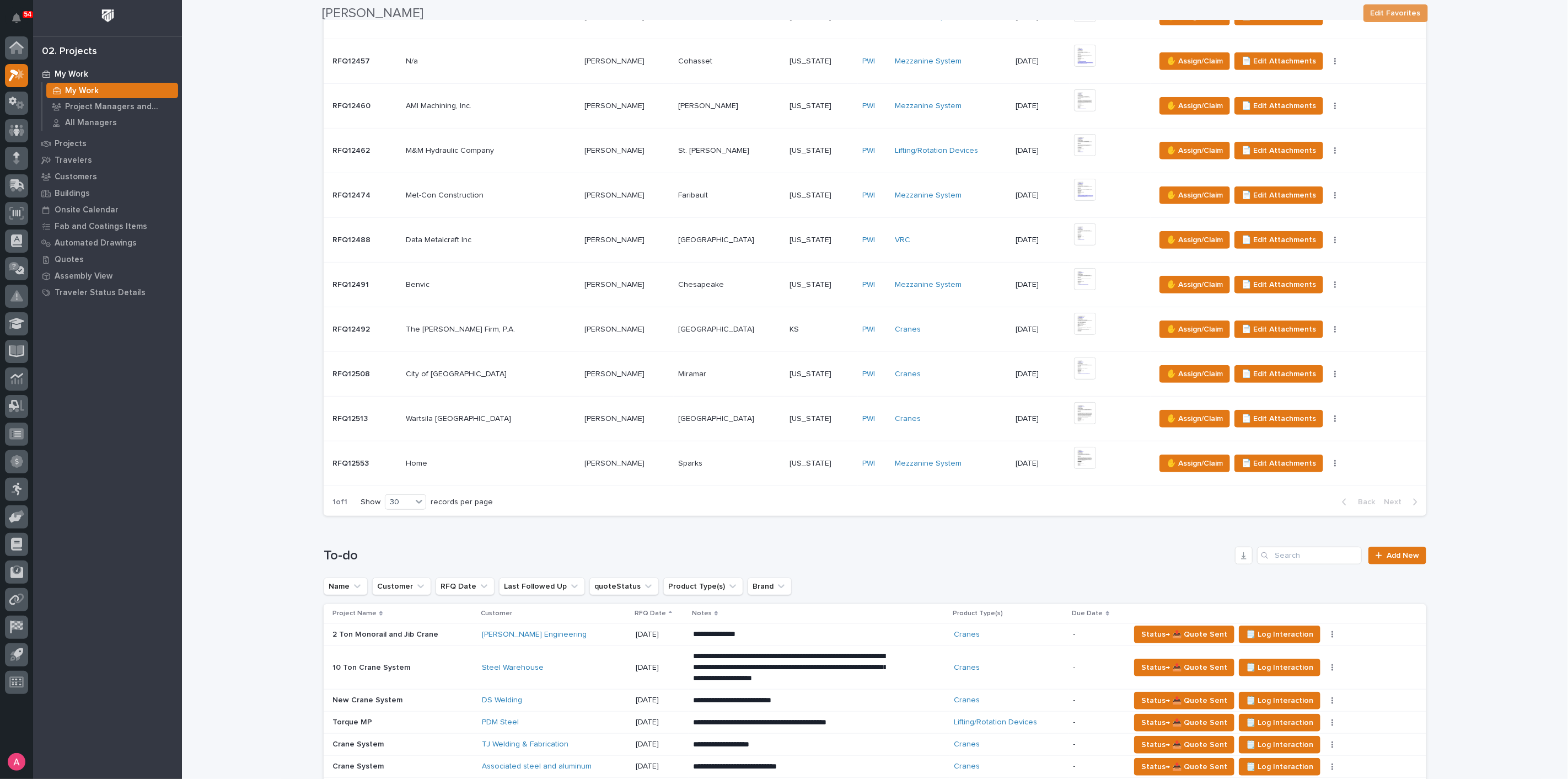
scroll to position [735, 0]
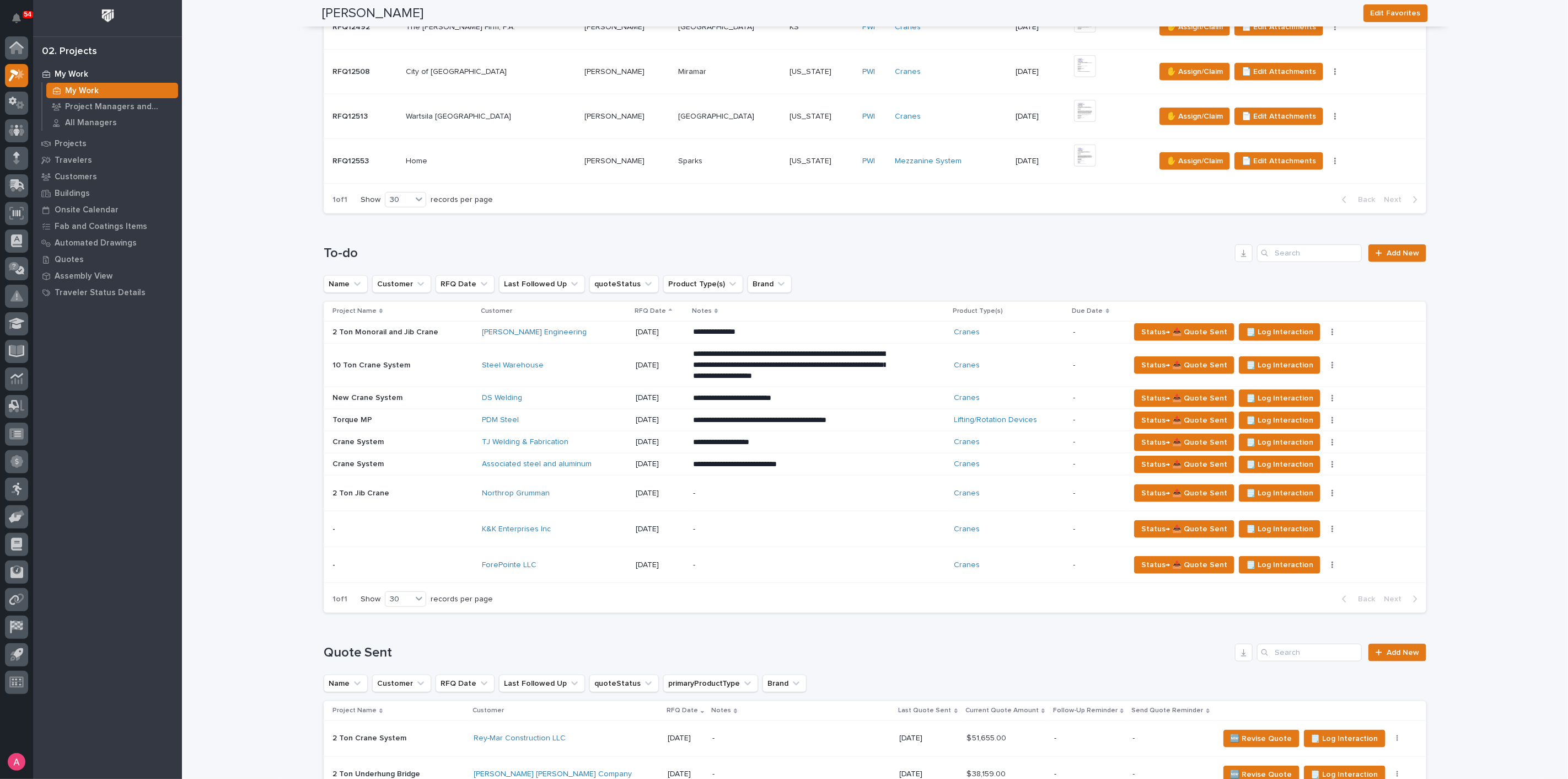
click at [586, 491] on div "Northrop Grumman" at bounding box center [555, 493] width 144 height 9
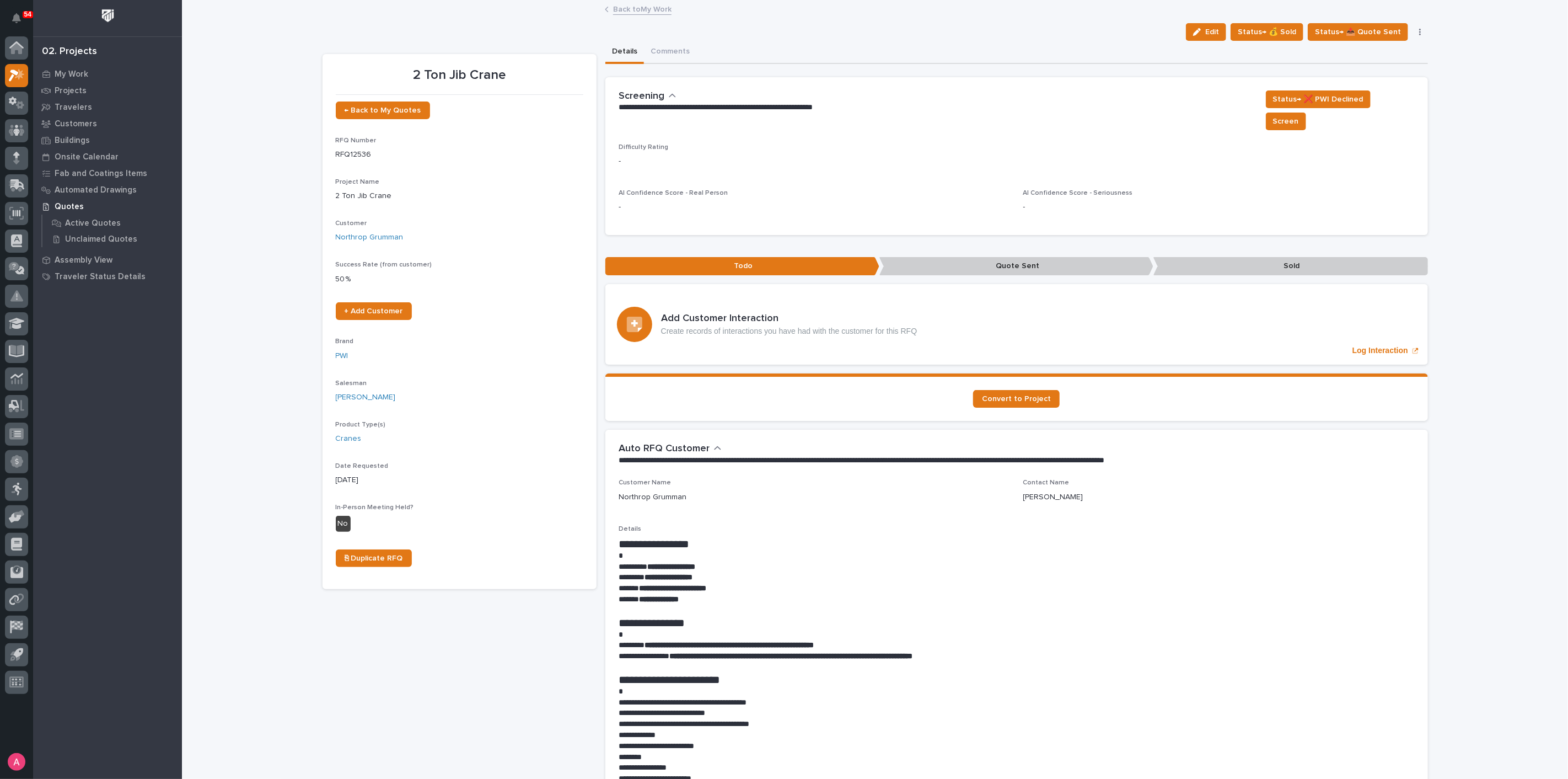
click at [853, 538] on h1 "**********" at bounding box center [1016, 544] width 796 height 13
click at [626, 13] on link "Back to My Work" at bounding box center [642, 8] width 58 height 13
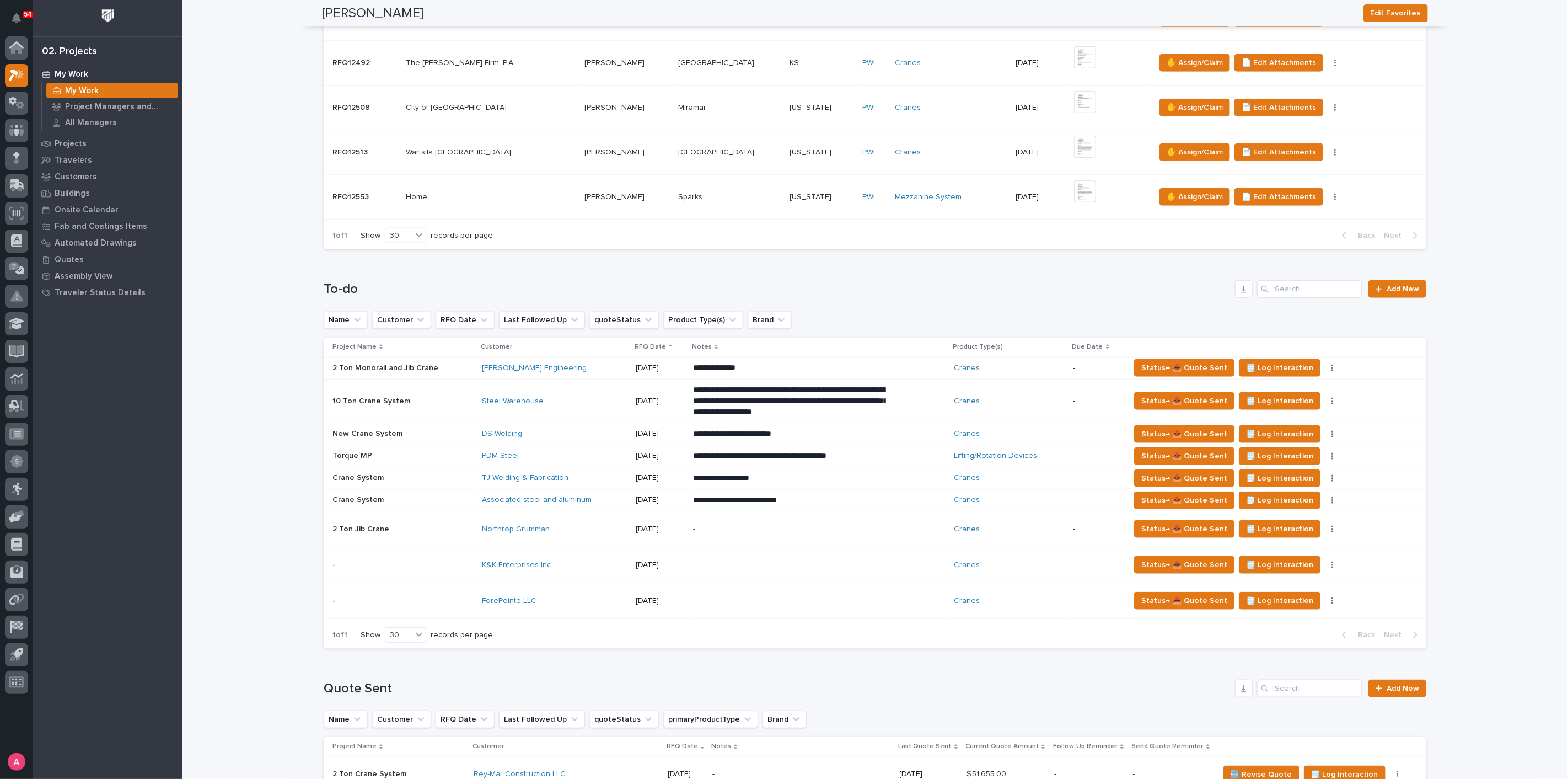
scroll to position [674, 0]
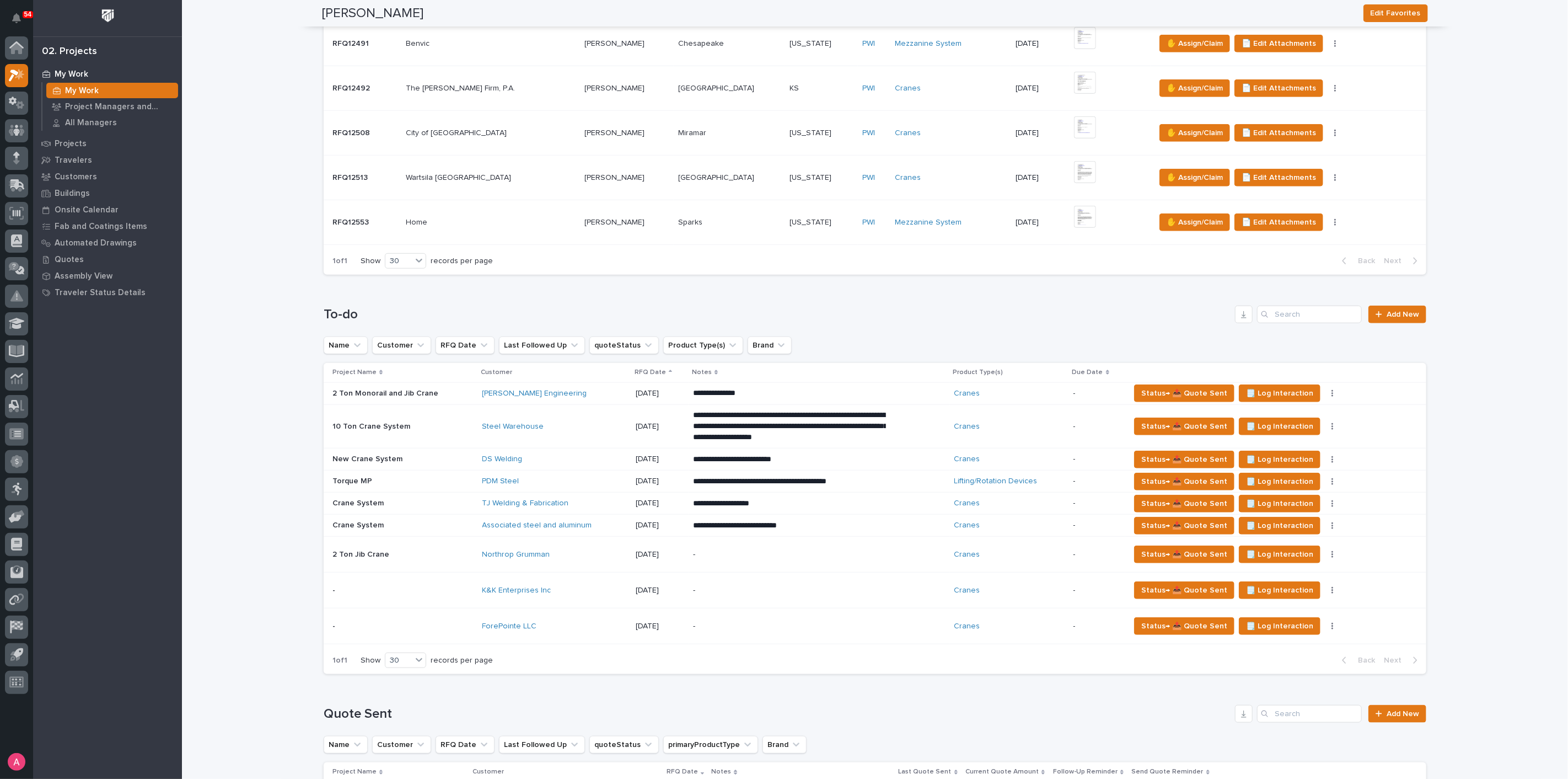
click at [586, 454] on div "DS Welding" at bounding box center [555, 459] width 144 height 9
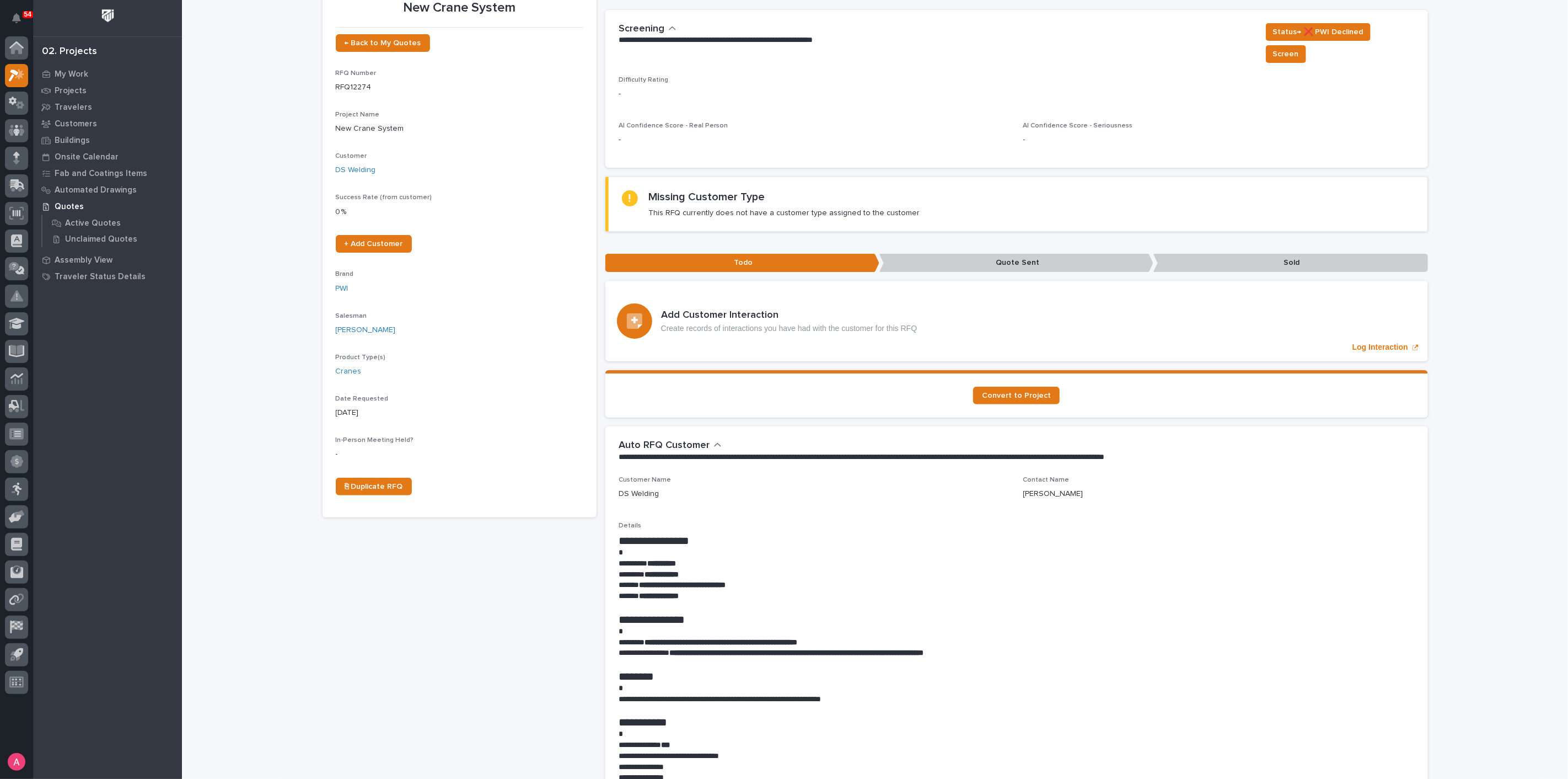
scroll to position [184, 0]
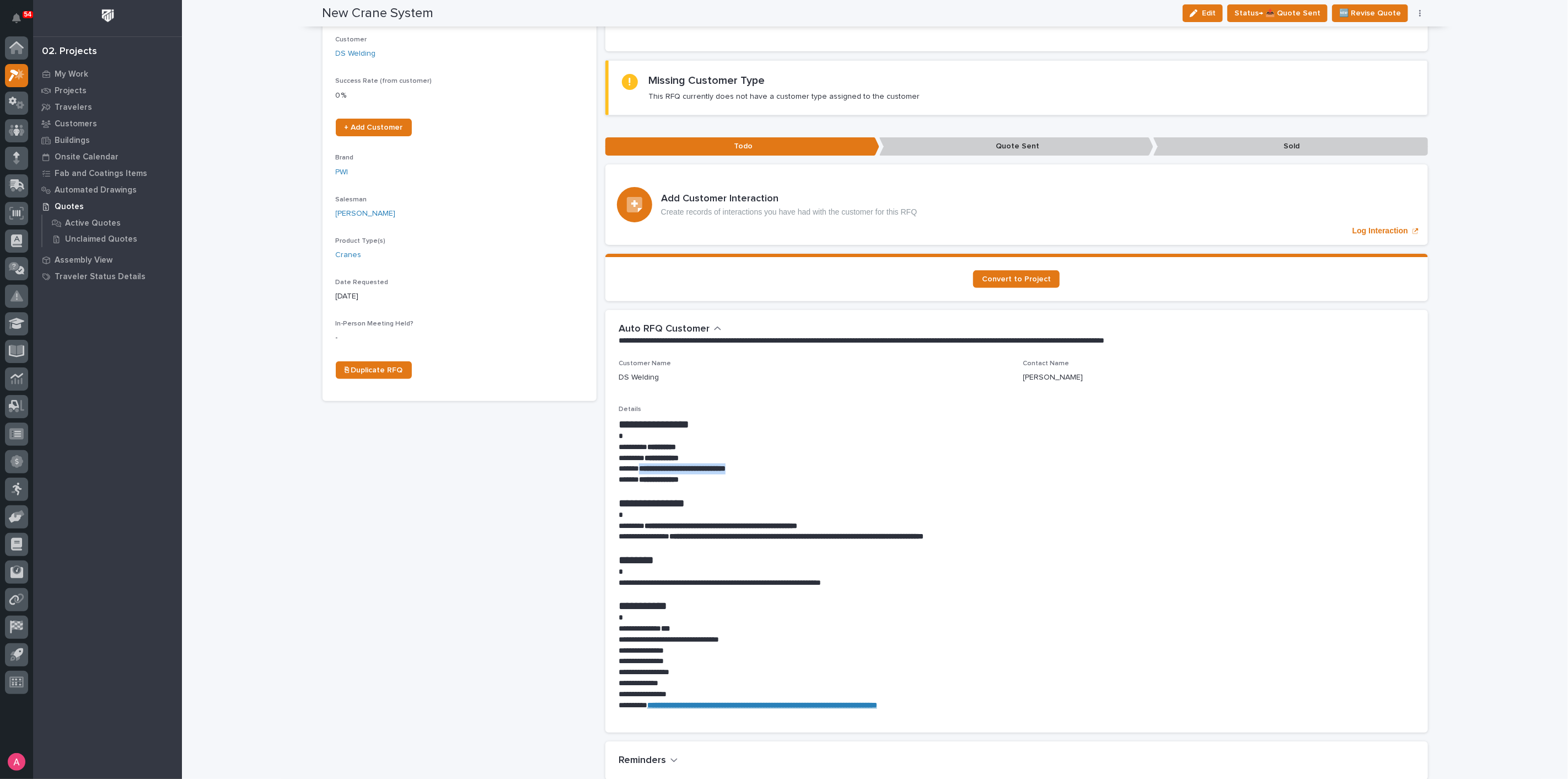
drag, startPoint x: 787, startPoint y: 455, endPoint x: 634, endPoint y: 447, distance: 153.2
click at [634, 464] on p "**********" at bounding box center [1016, 469] width 796 height 11
copy strong "**********"
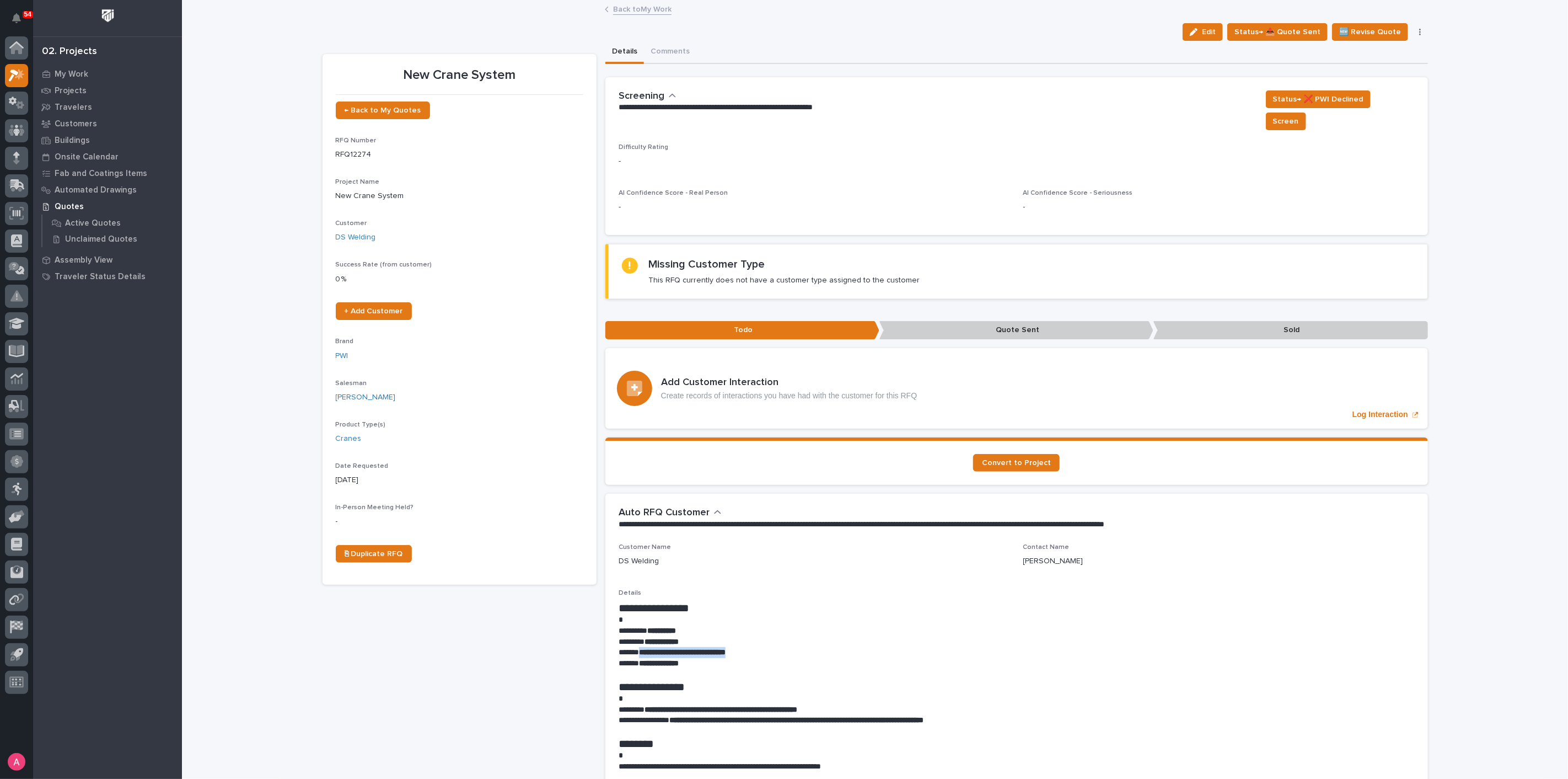
click at [620, 6] on link "Back to My Work" at bounding box center [642, 8] width 58 height 13
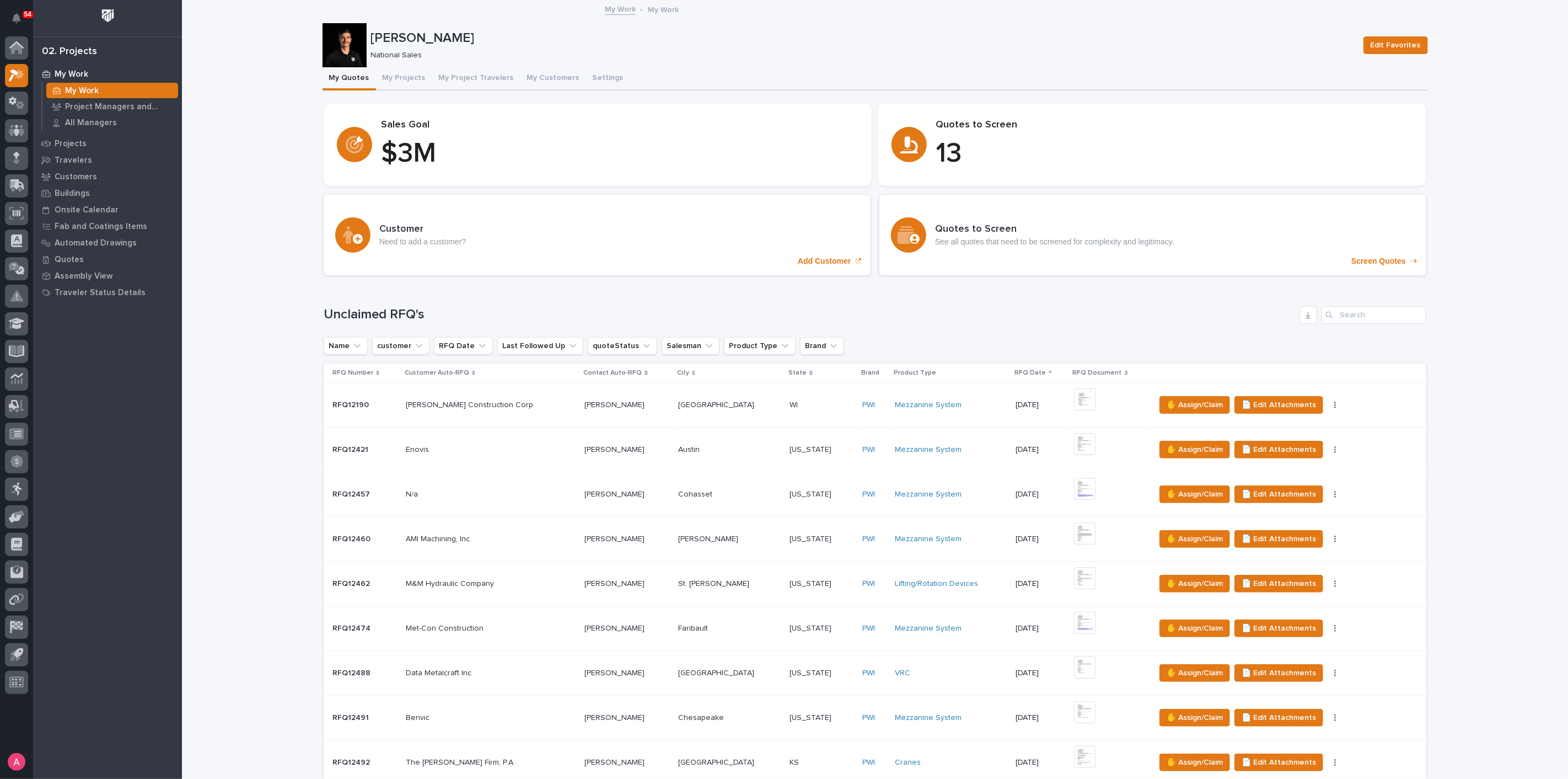
click at [789, 408] on p at bounding box center [821, 405] width 63 height 9
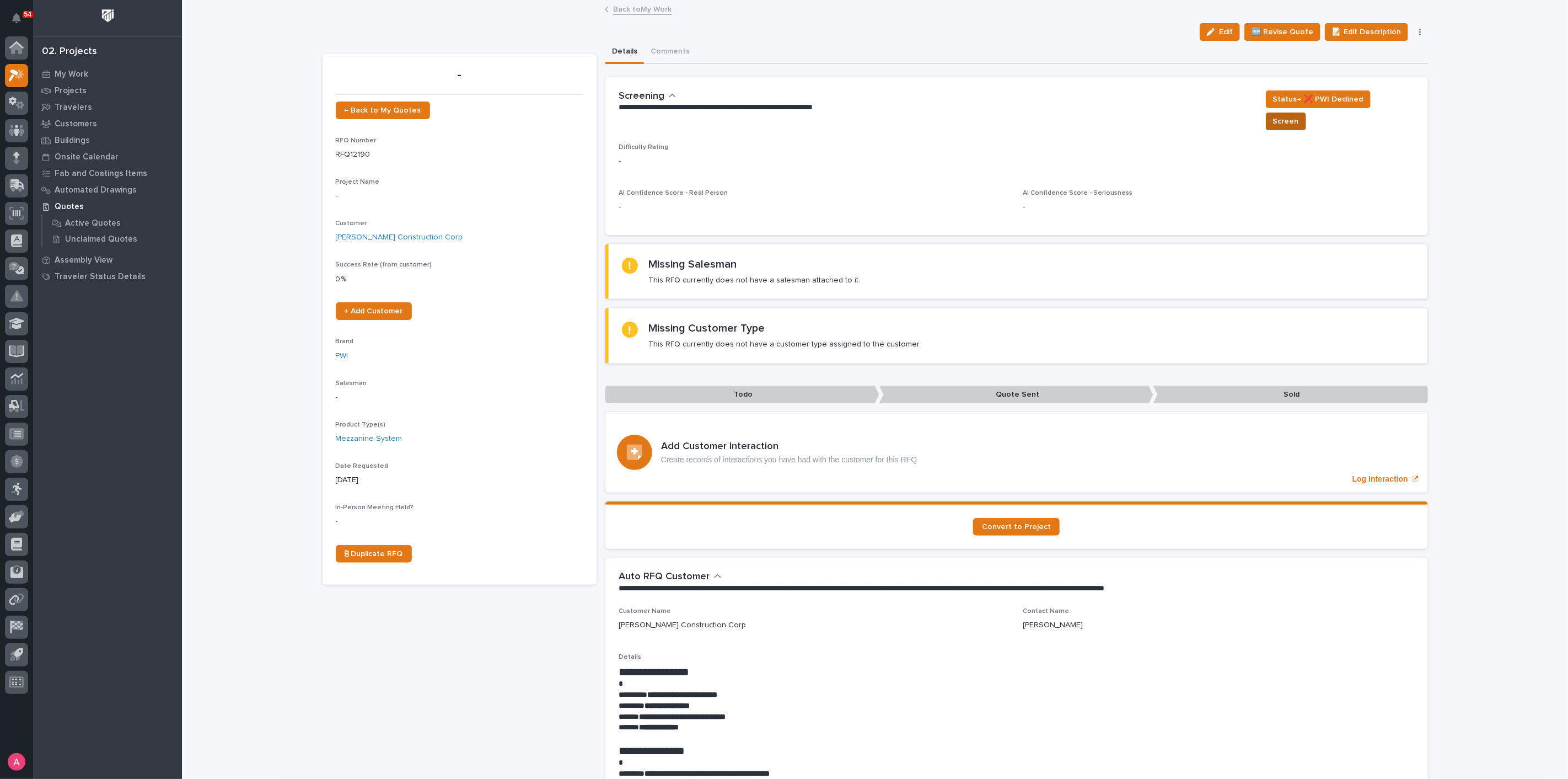
click at [1287, 114] on span "Screen" at bounding box center [1286, 121] width 26 height 13
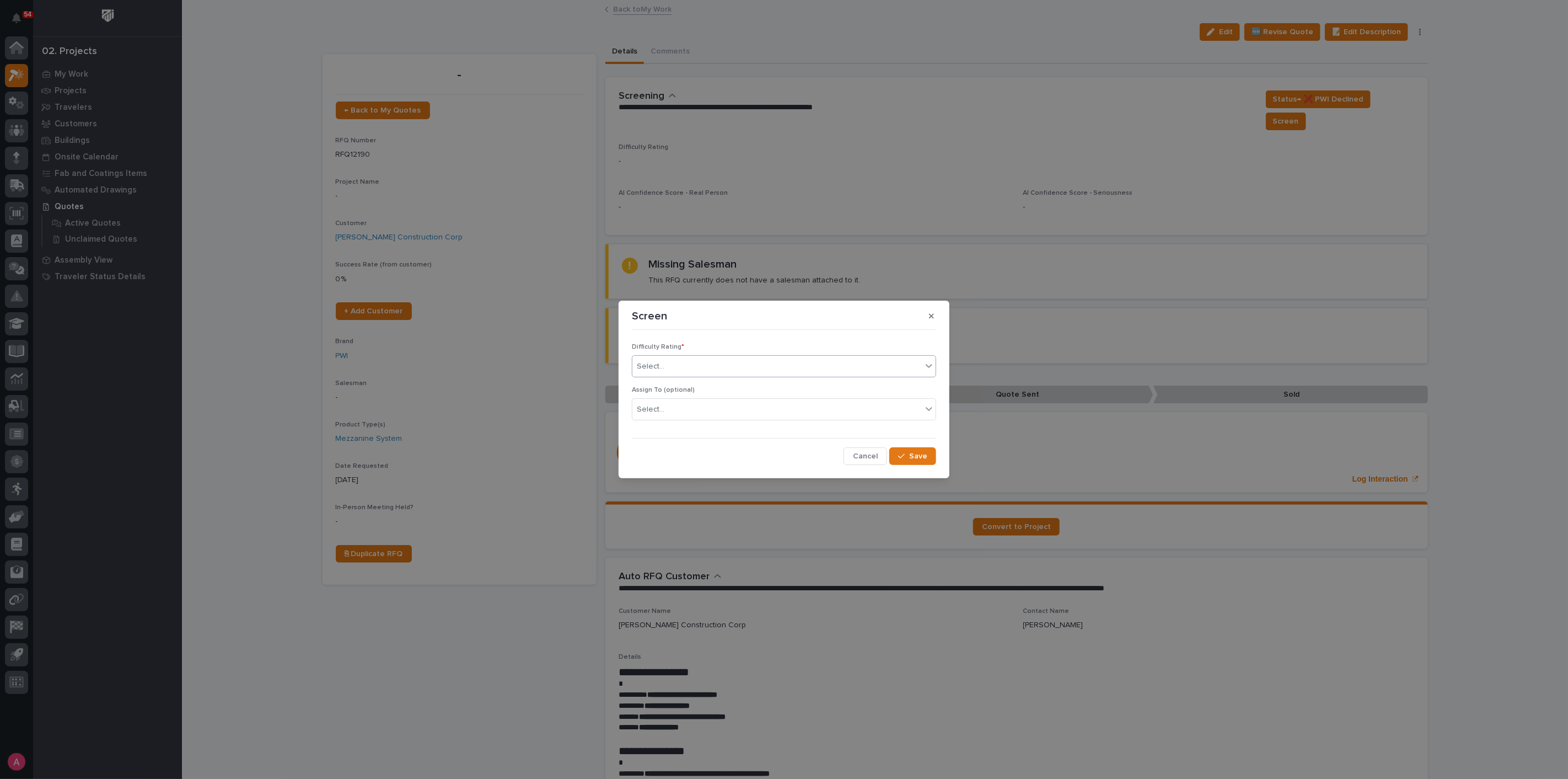
click at [706, 362] on div "Select..." at bounding box center [777, 367] width 290 height 18
click at [701, 385] on div "Level 1 - Standard" at bounding box center [784, 387] width 303 height 19
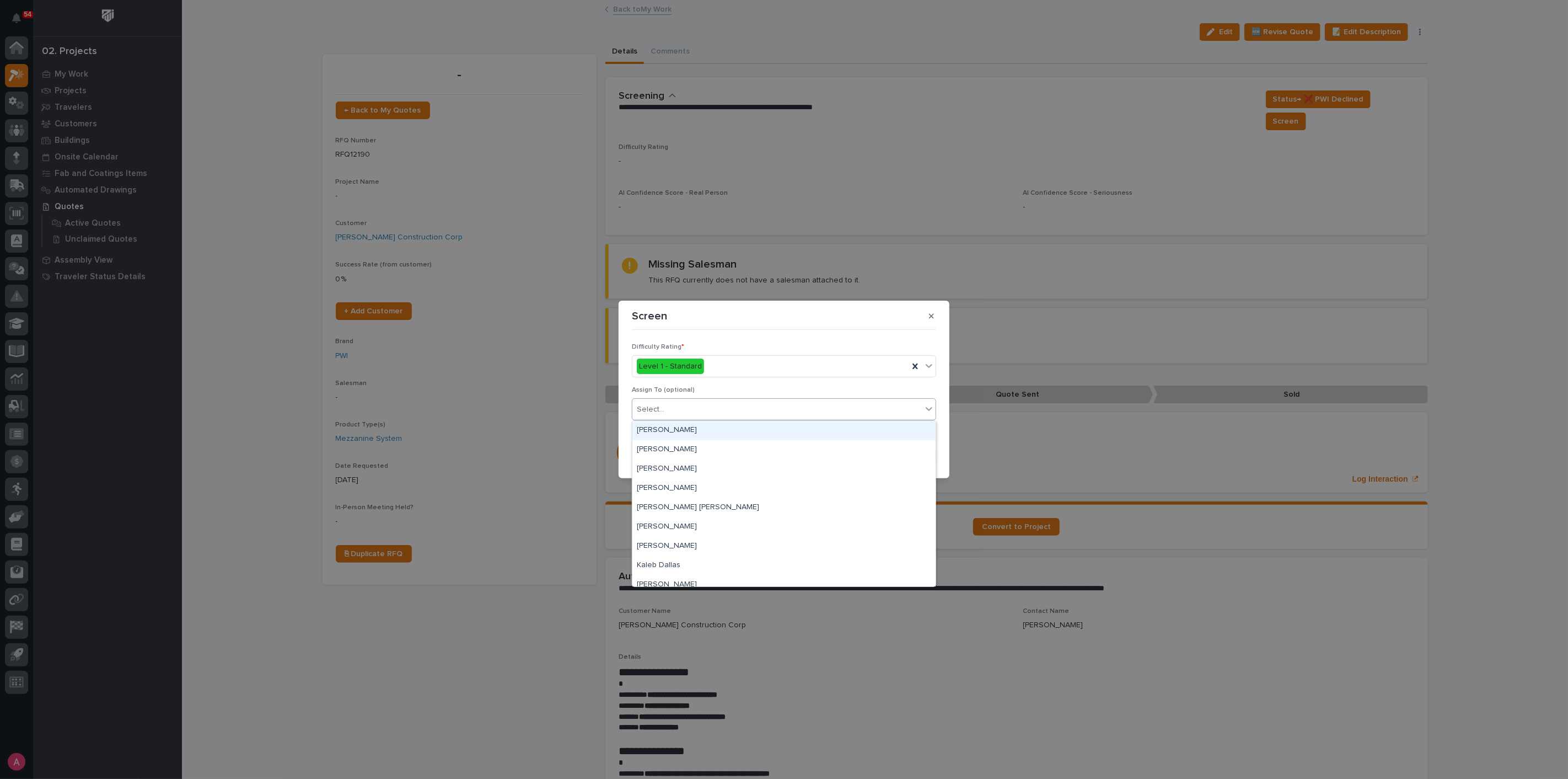
click at [701, 402] on div "Select..." at bounding box center [777, 410] width 290 height 18
click at [701, 404] on div "Select..." at bounding box center [777, 410] width 290 height 18
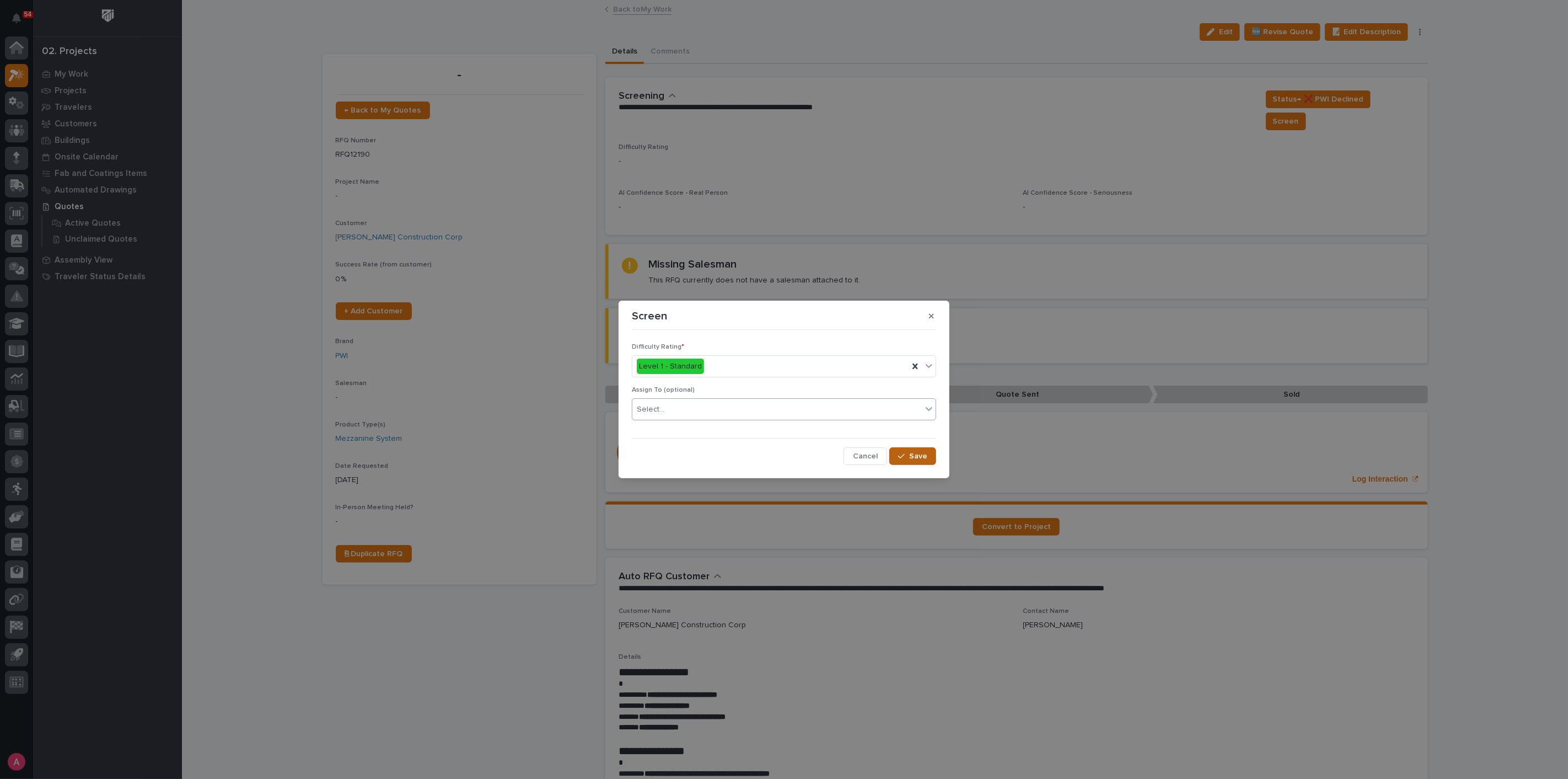
click at [931, 457] on button "Save" at bounding box center [912, 455] width 47 height 17
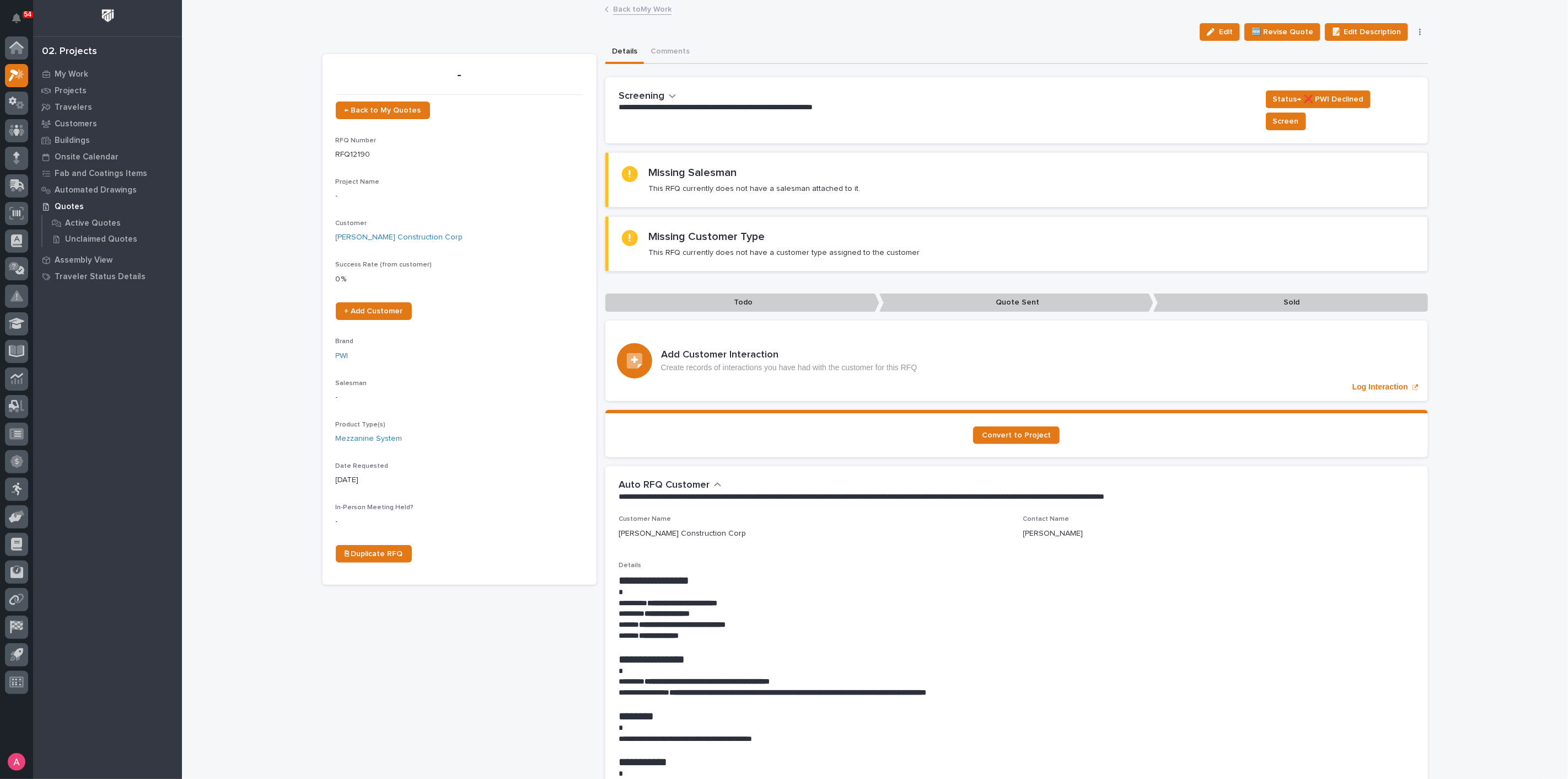
click at [1141, 102] on p "**********" at bounding box center [940, 108] width 644 height 11
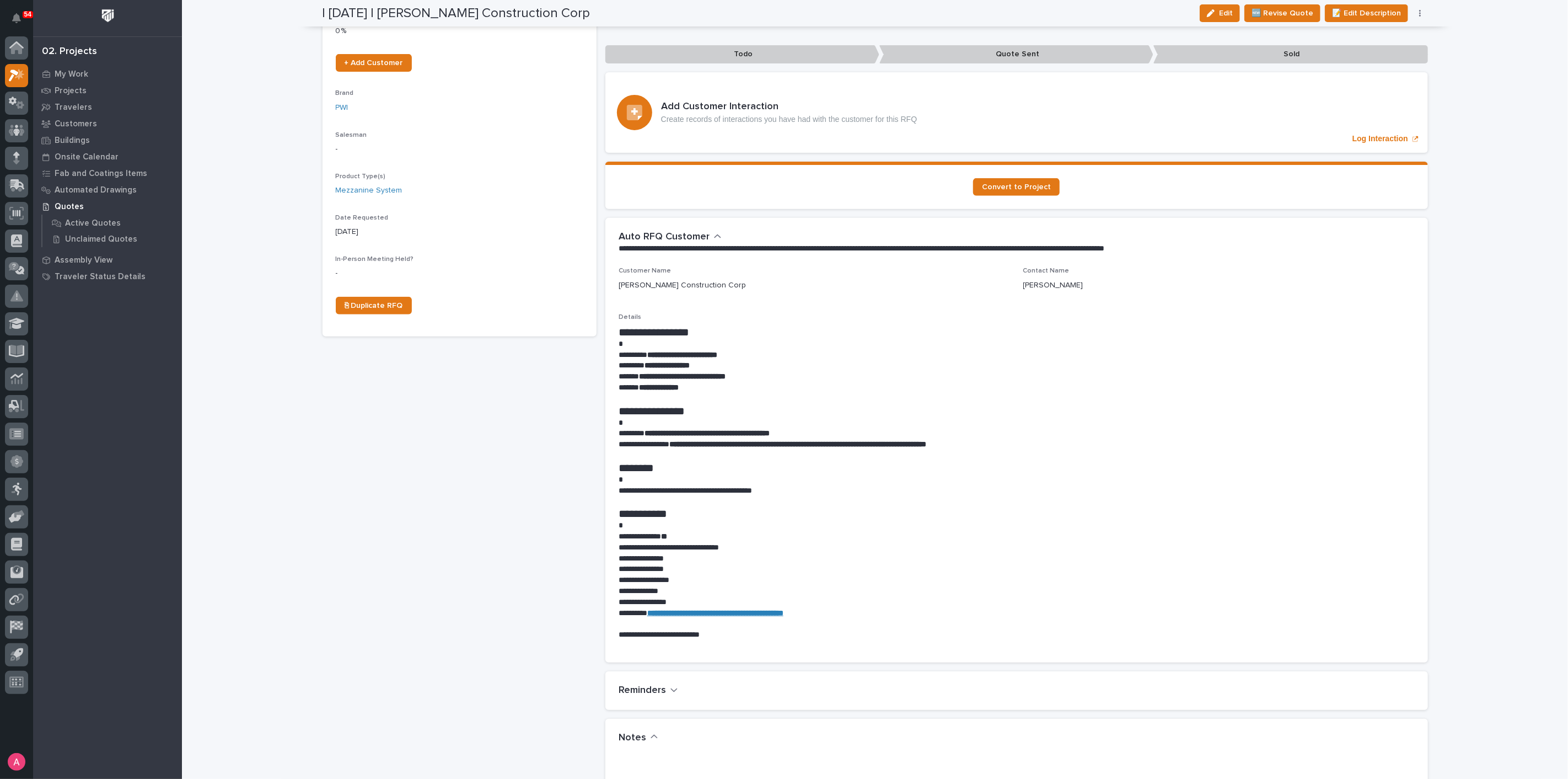
scroll to position [245, 0]
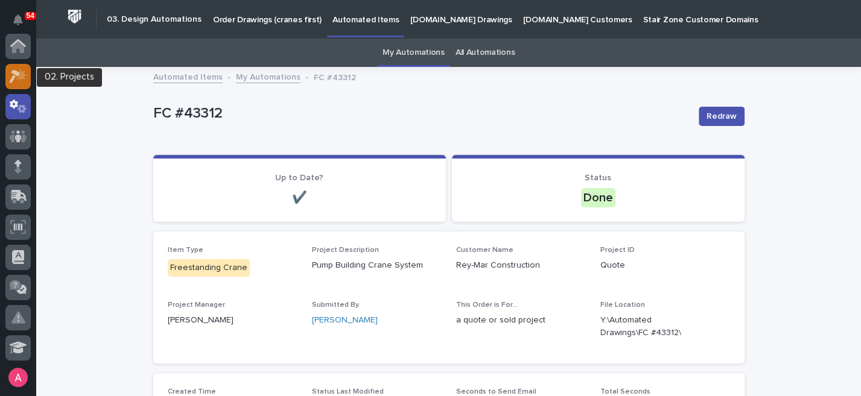
click at [18, 77] on icon at bounding box center [21, 75] width 10 height 12
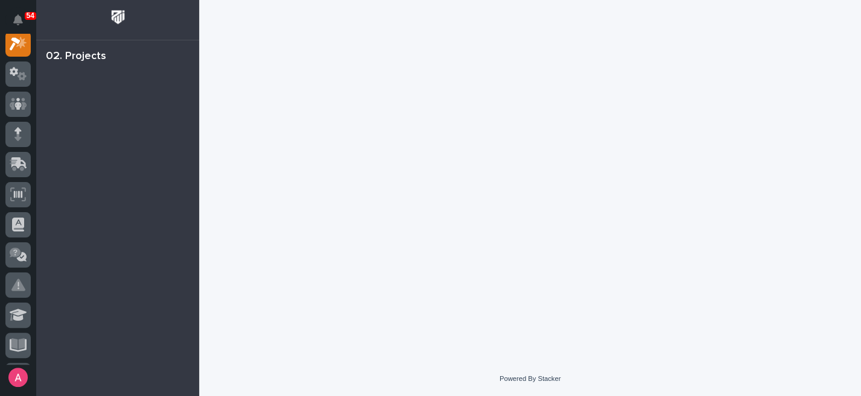
scroll to position [30, 0]
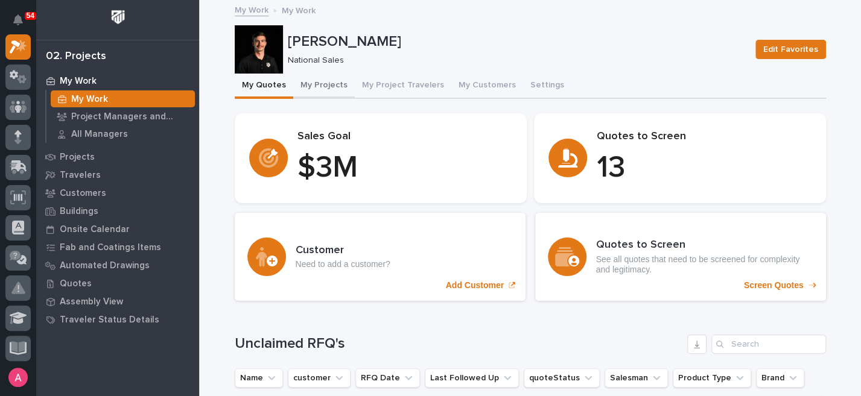
drag, startPoint x: 308, startPoint y: 78, endPoint x: 382, endPoint y: 5, distance: 104.5
click at [308, 78] on button "My Projects" at bounding box center [324, 86] width 62 height 25
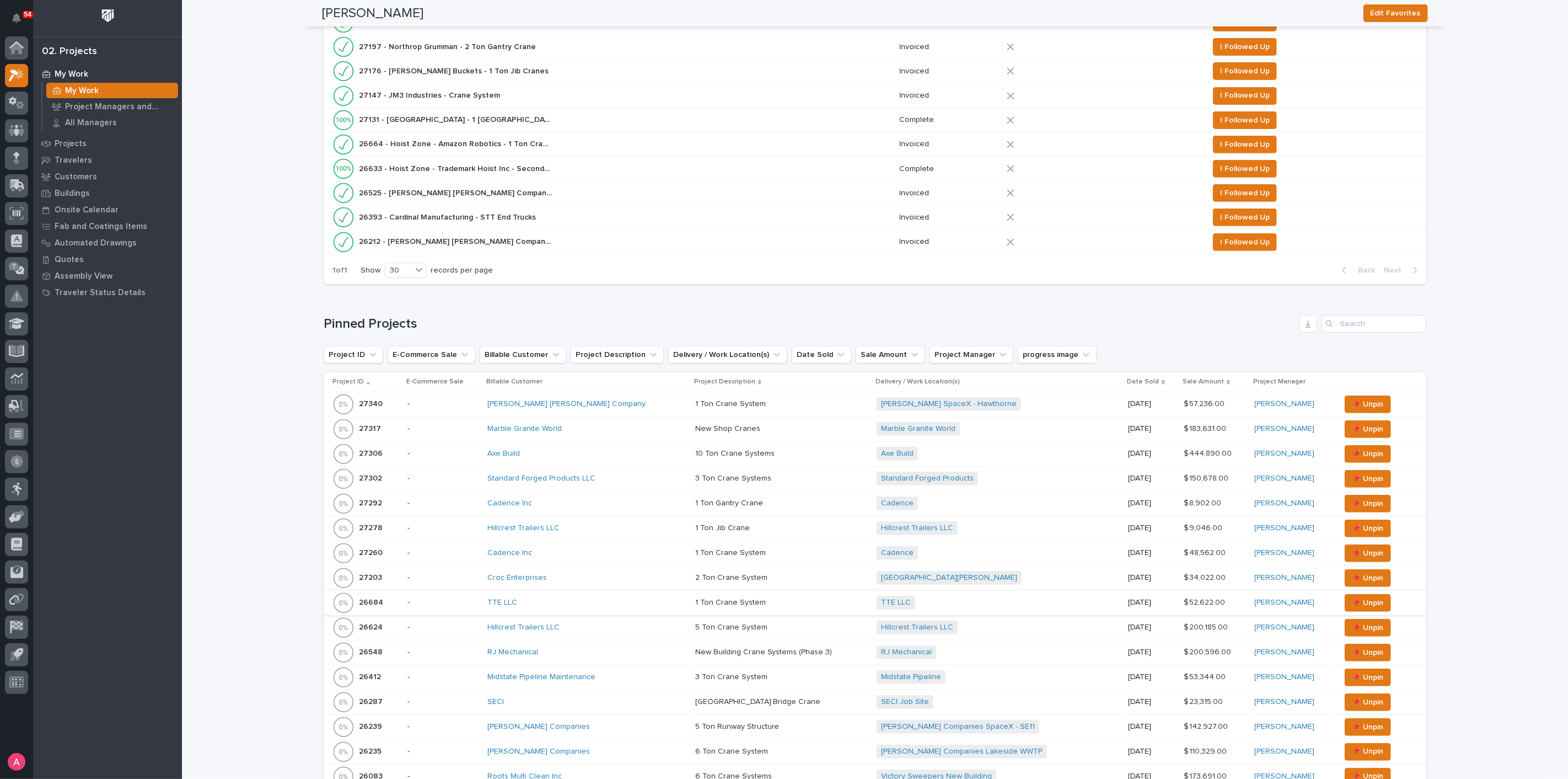
scroll to position [490, 0]
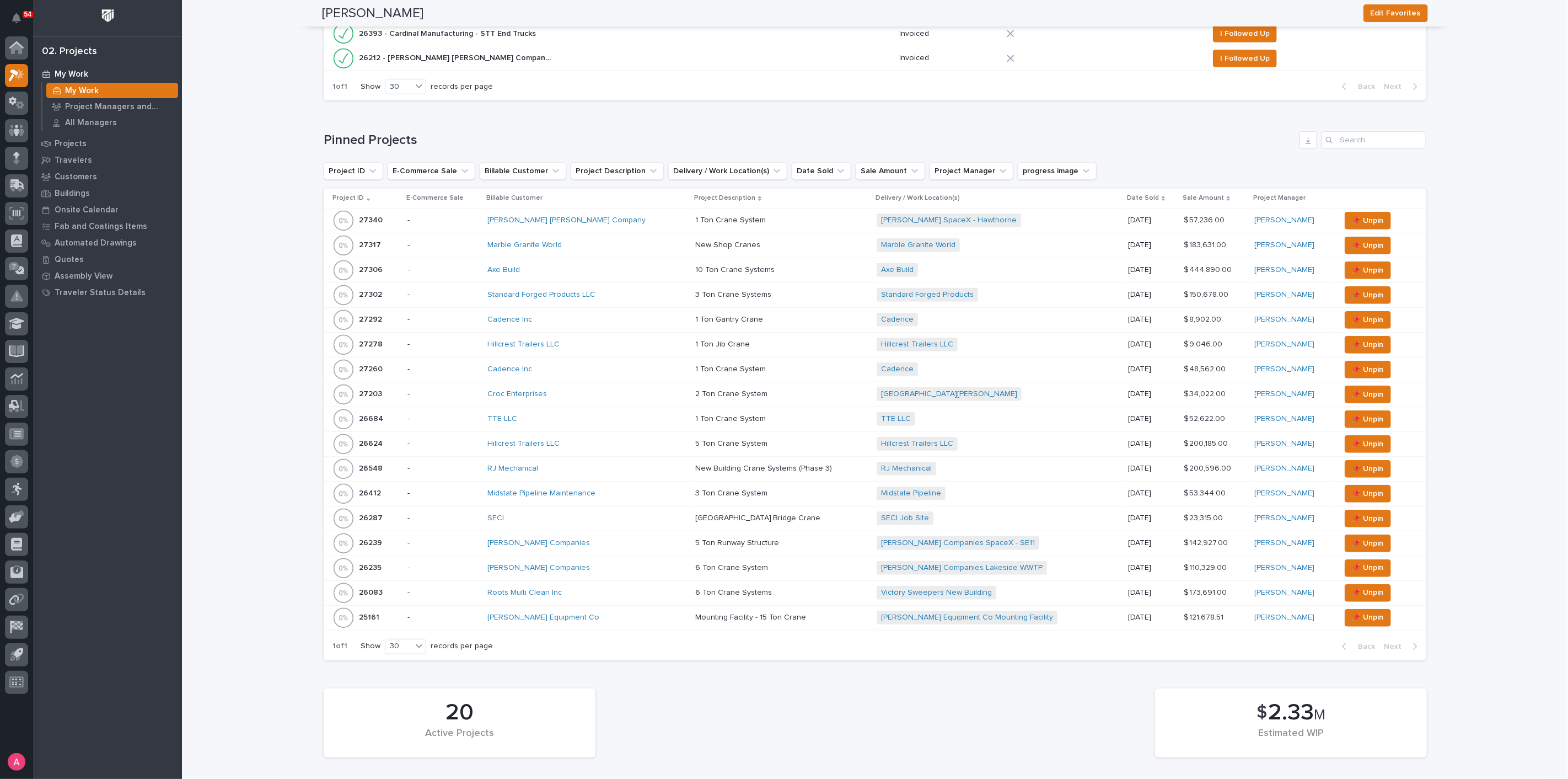
click at [531, 362] on div "SECI" at bounding box center [583, 518] width 193 height 9
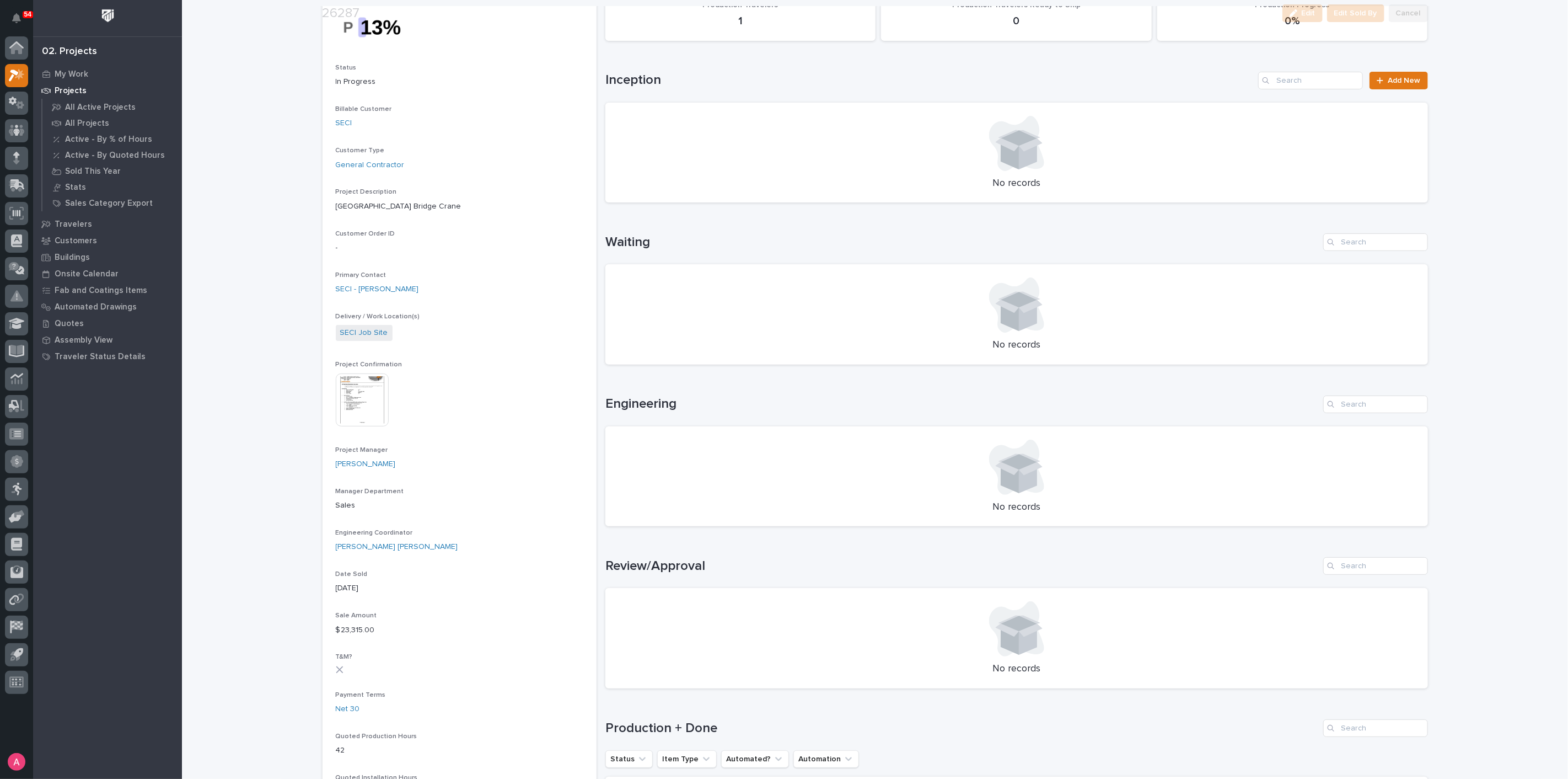
scroll to position [306, 0]
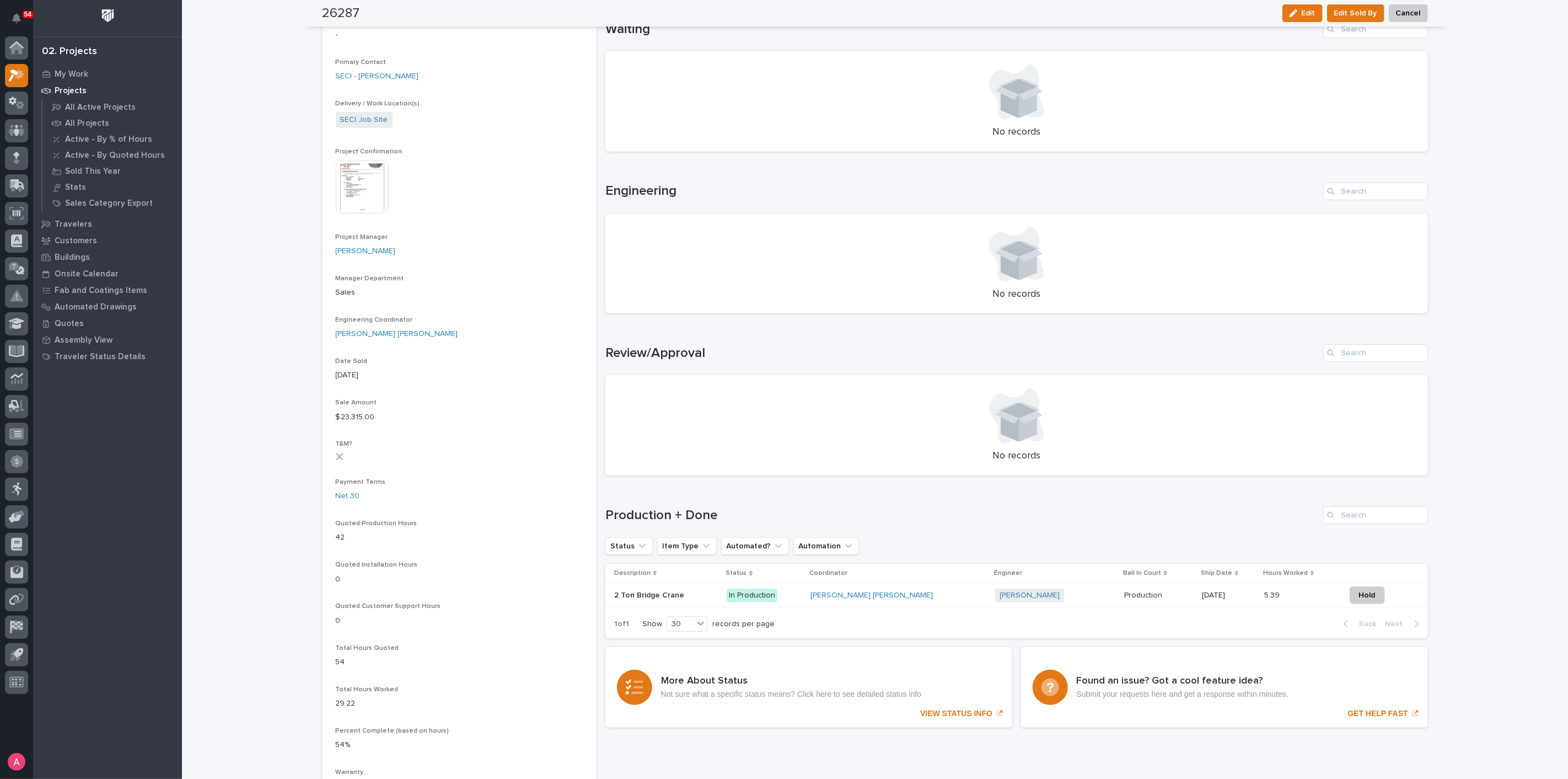
click at [714, 362] on p at bounding box center [666, 595] width 104 height 9
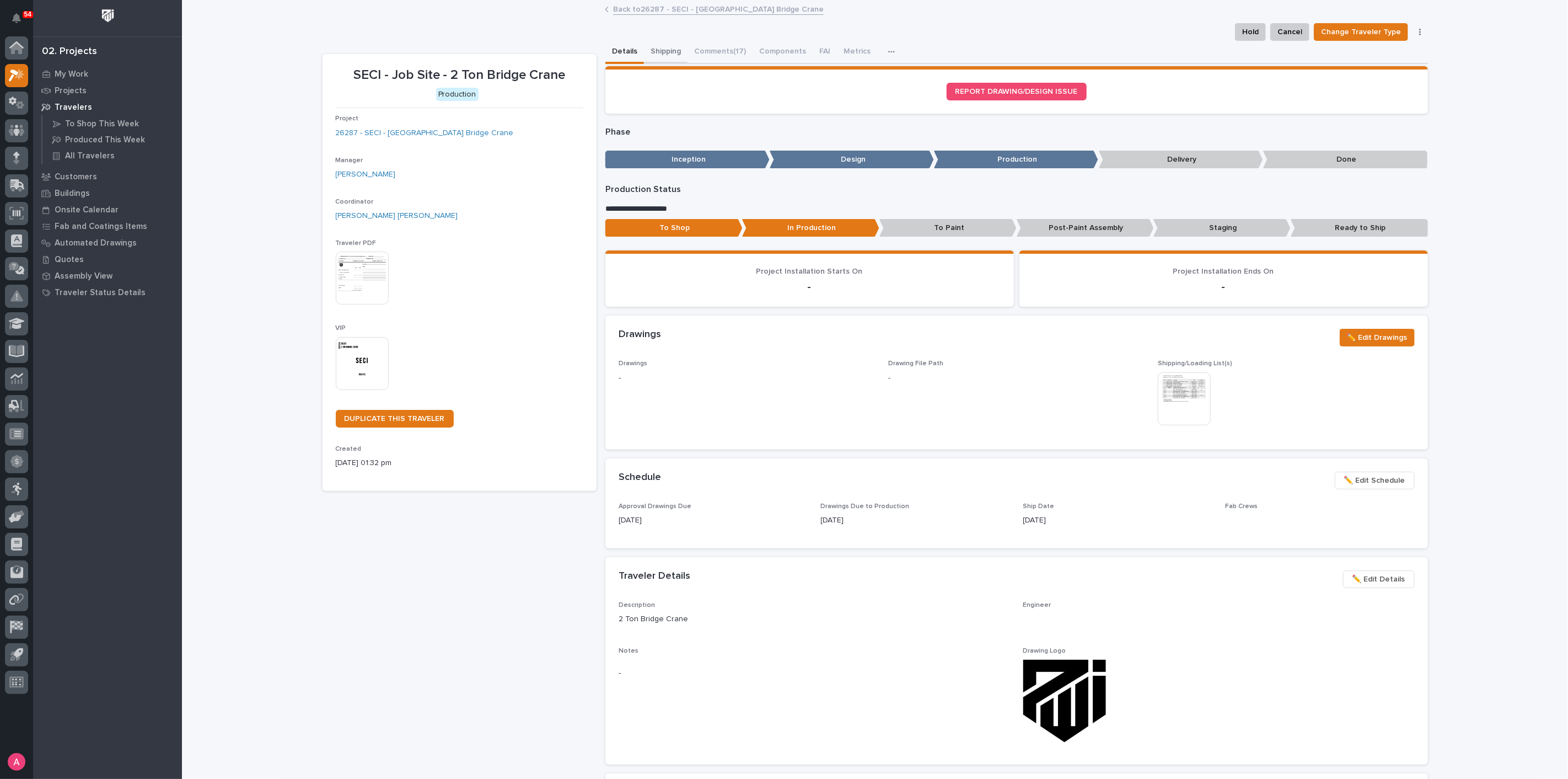
click at [669, 47] on button "Shipping" at bounding box center [666, 52] width 44 height 23
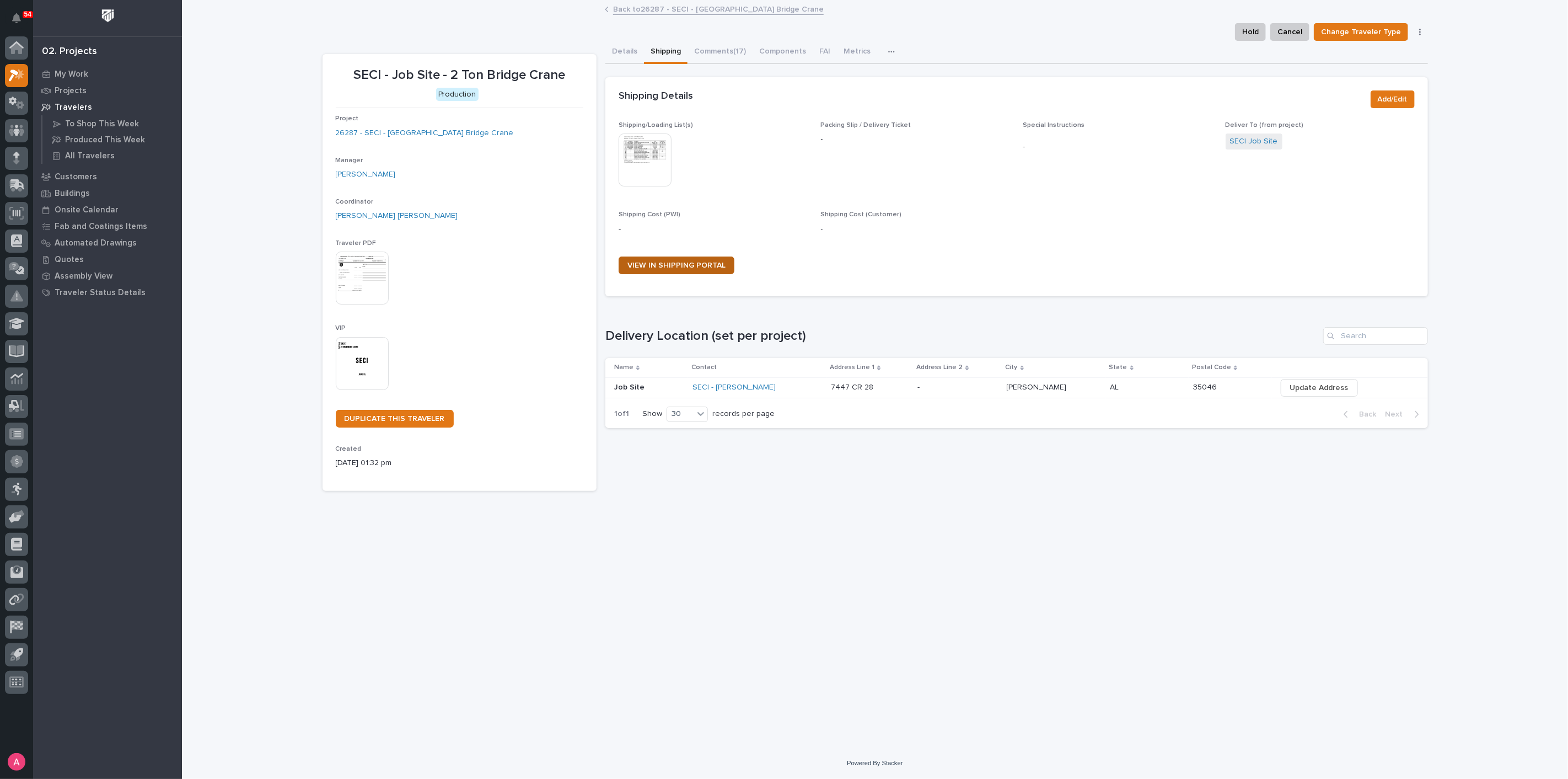
click at [688, 269] on link "VIEW IN SHIPPING PORTAL" at bounding box center [676, 265] width 116 height 17
click at [720, 47] on button "Comments (17)" at bounding box center [719, 52] width 65 height 23
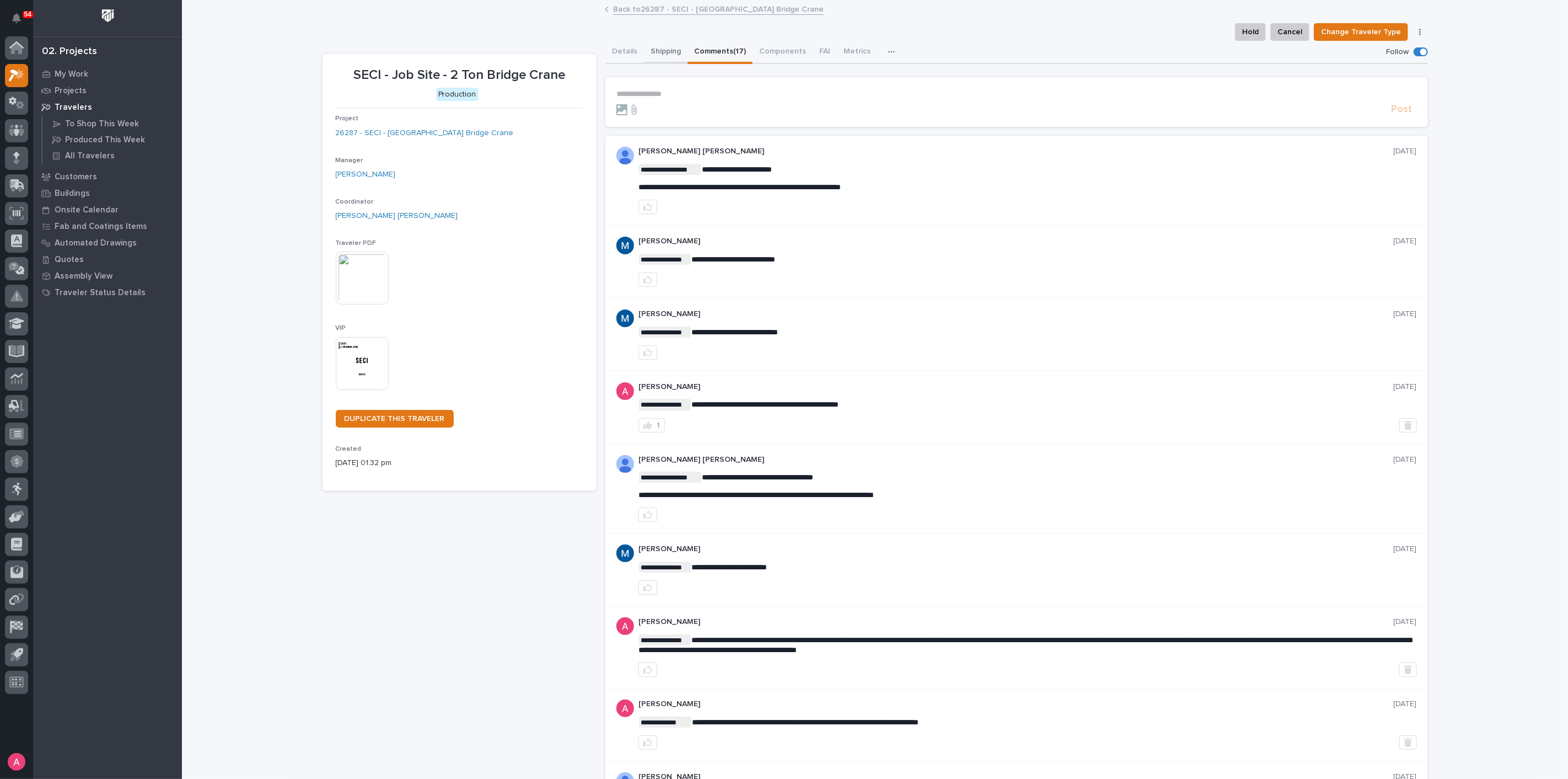
click at [652, 50] on button "Shipping" at bounding box center [666, 52] width 44 height 23
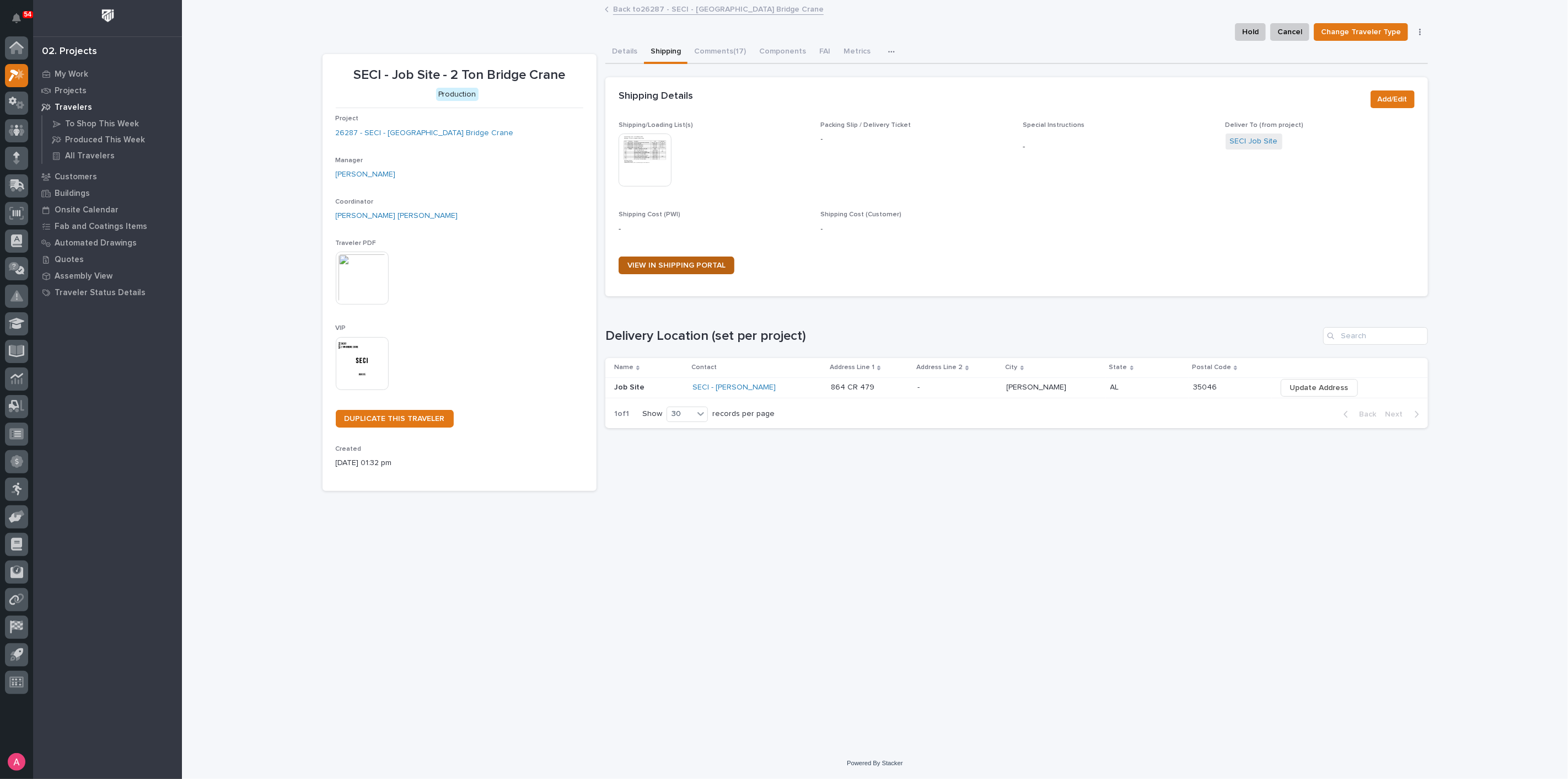
click at [684, 258] on link "VIEW IN SHIPPING PORTAL" at bounding box center [676, 265] width 116 height 17
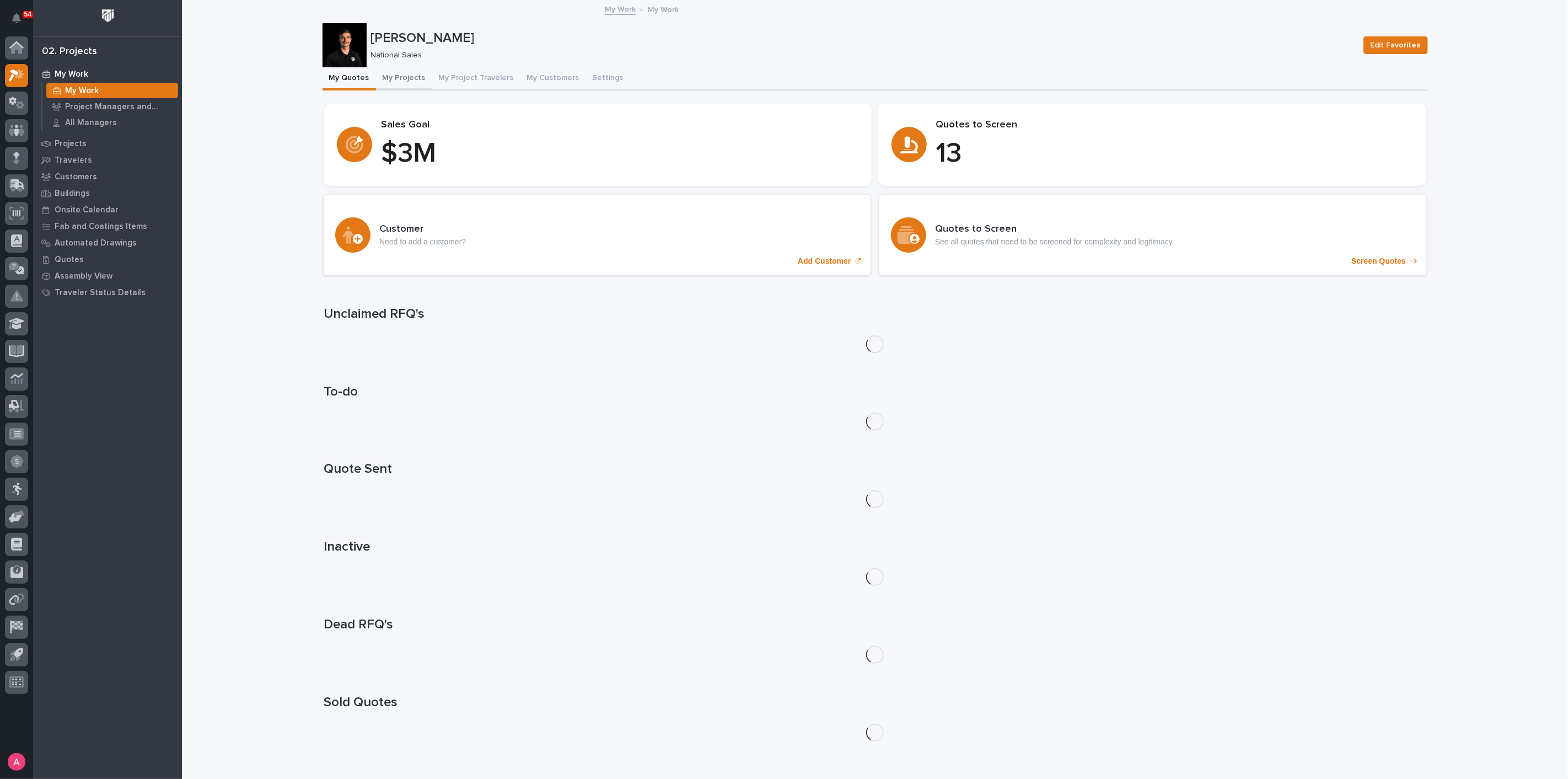
click at [381, 75] on button "My Projects" at bounding box center [404, 79] width 57 height 23
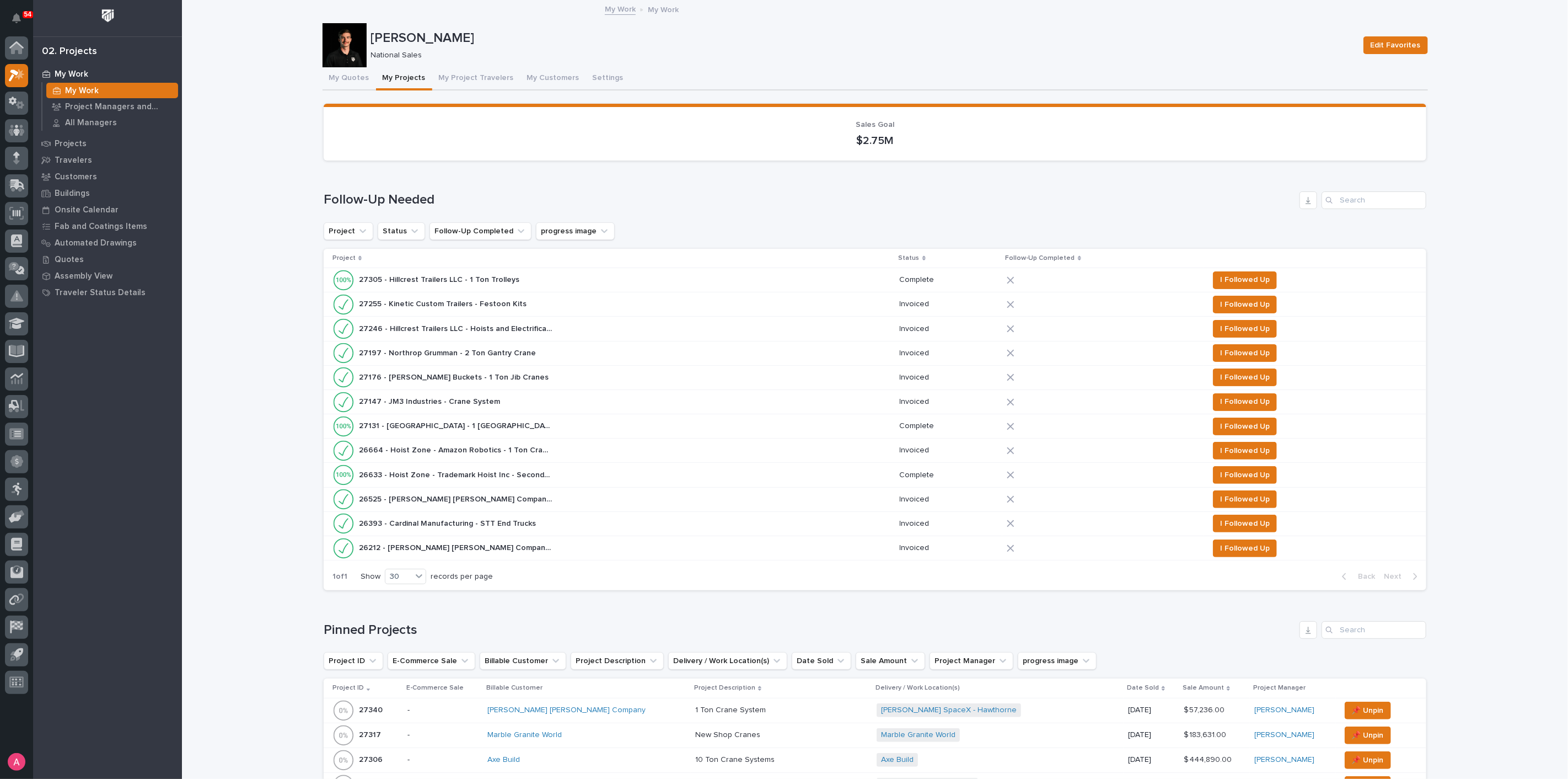
scroll to position [551, 0]
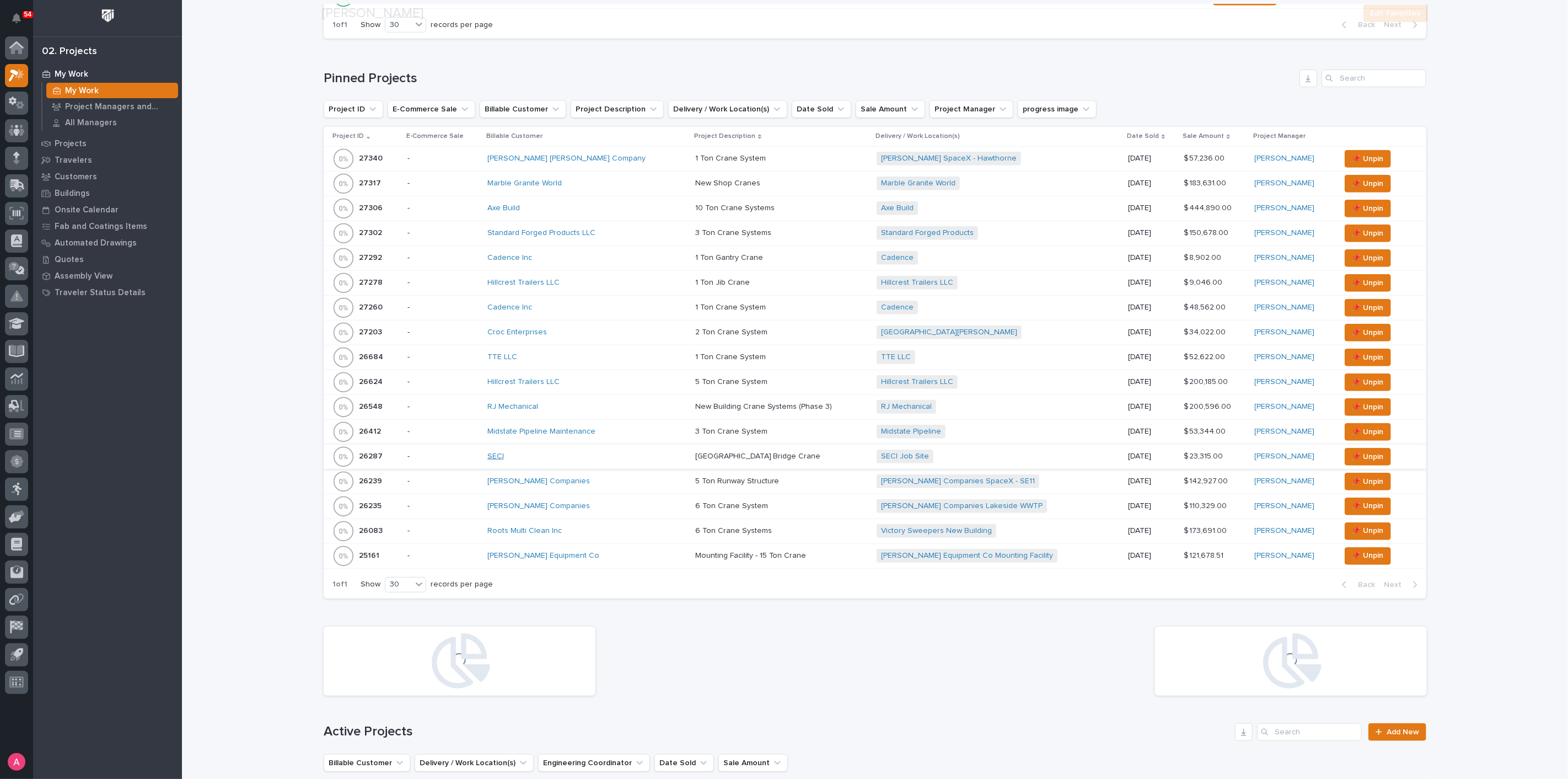
click at [503, 452] on link "SECI" at bounding box center [495, 456] width 16 height 9
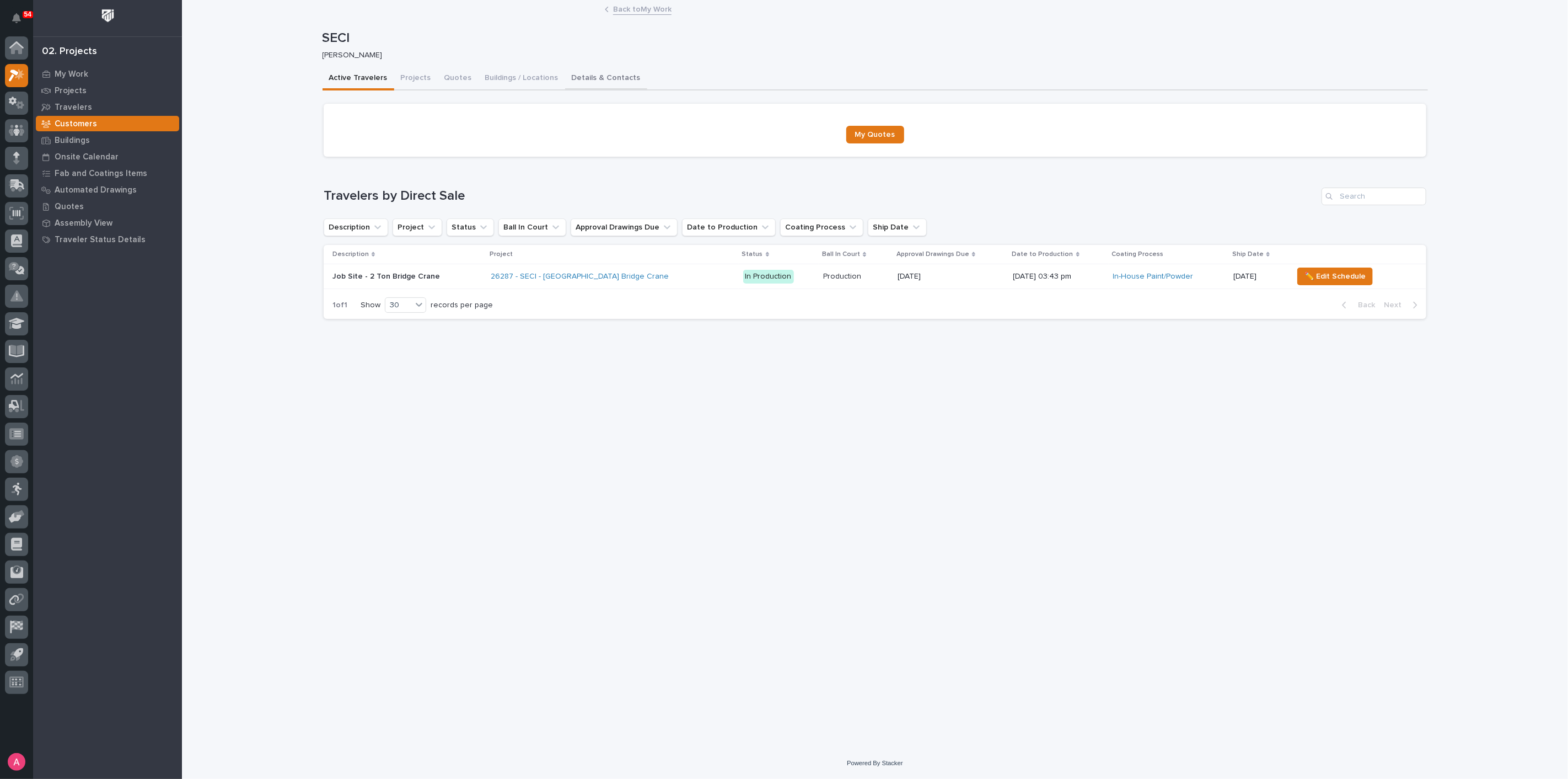
click at [582, 79] on button "Details & Contacts" at bounding box center [606, 79] width 82 height 23
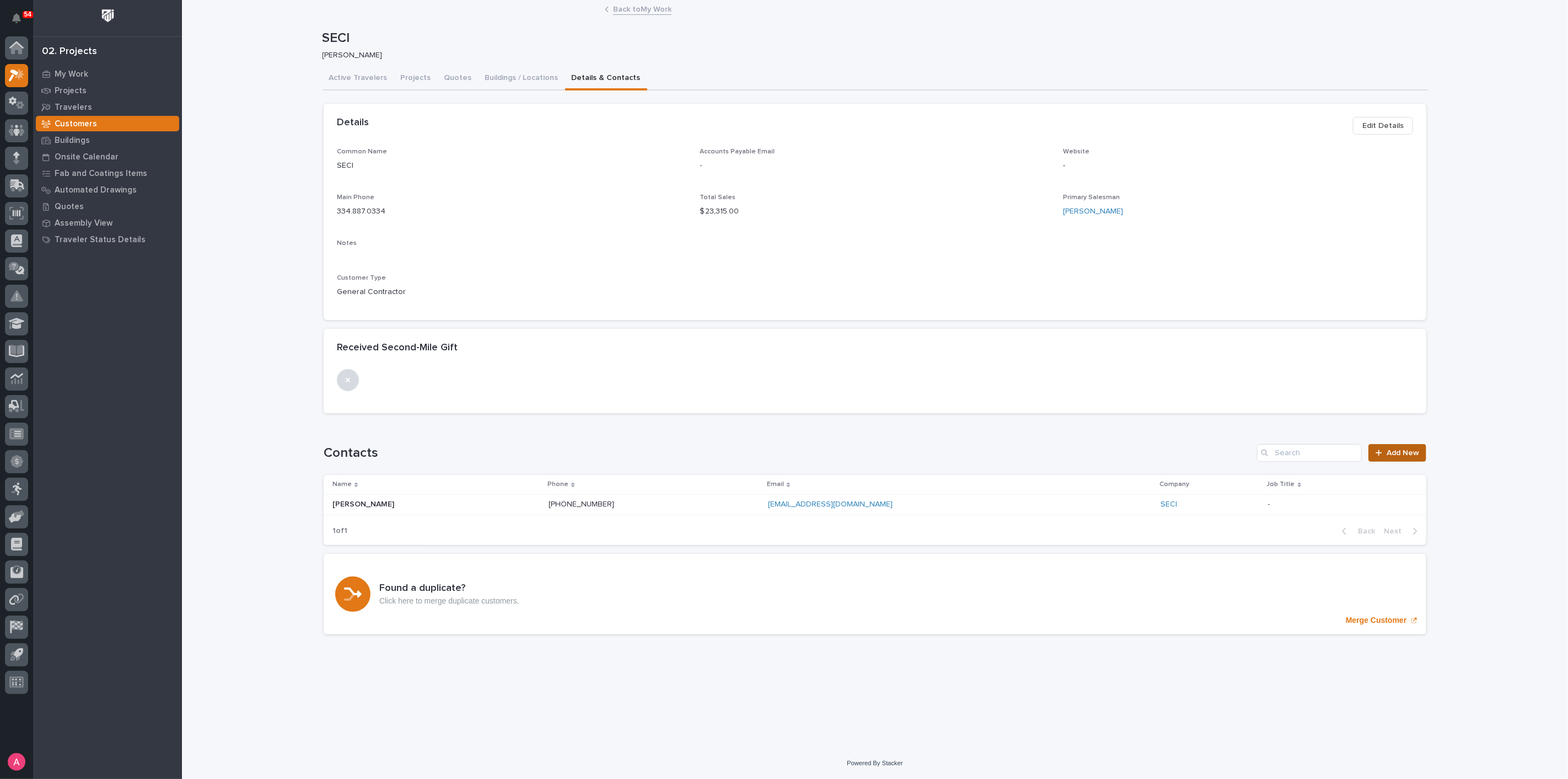
click at [1415, 455] on span "Add New" at bounding box center [1403, 453] width 33 height 7
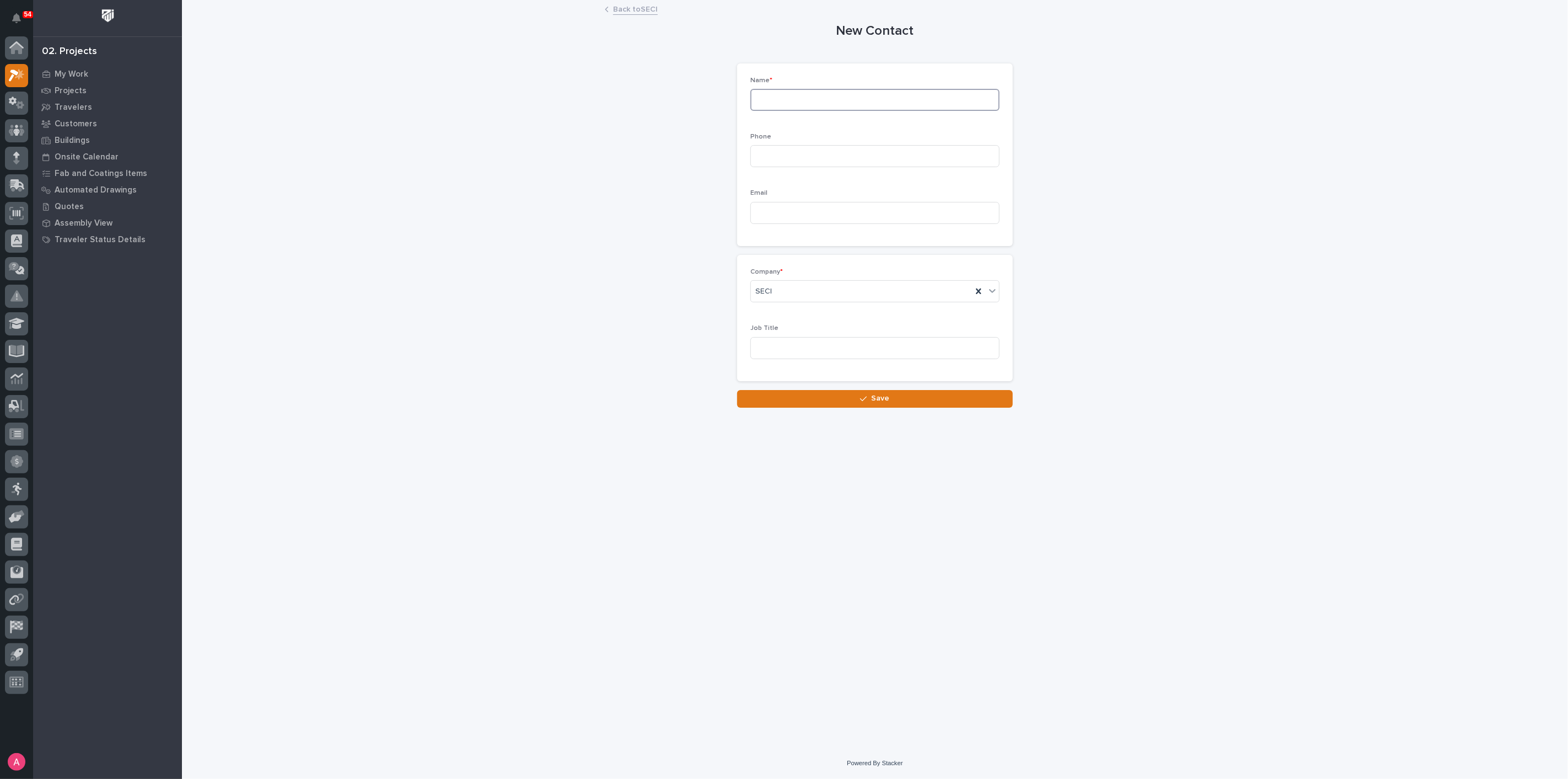
click at [847, 102] on input at bounding box center [874, 100] width 249 height 22
type input "Caleb Stewart"
type input "334-494-5262"
click at [865, 400] on icon "button" at bounding box center [863, 399] width 6 height 7
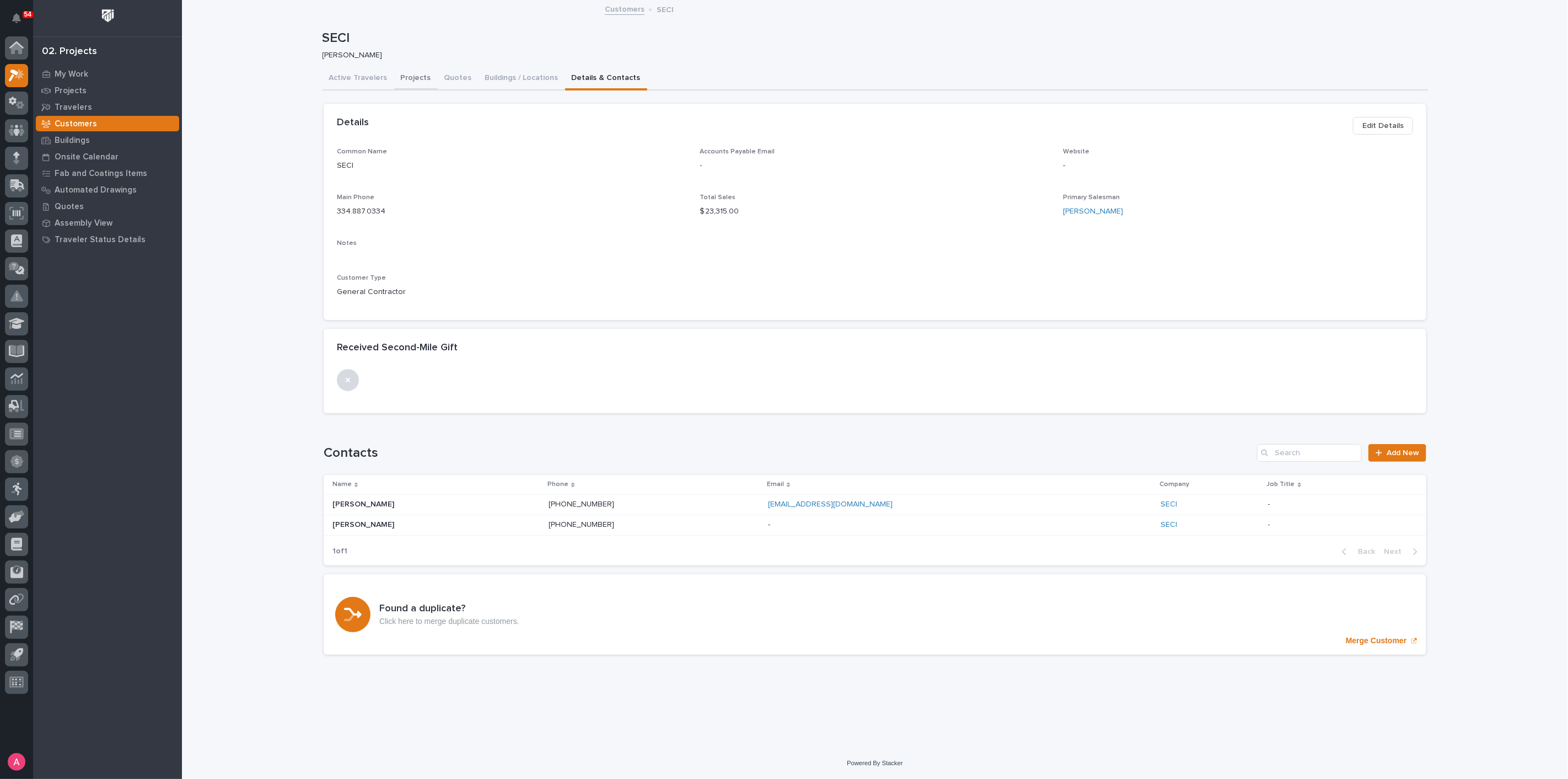
click at [415, 74] on button "Projects" at bounding box center [416, 79] width 44 height 23
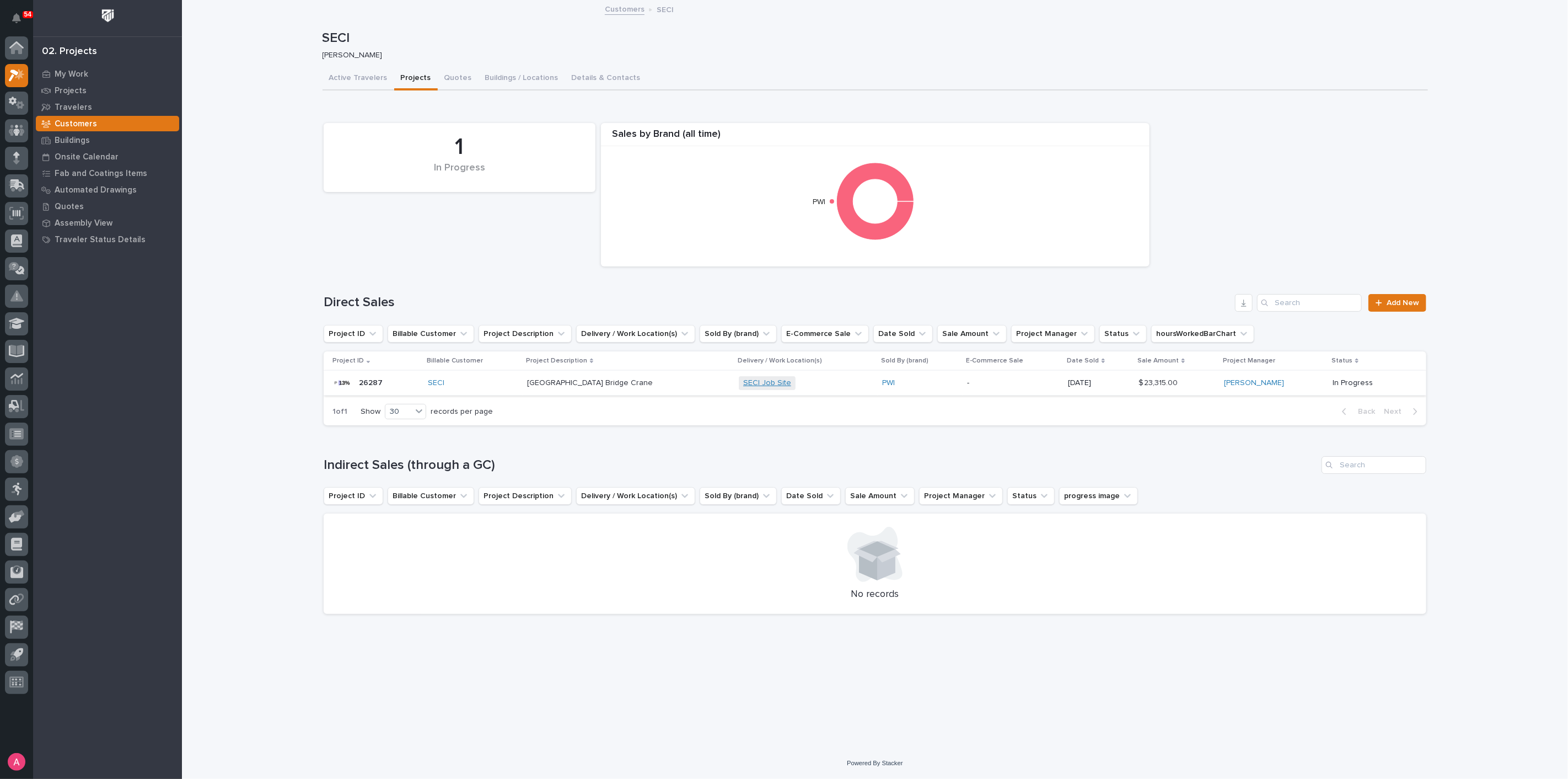
click at [743, 384] on link "SECI Job Site" at bounding box center [767, 383] width 48 height 9
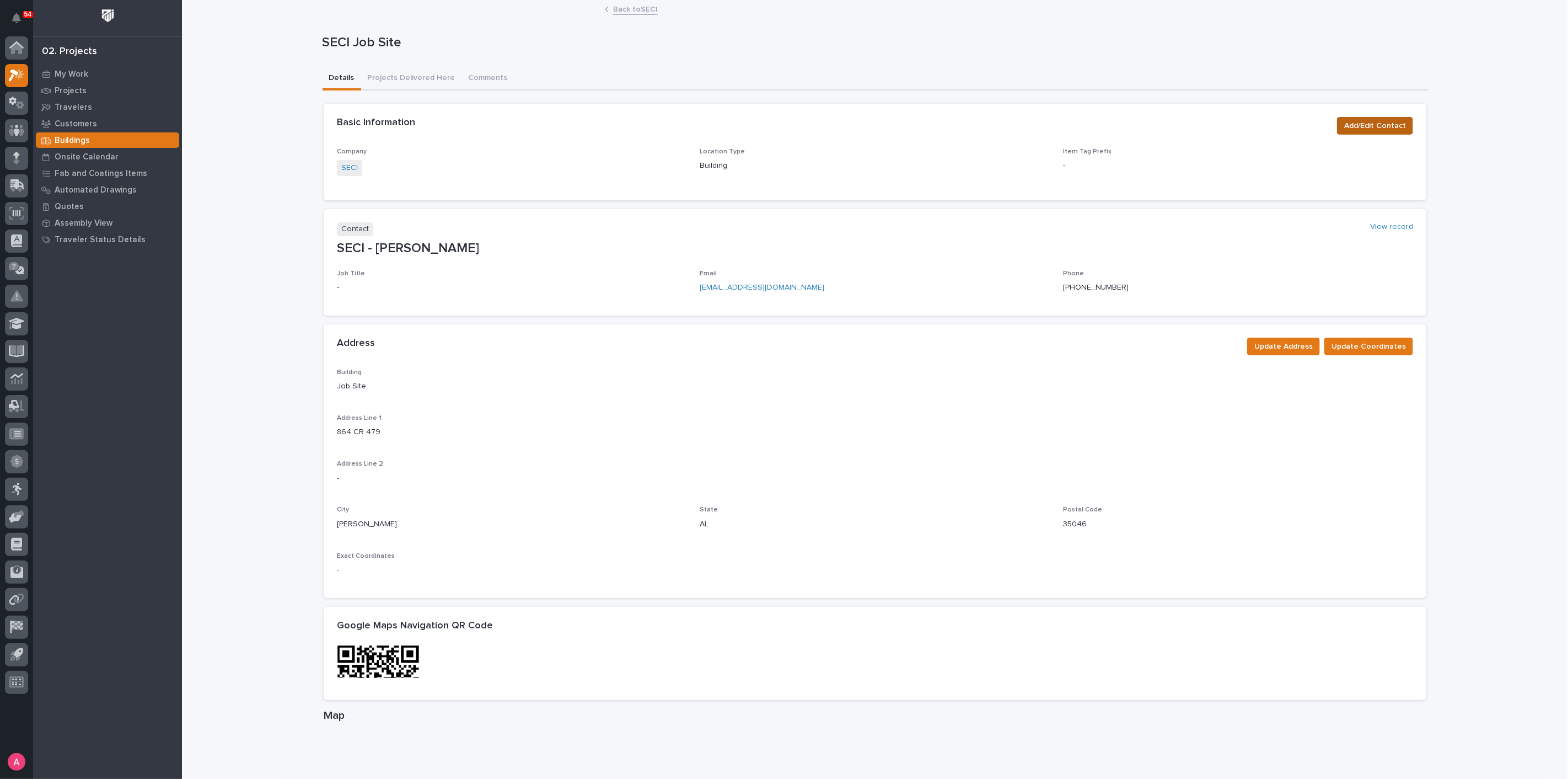
click at [1372, 120] on span "Add/Edit Contact" at bounding box center [1375, 125] width 62 height 13
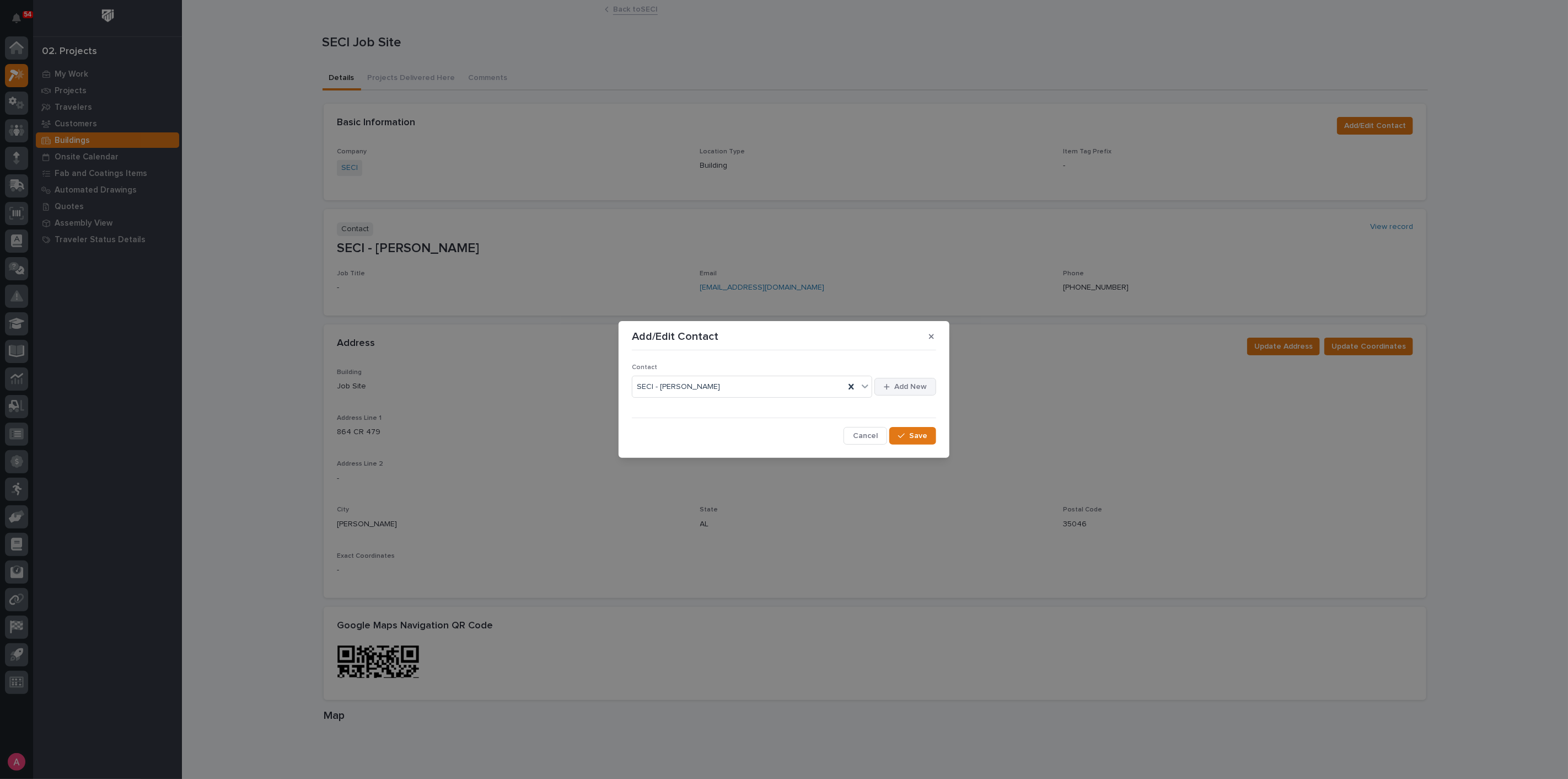
click at [895, 389] on span "Add New" at bounding box center [910, 386] width 33 height 10
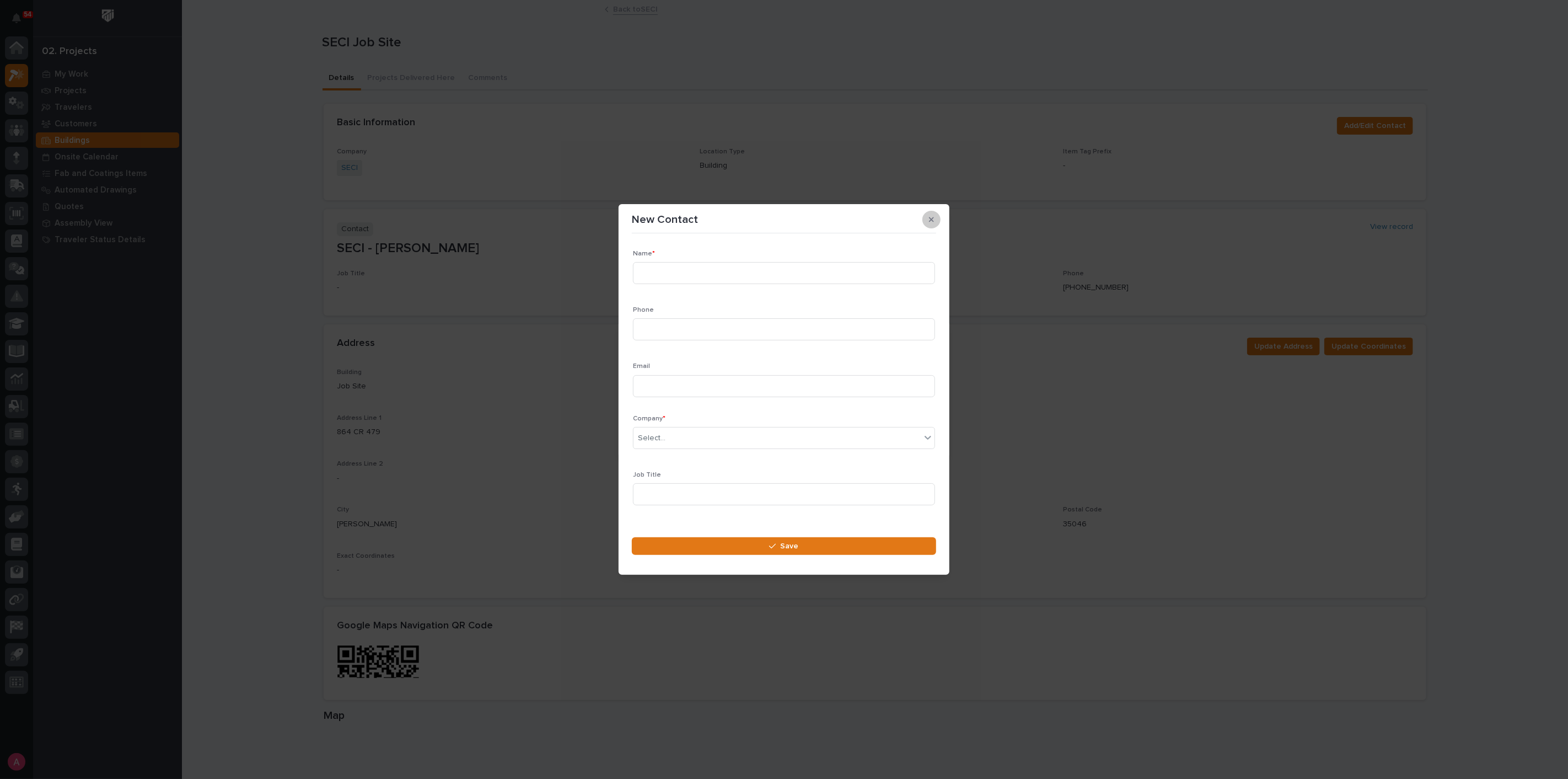
click at [926, 222] on button "button" at bounding box center [931, 219] width 18 height 17
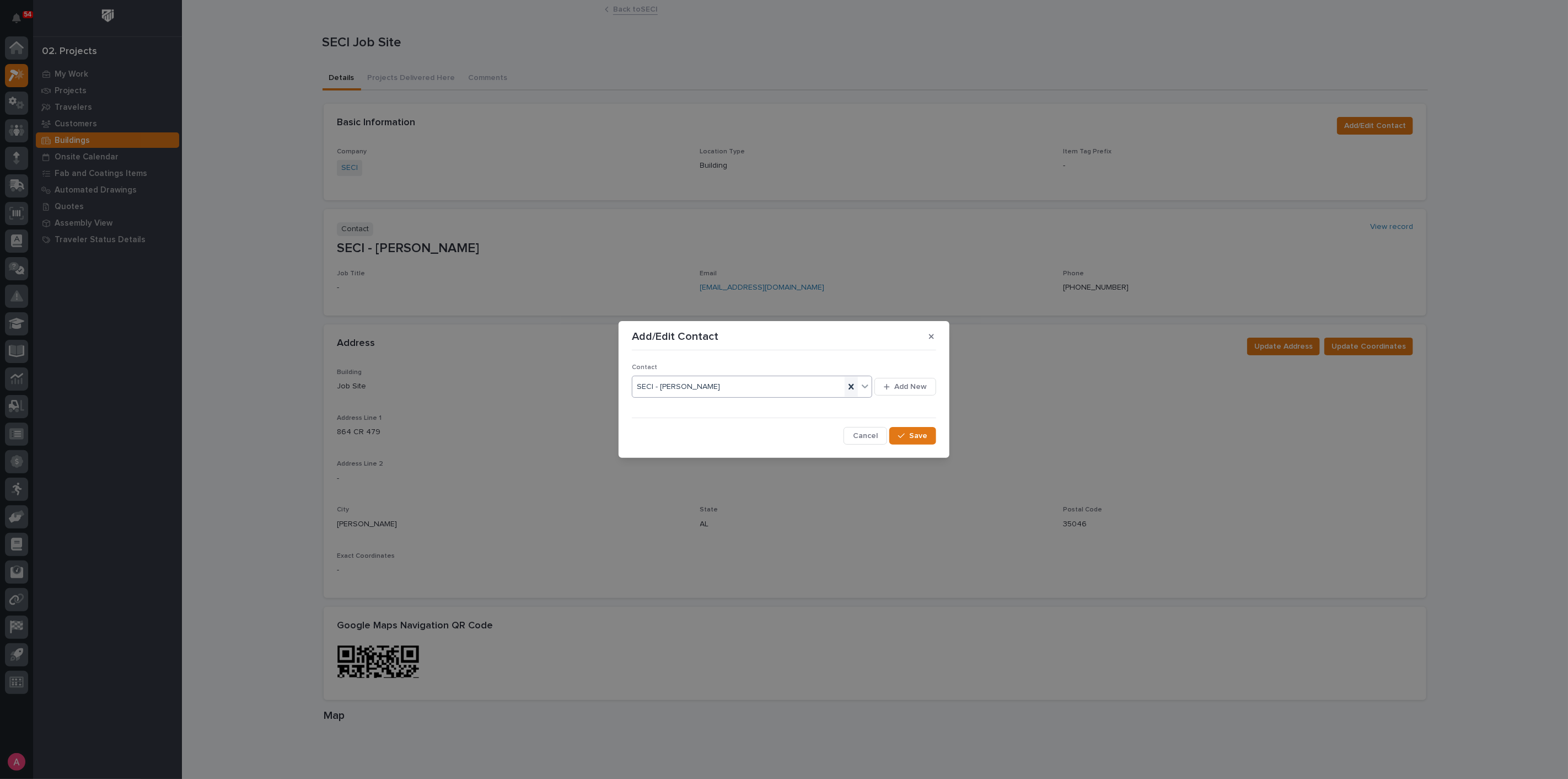
click at [853, 390] on icon at bounding box center [851, 387] width 11 height 11
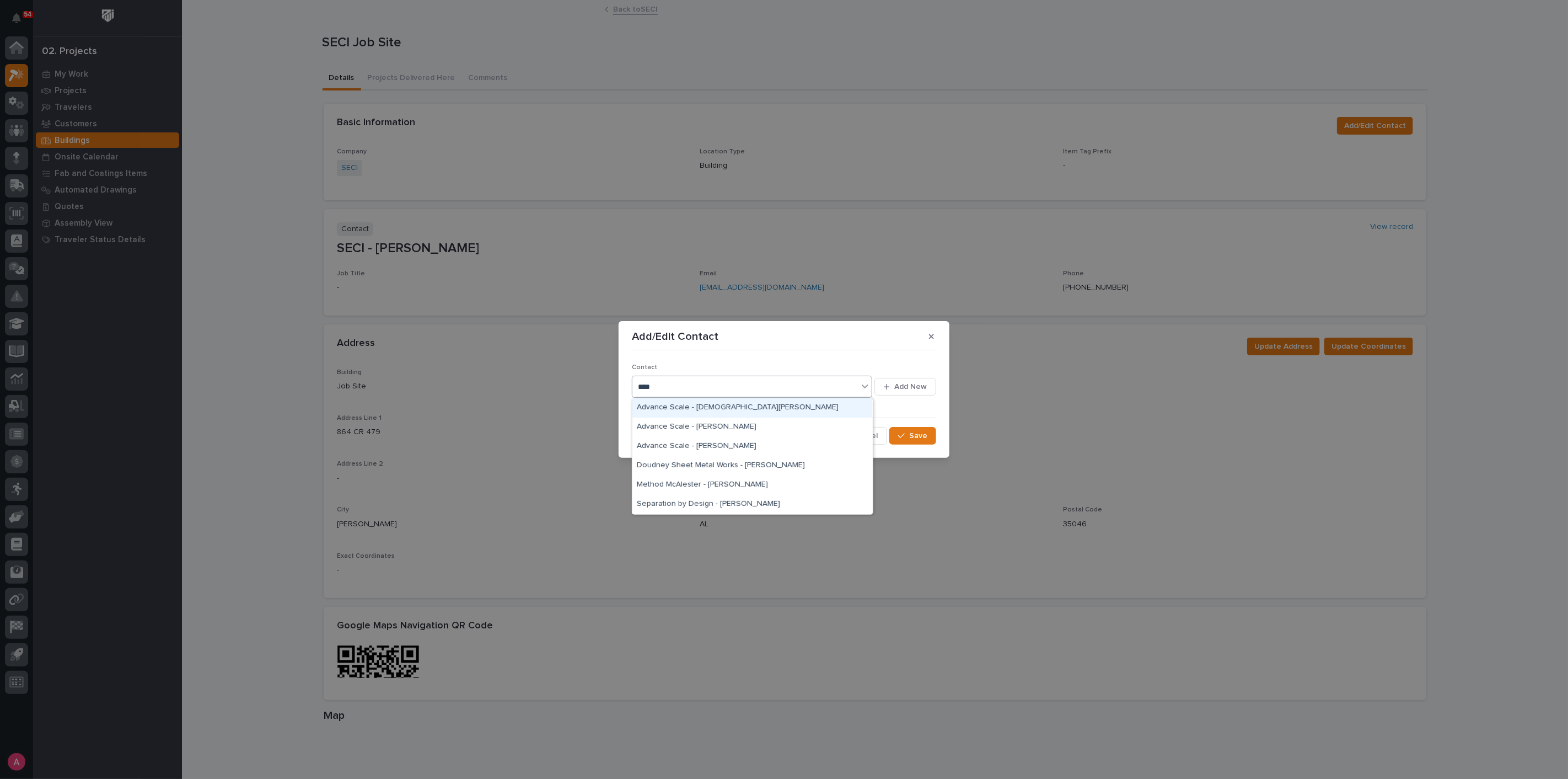
type input "*****"
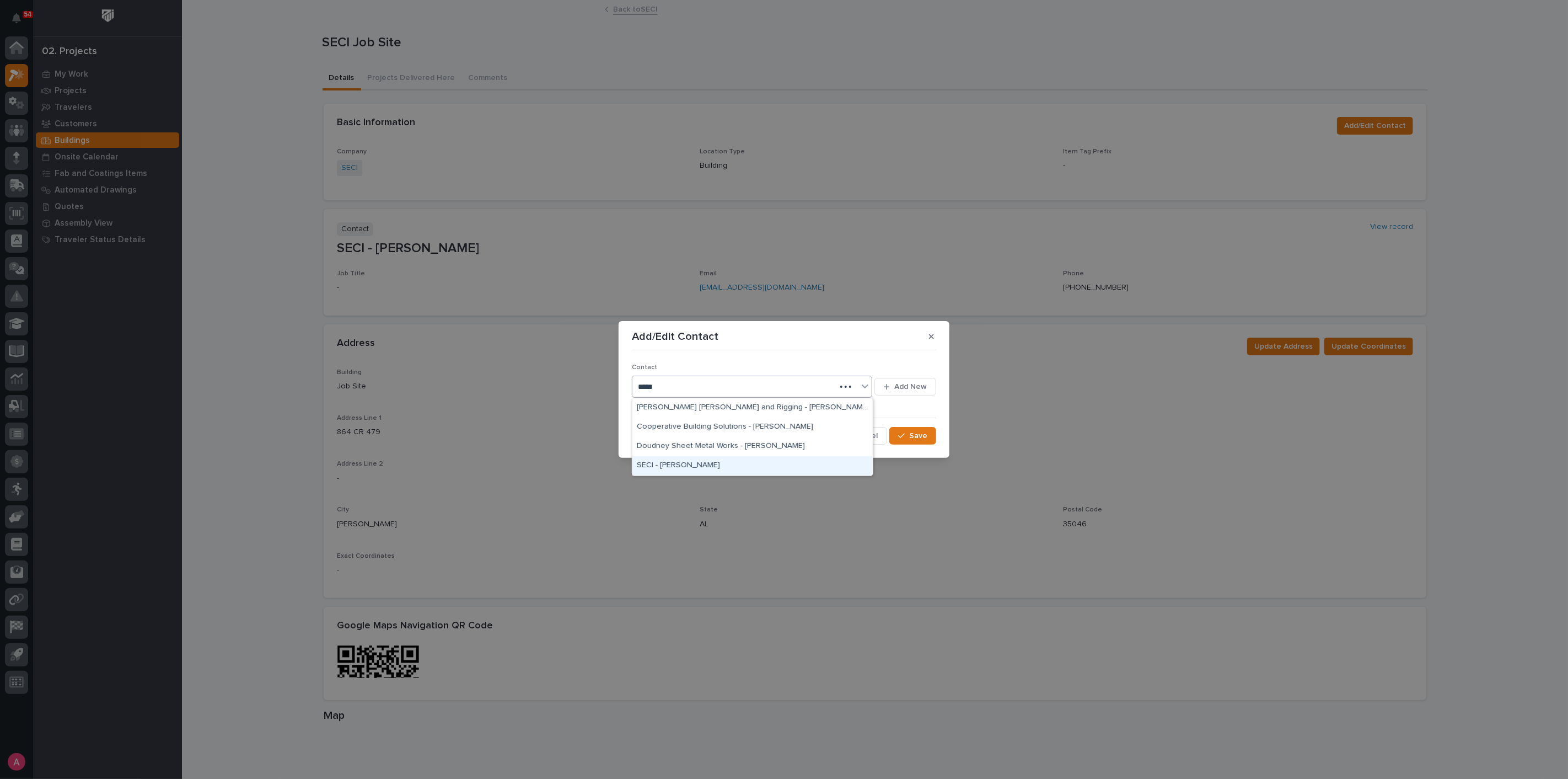
click at [665, 465] on div "SECI - [PERSON_NAME]" at bounding box center [752, 465] width 239 height 19
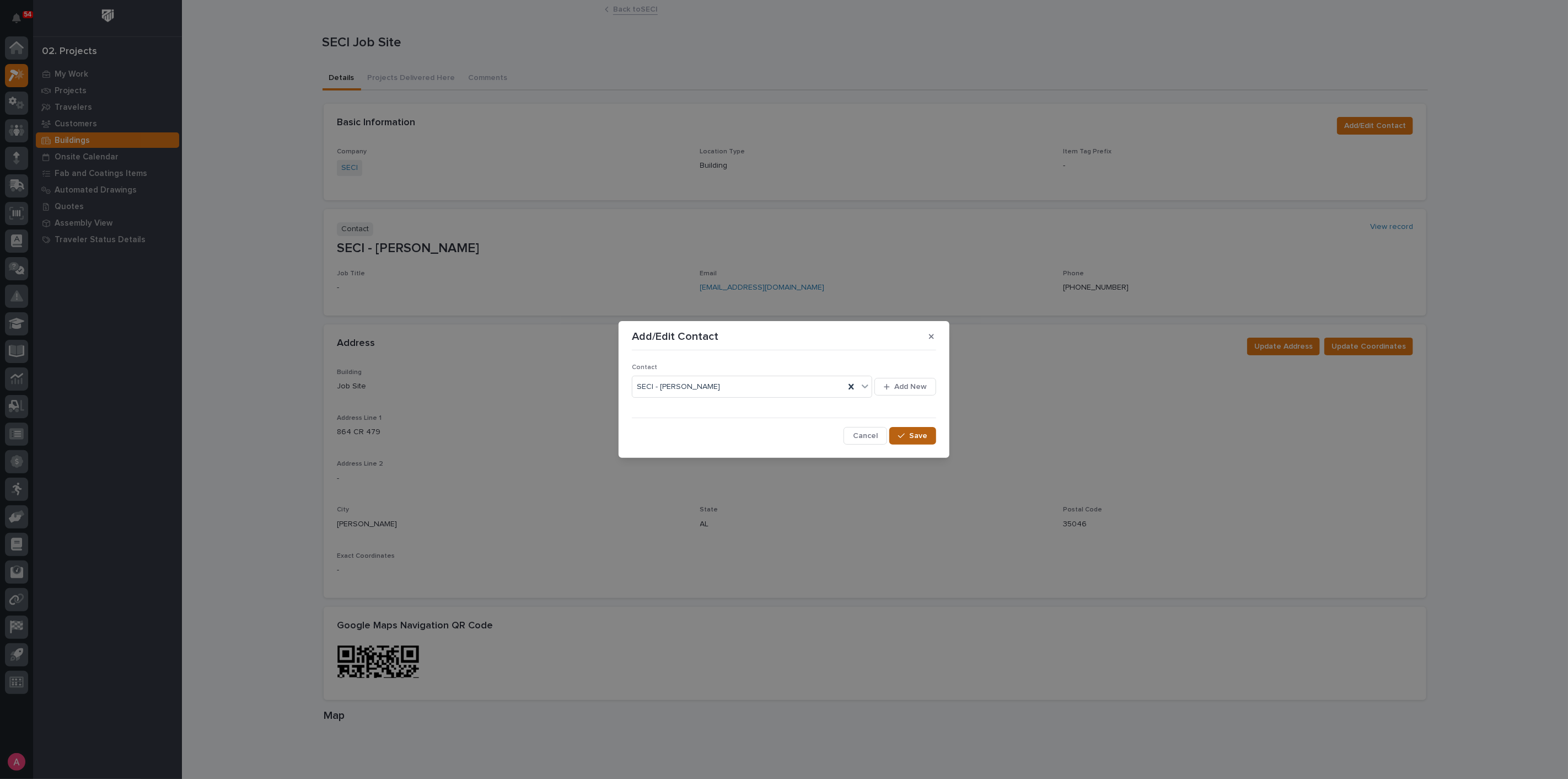
click at [919, 433] on span "Save" at bounding box center [918, 435] width 18 height 10
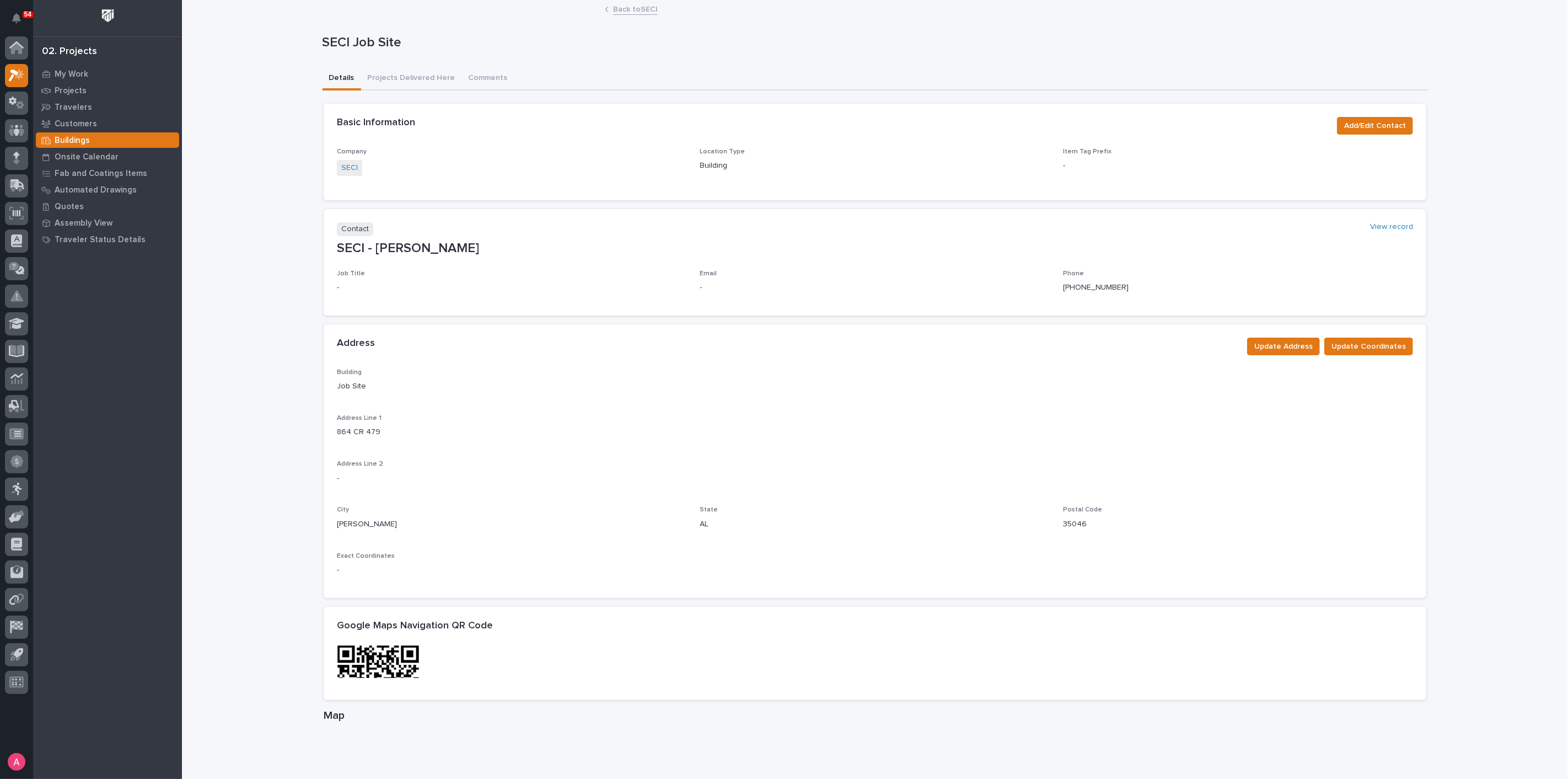
click at [1056, 453] on div "Building Job Site Address Line 1 864 CR 479 Address Line 2 - City Clanton State…" at bounding box center [875, 476] width 1076 height 216
click at [632, 8] on link "Back to SECI" at bounding box center [635, 8] width 45 height 13
